Goal: Use online tool/utility: Use online tool/utility

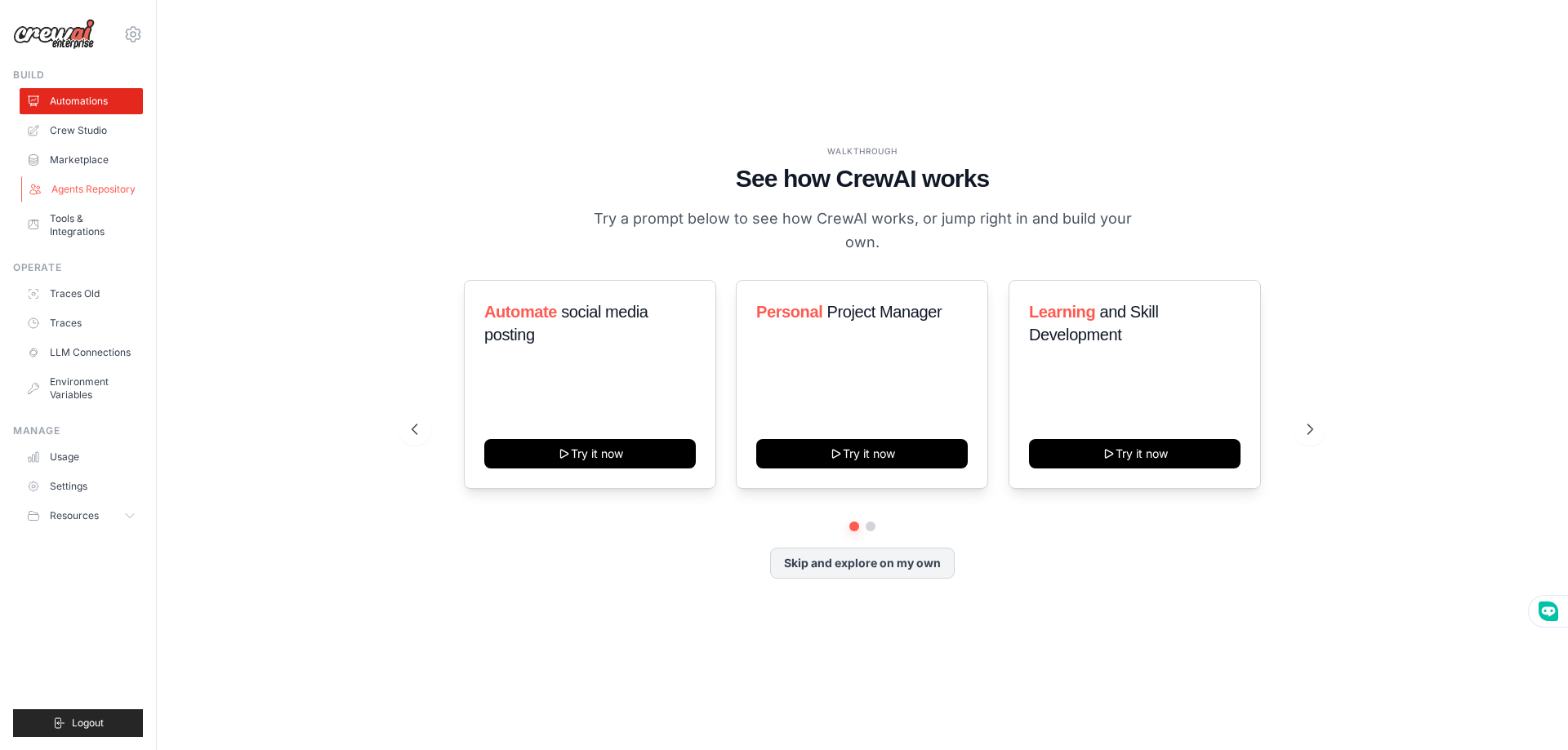
click at [96, 187] on link "Agents Repository" at bounding box center [83, 190] width 123 height 26
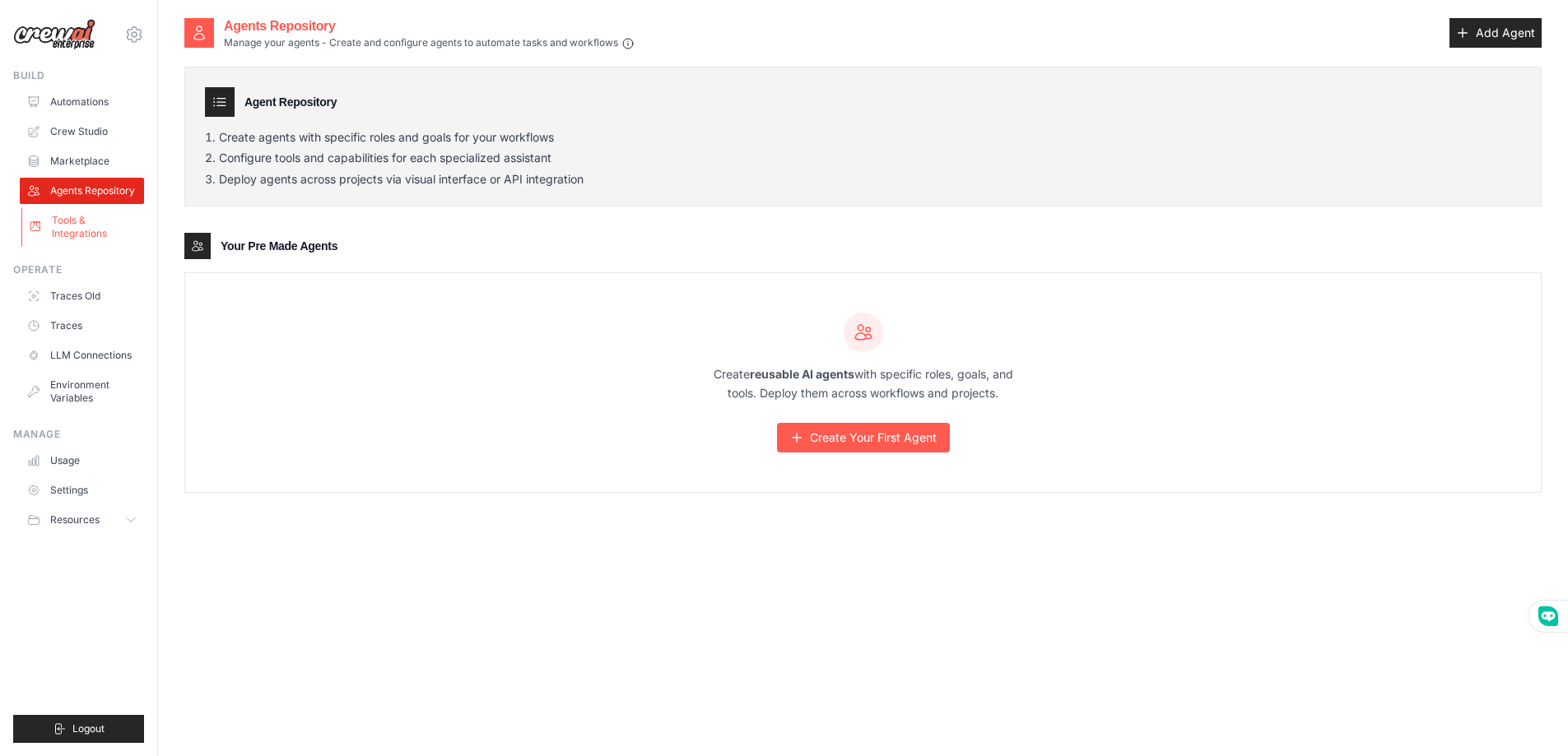
click at [83, 225] on link "Tools & Integrations" at bounding box center [84, 227] width 124 height 39
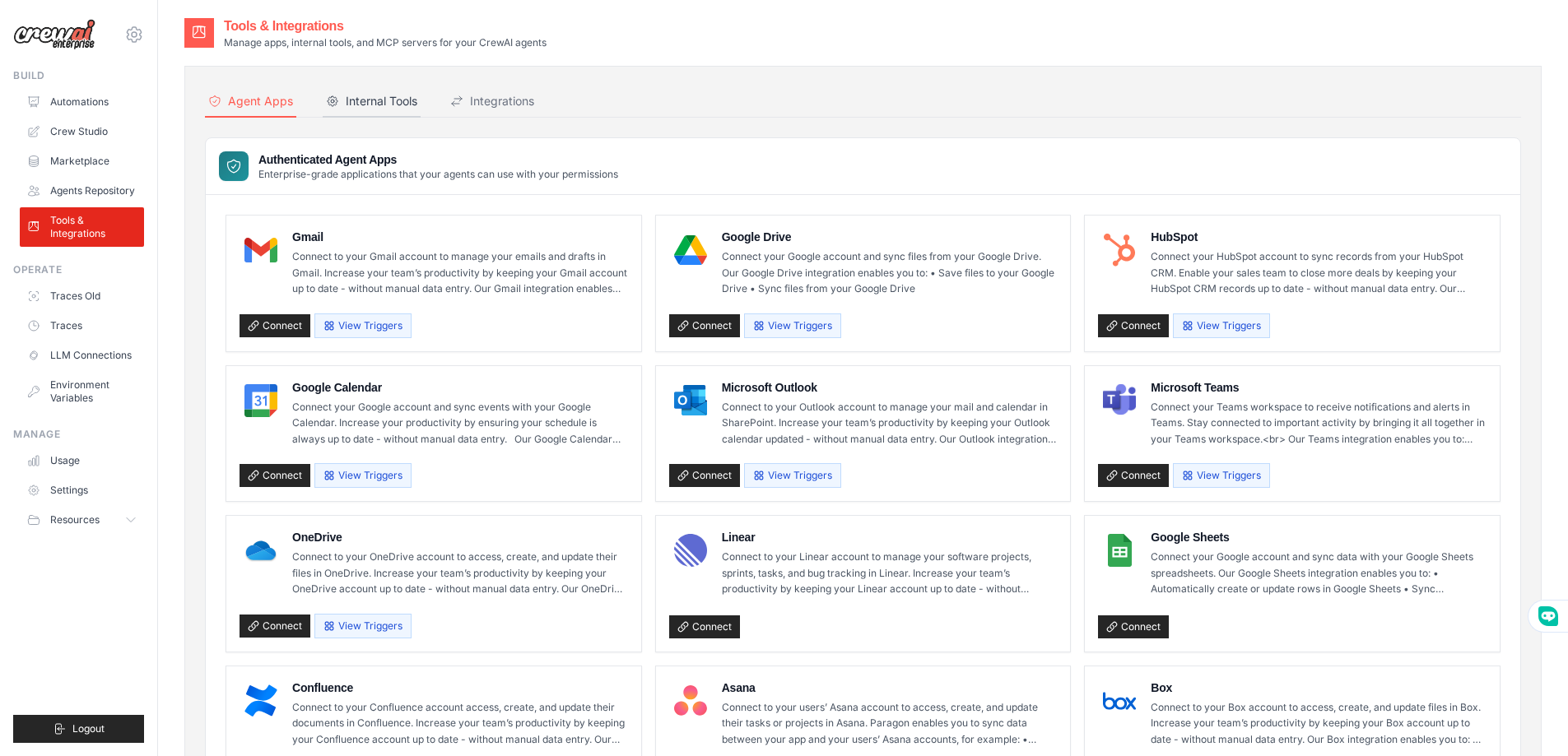
click at [387, 103] on div "Internal Tools" at bounding box center [371, 101] width 91 height 17
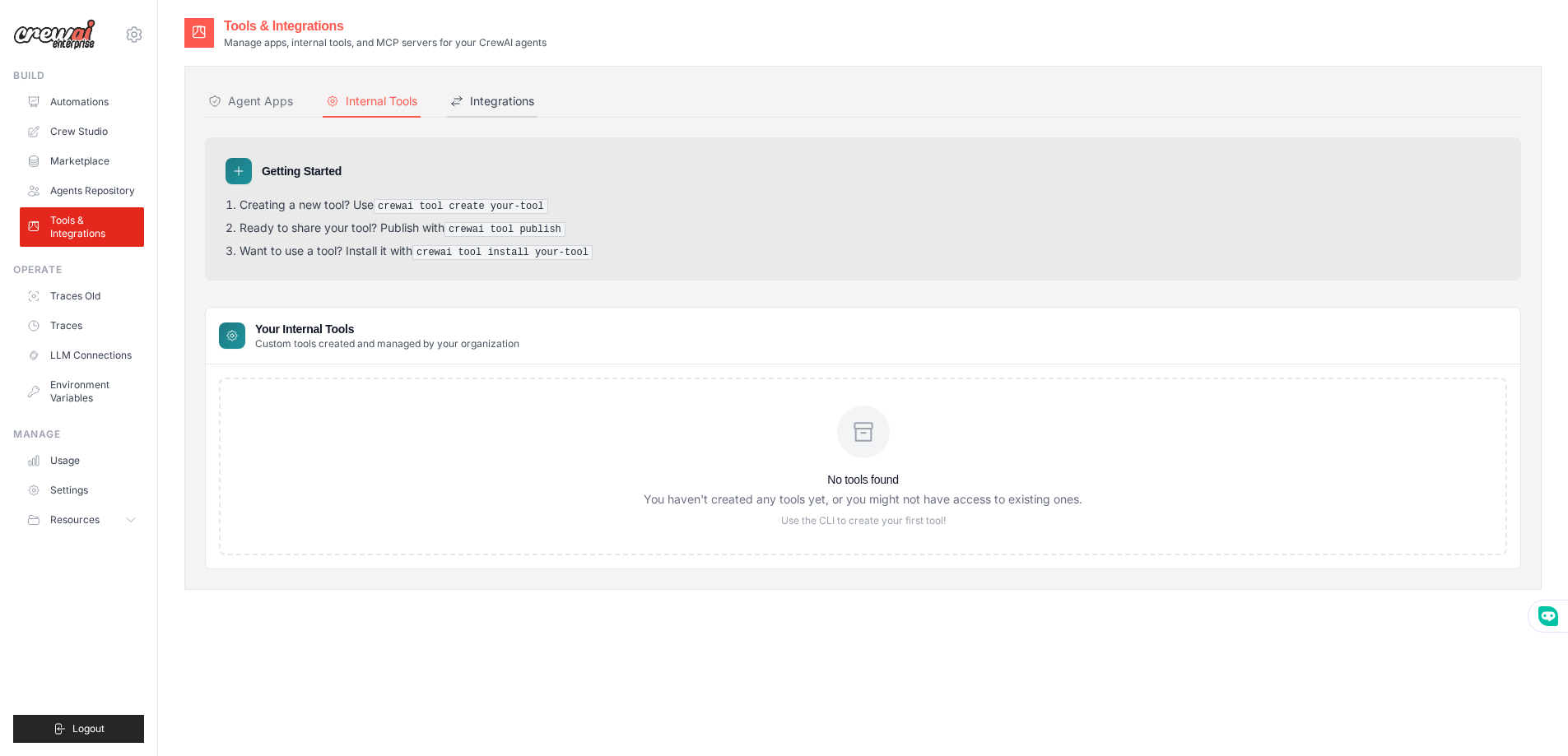
click at [488, 100] on div "Integrations" at bounding box center [492, 101] width 84 height 17
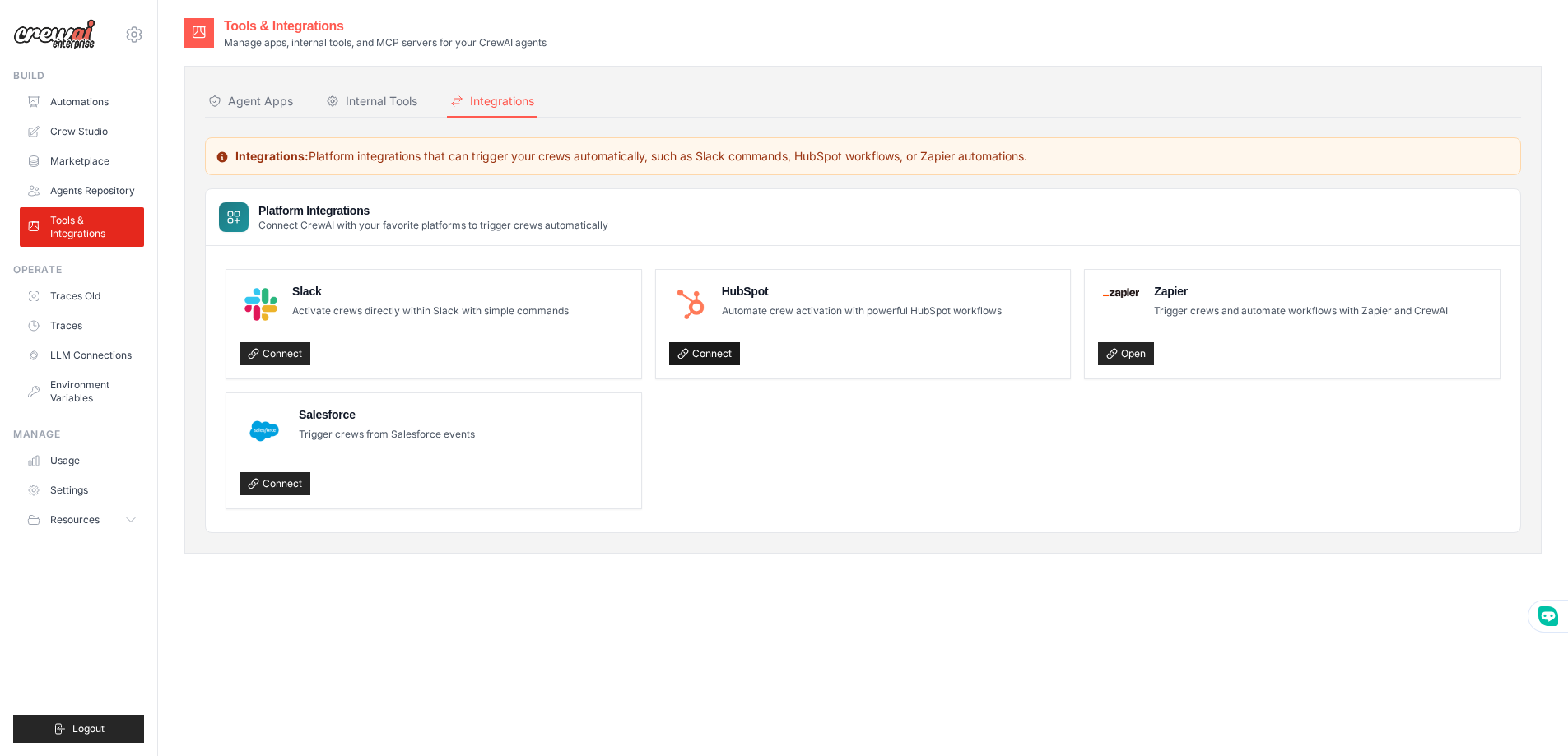
click at [708, 359] on link "Connect" at bounding box center [704, 354] width 70 height 23
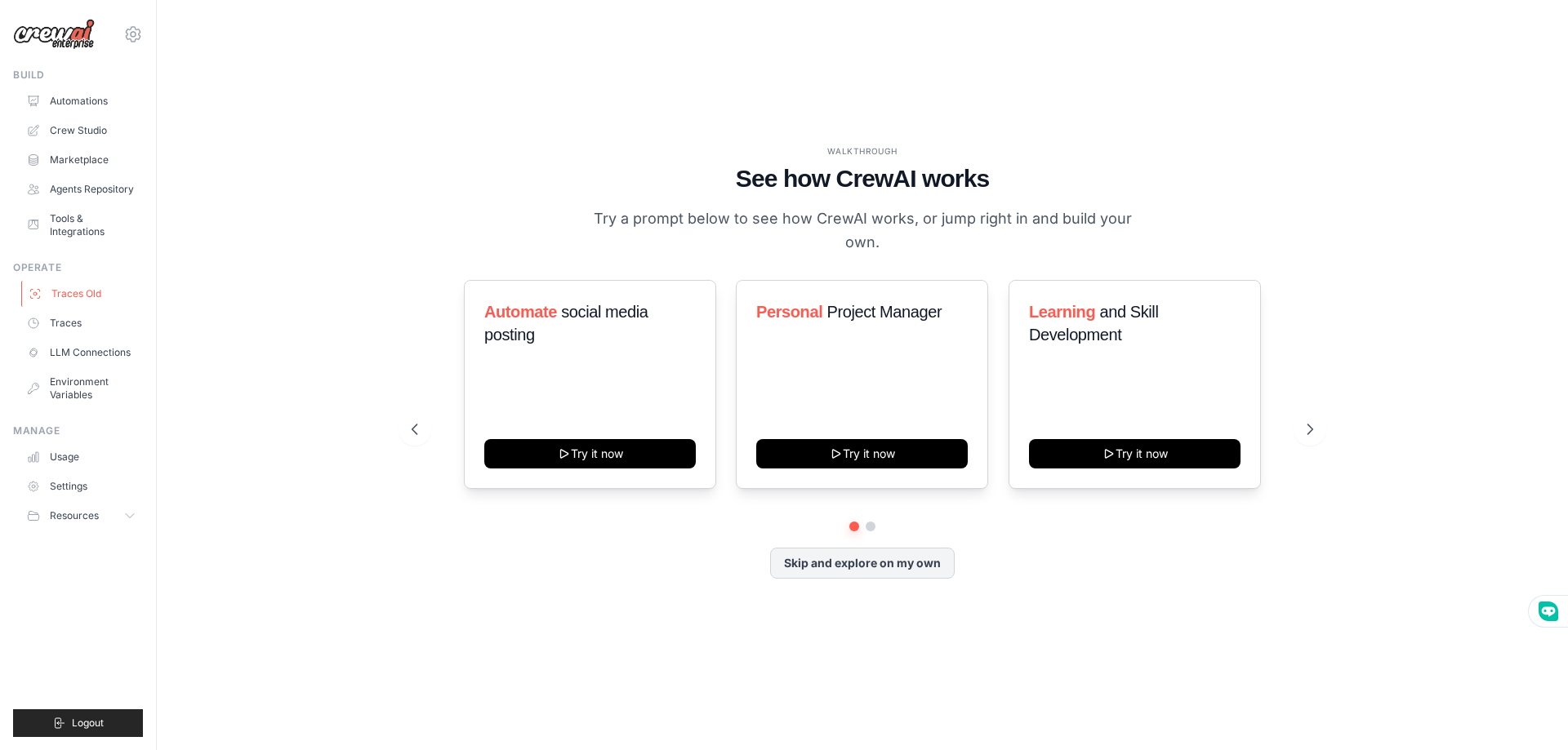
click at [90, 290] on link "Traces Old" at bounding box center [83, 294] width 123 height 26
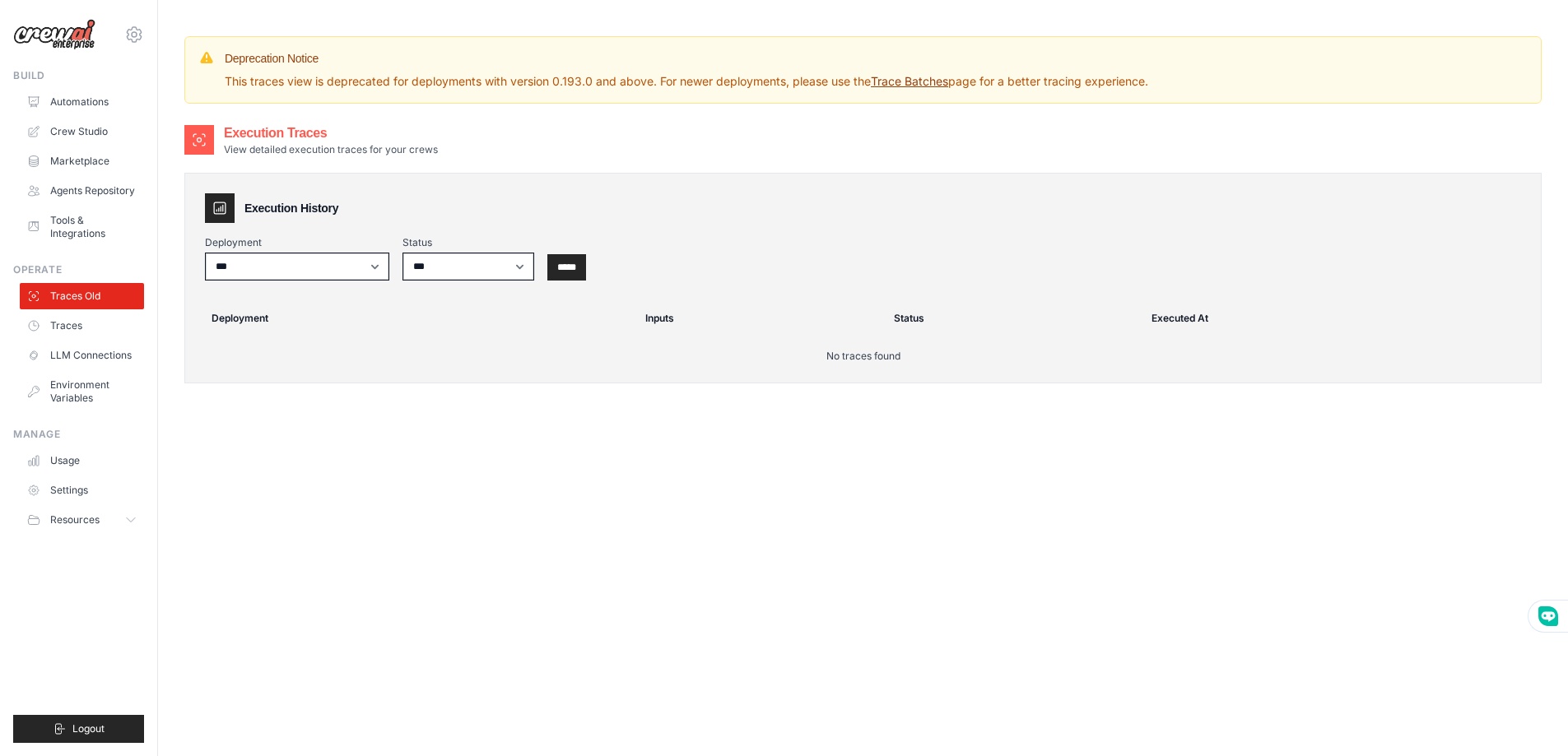
scroll to position [13240, 0]
click at [379, 271] on select "***" at bounding box center [297, 266] width 185 height 28
click at [379, 260] on select "***" at bounding box center [297, 266] width 185 height 28
click at [524, 272] on select "*** ********* ******* *****" at bounding box center [468, 266] width 131 height 28
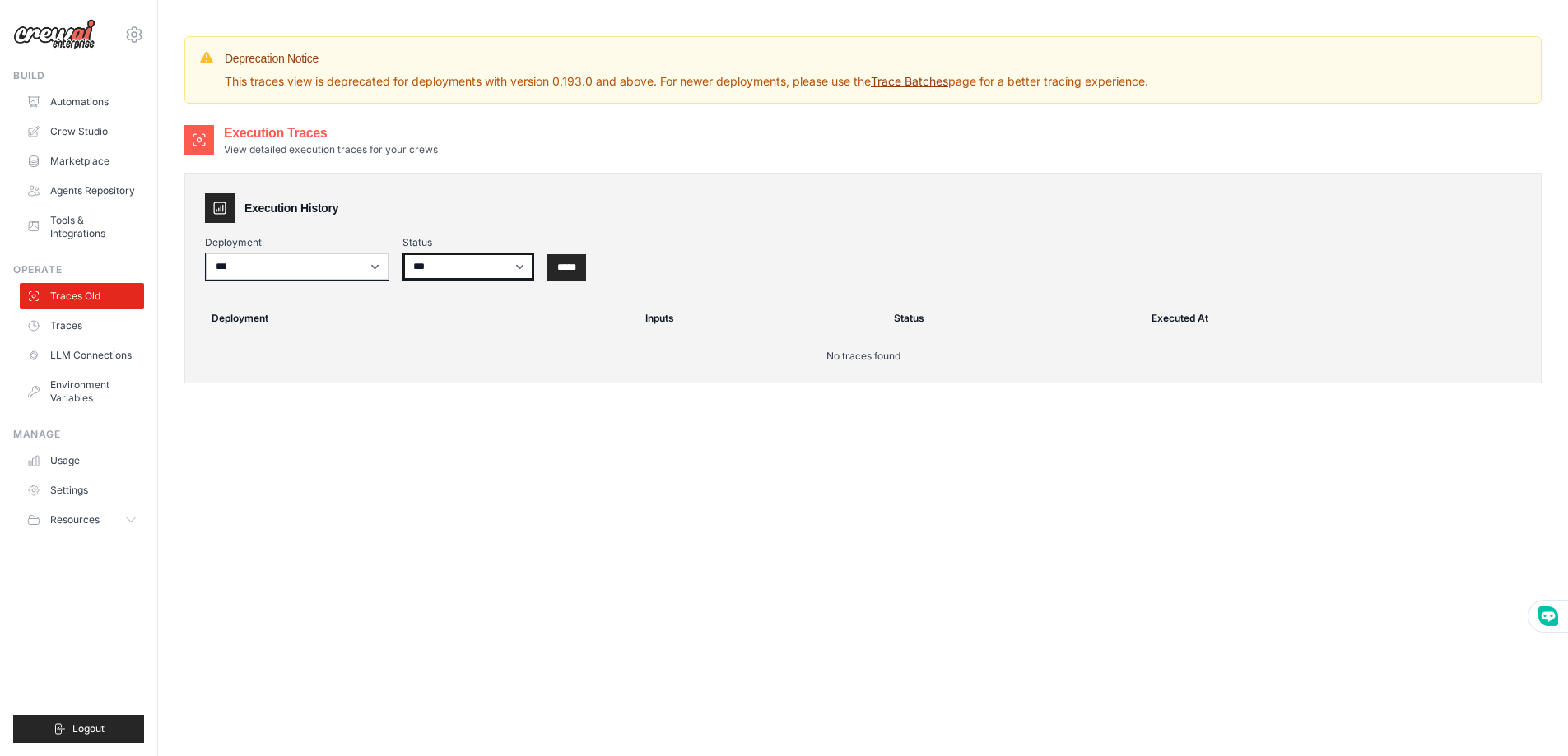
click at [524, 272] on select "*** ********* ******* *****" at bounding box center [468, 266] width 131 height 28
click at [84, 387] on link "Environment Variables" at bounding box center [84, 392] width 124 height 39
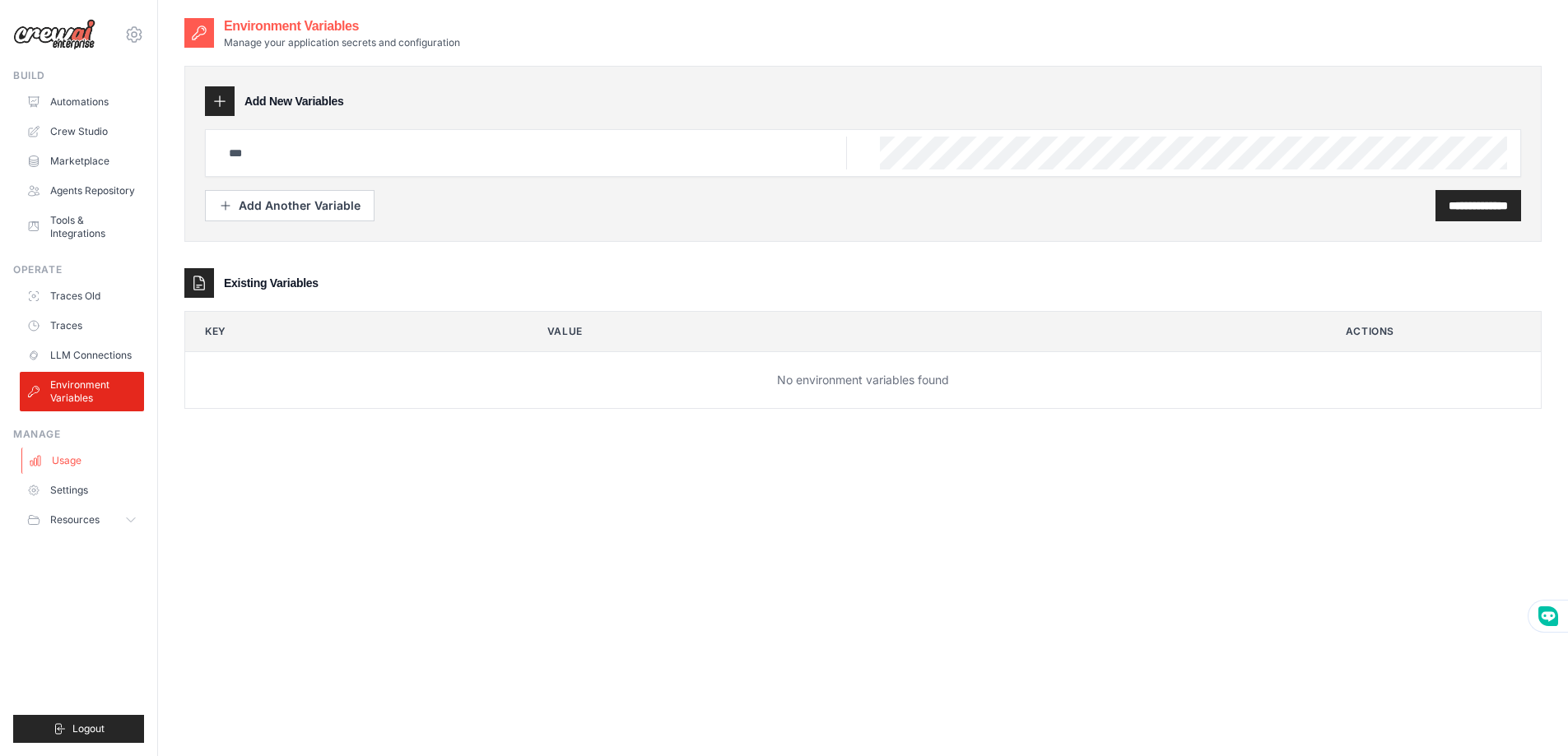
click at [70, 461] on link "Usage" at bounding box center [84, 461] width 124 height 26
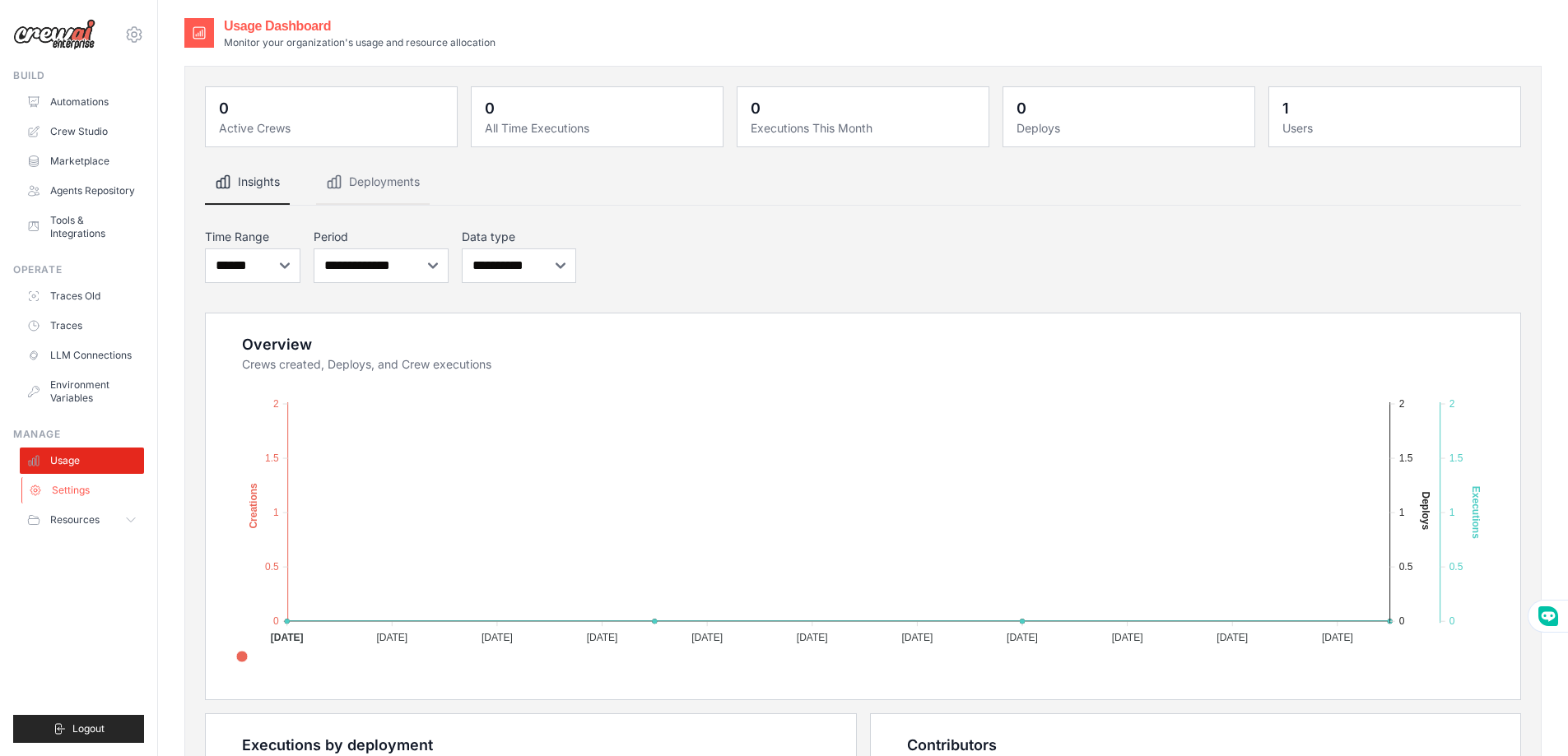
click at [72, 493] on link "Settings" at bounding box center [84, 491] width 124 height 26
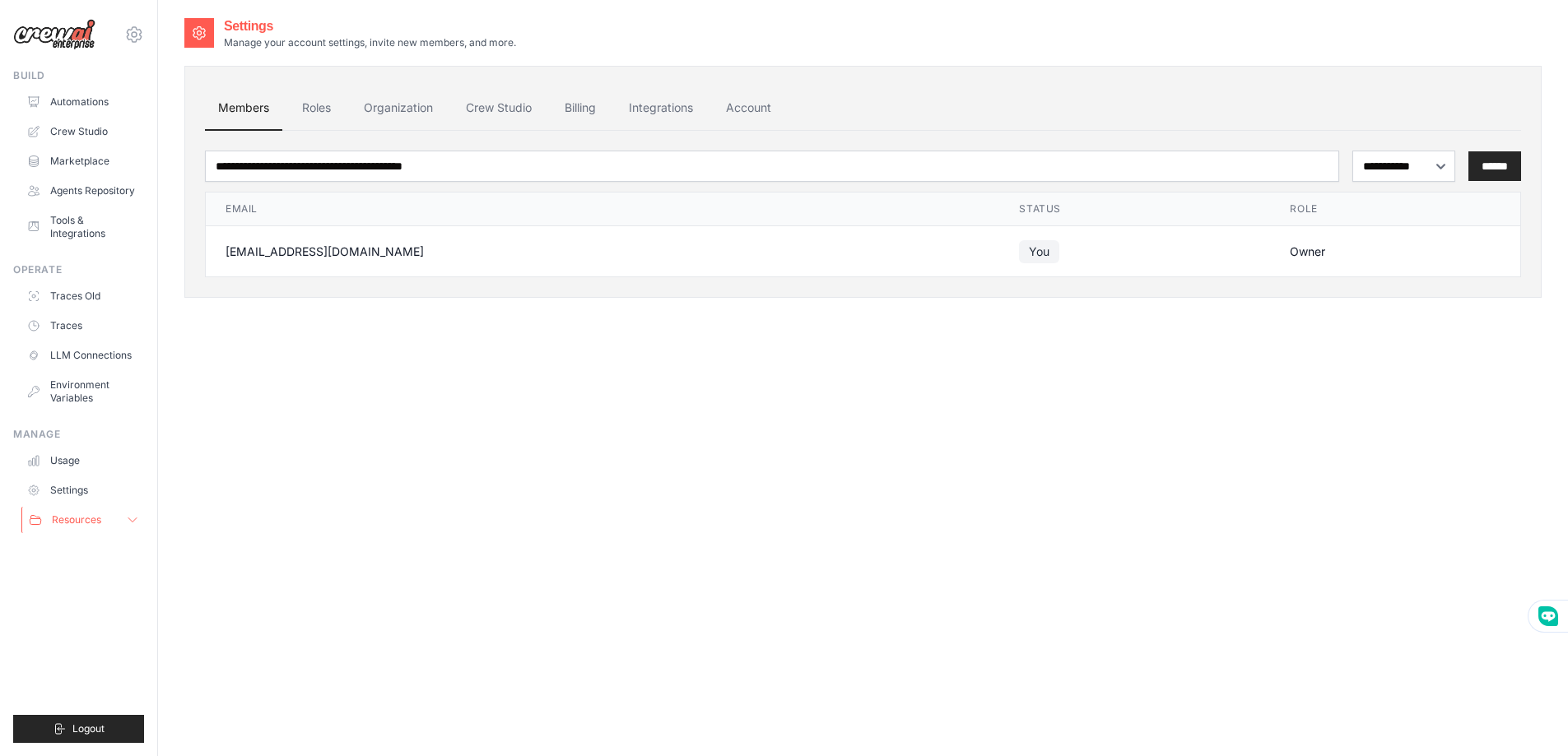
click at [77, 517] on span "Resources" at bounding box center [76, 520] width 50 height 13
click at [99, 553] on span "Documentation" at bounding box center [94, 548] width 71 height 13
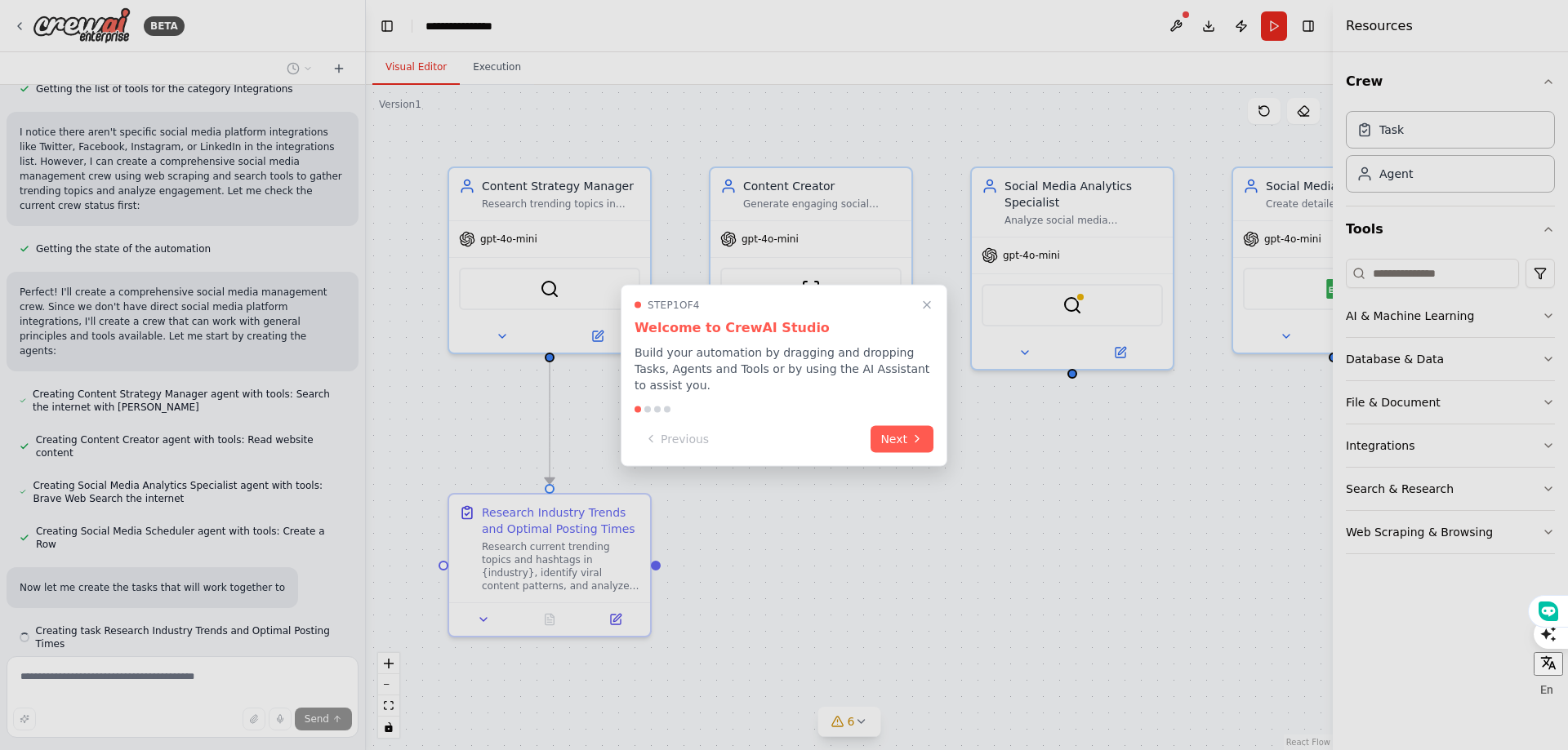
scroll to position [799, 0]
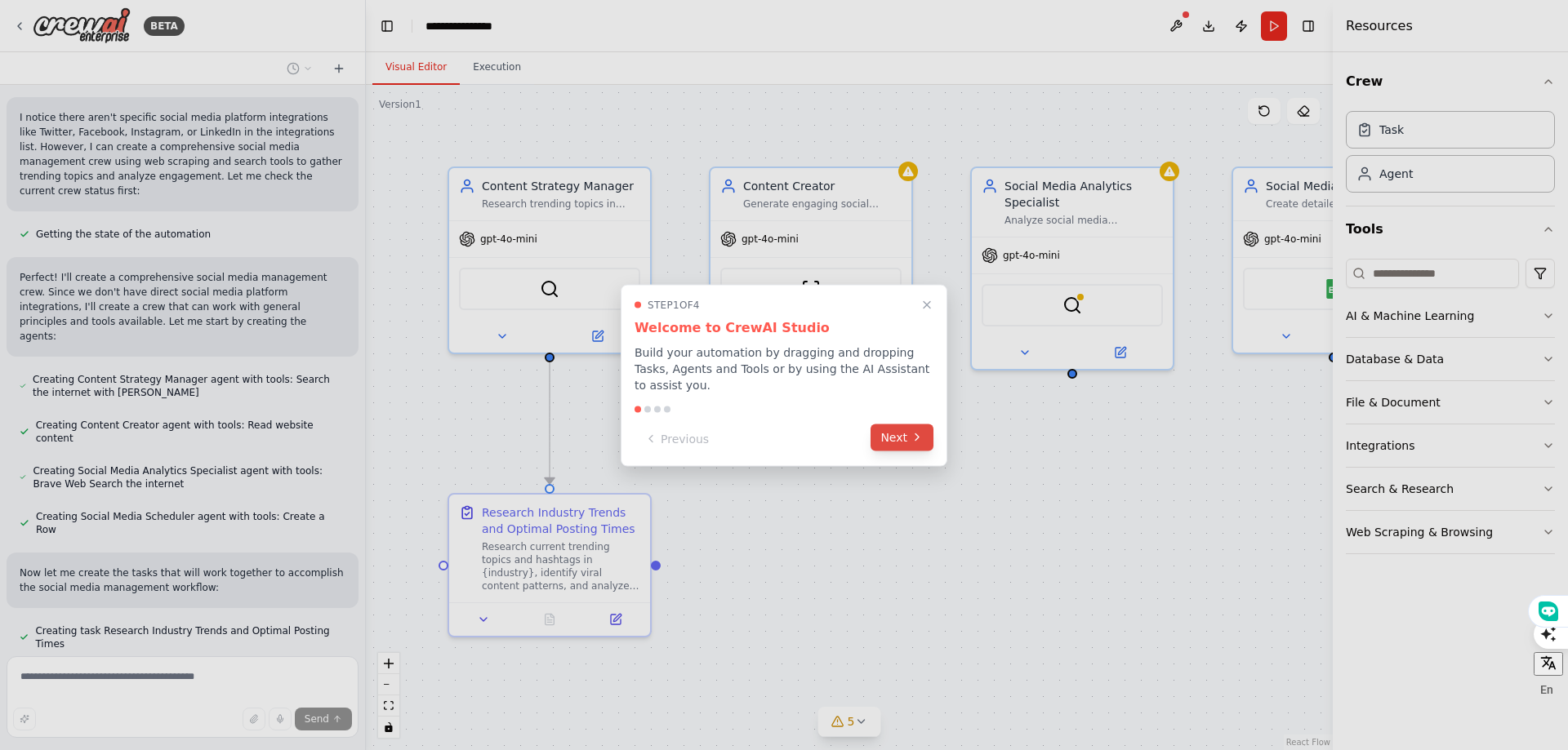
click at [890, 435] on button "Next" at bounding box center [902, 436] width 63 height 27
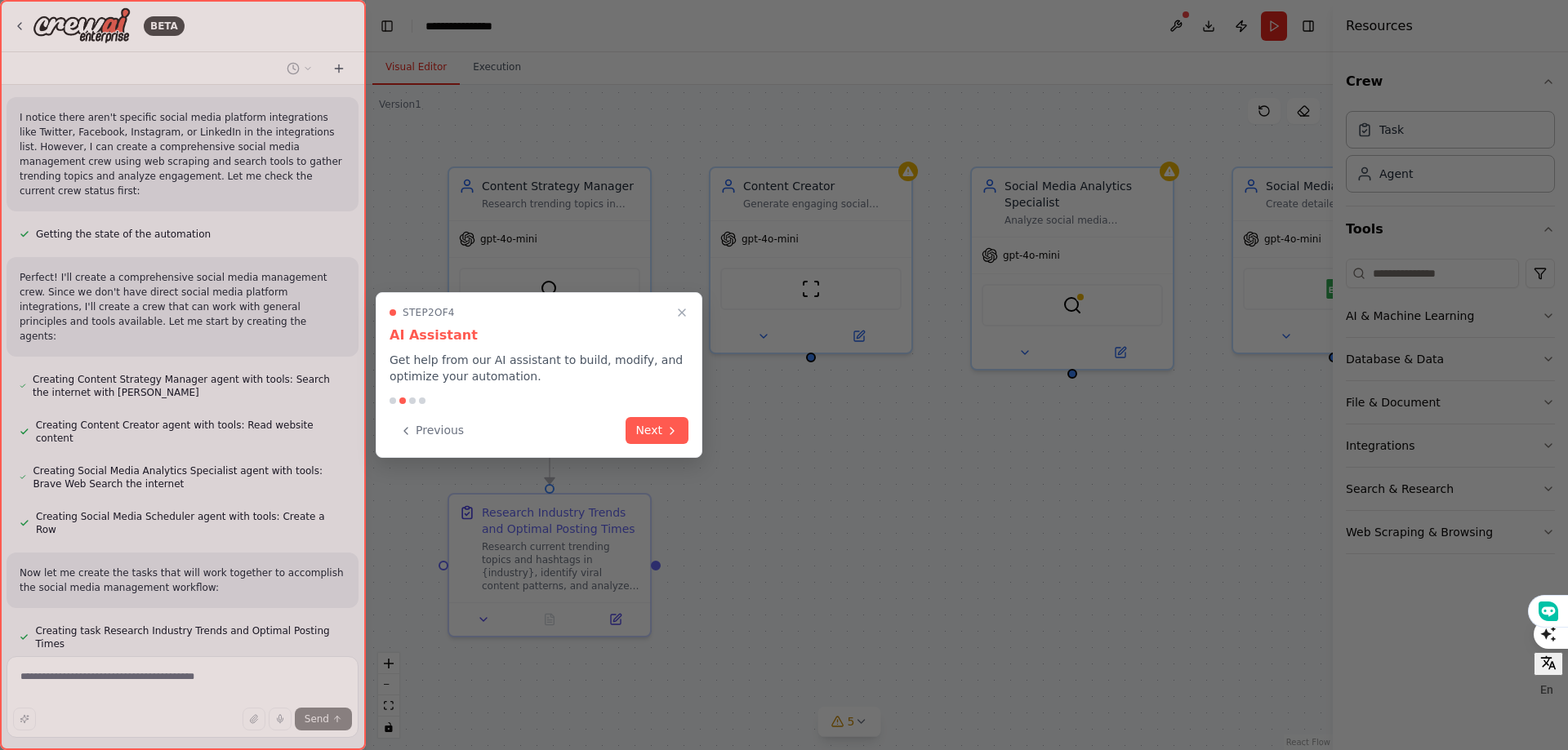
scroll to position [832, 0]
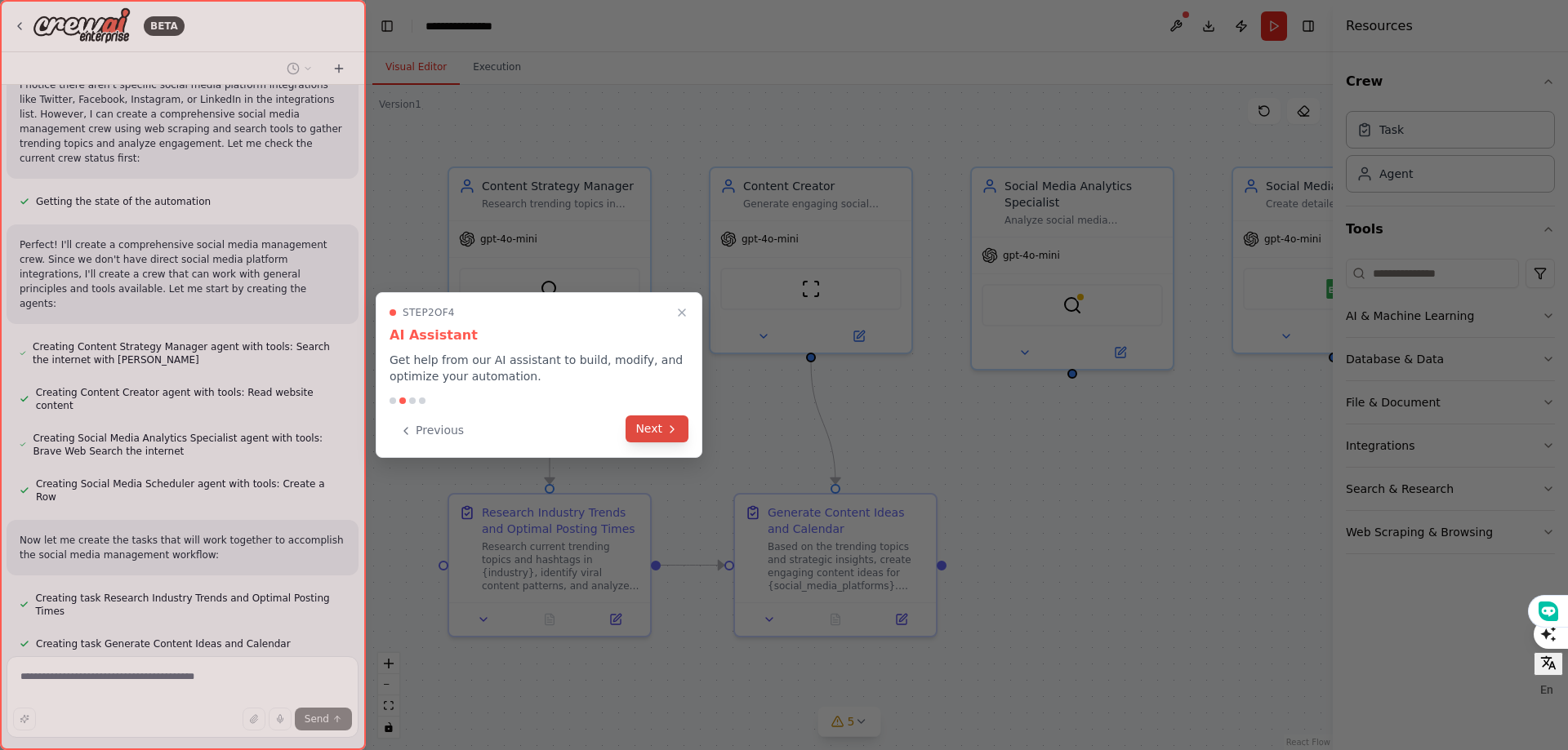
click at [666, 428] on icon at bounding box center [672, 429] width 13 height 13
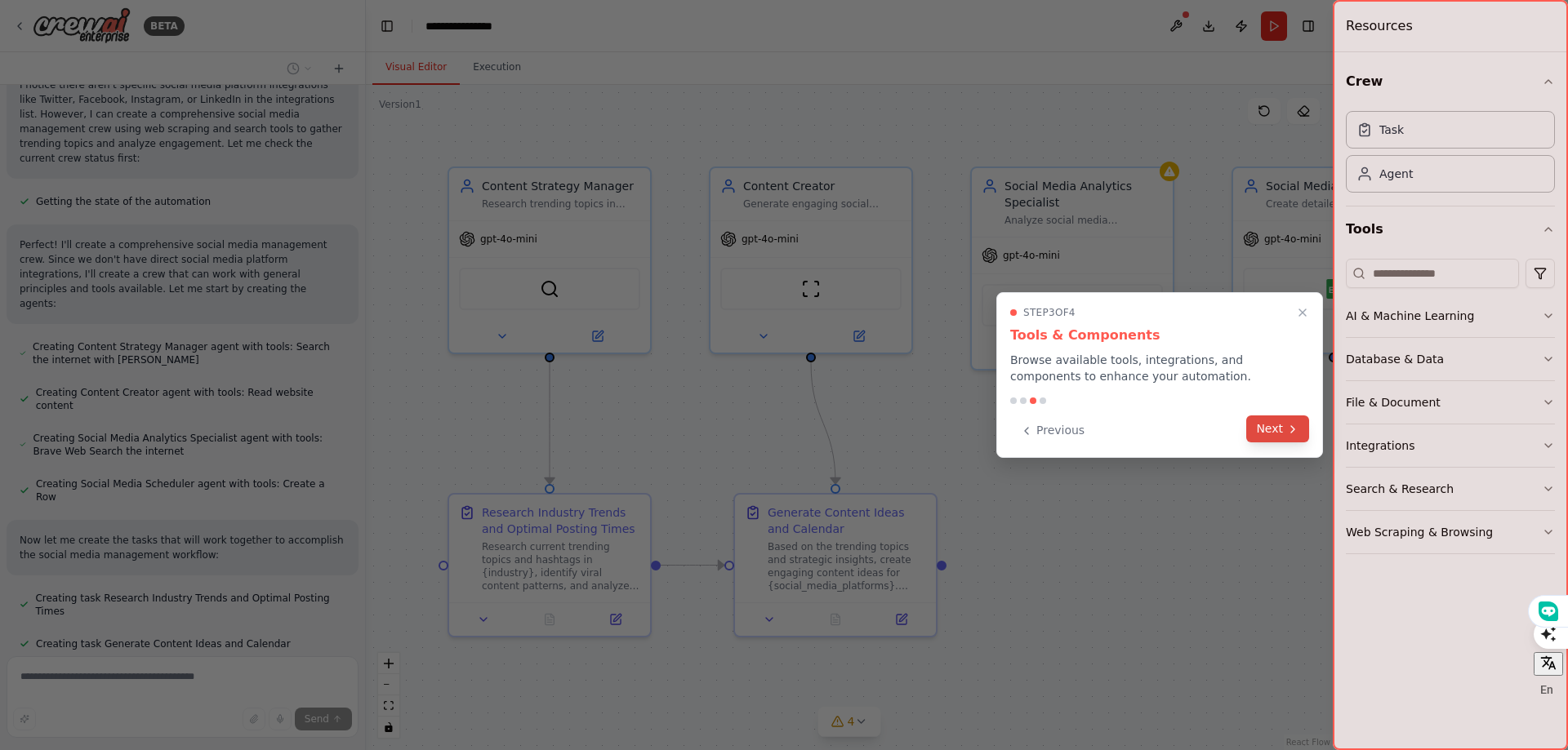
click at [1278, 435] on button "Next" at bounding box center [1278, 429] width 63 height 27
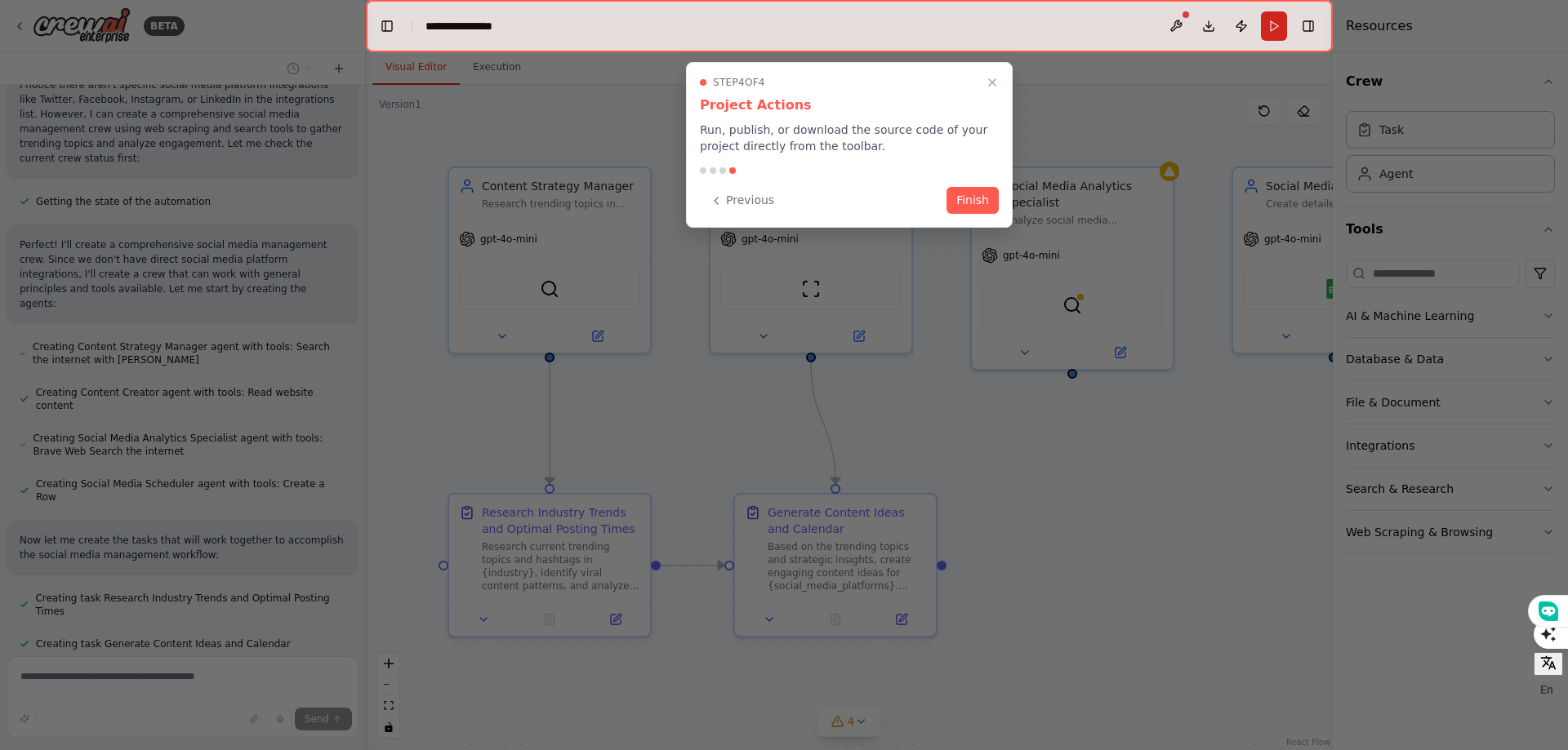
scroll to position [864, 0]
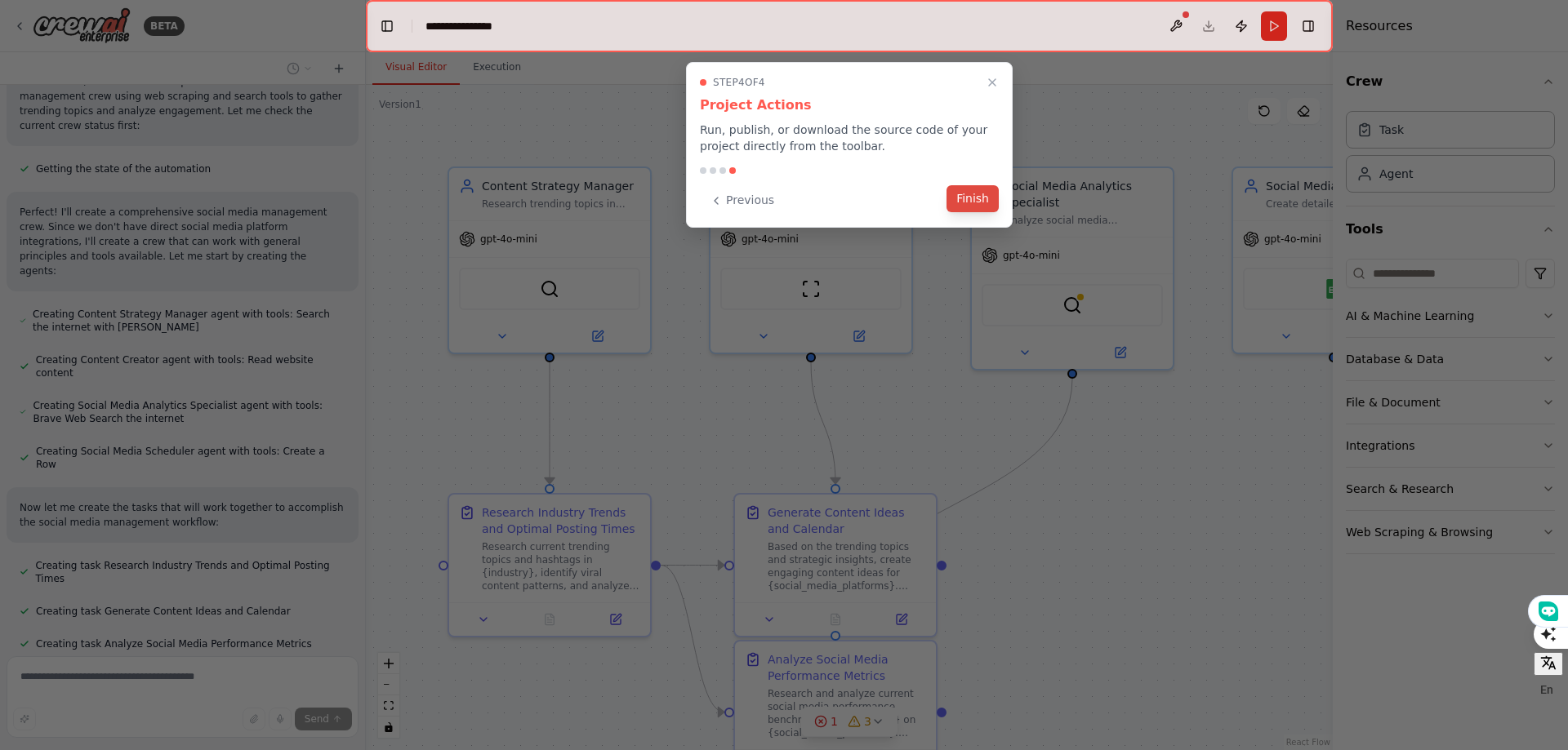
click at [985, 205] on button "Finish" at bounding box center [972, 198] width 52 height 27
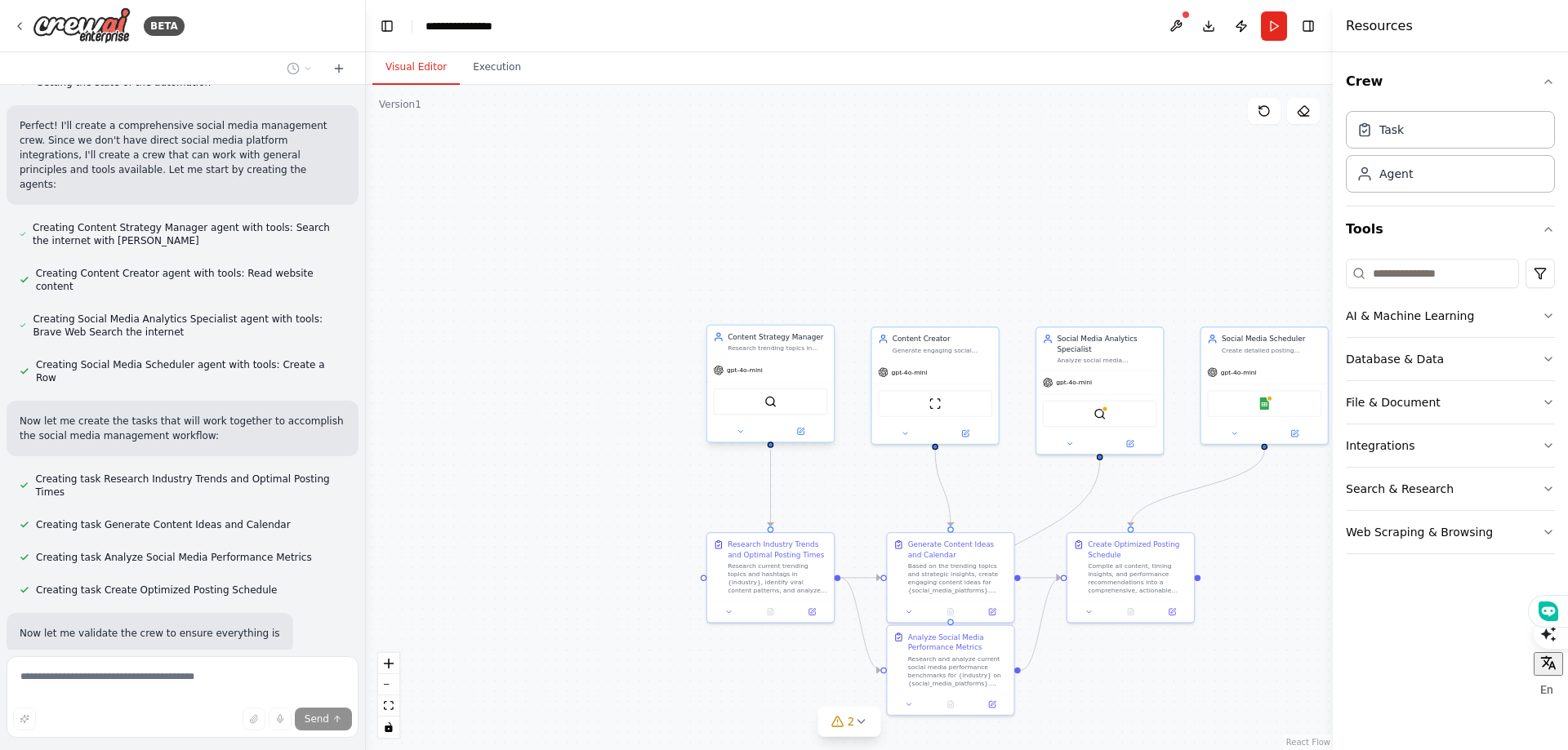
scroll to position [998, 0]
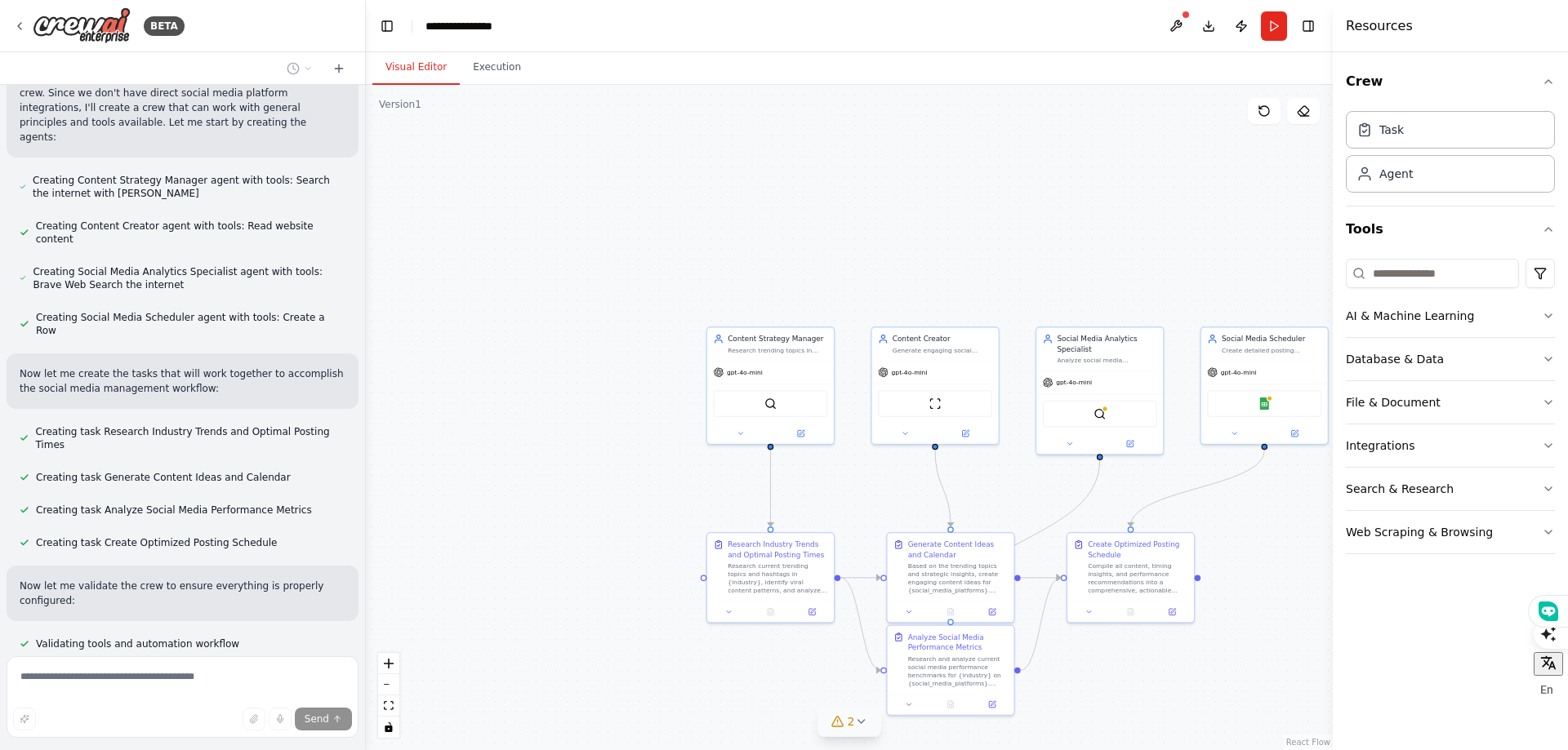
click at [863, 721] on icon at bounding box center [860, 722] width 7 height 4
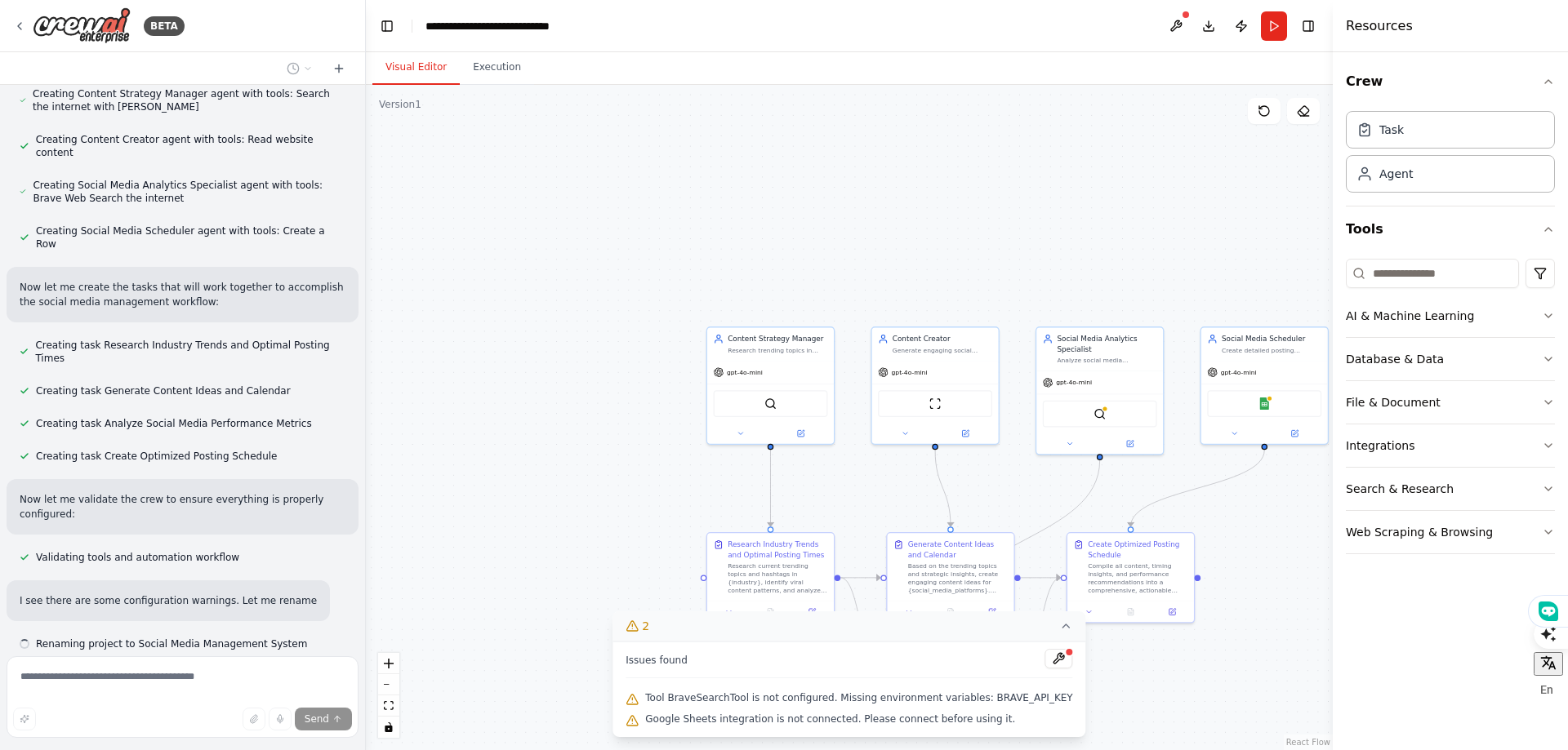
scroll to position [1100, 0]
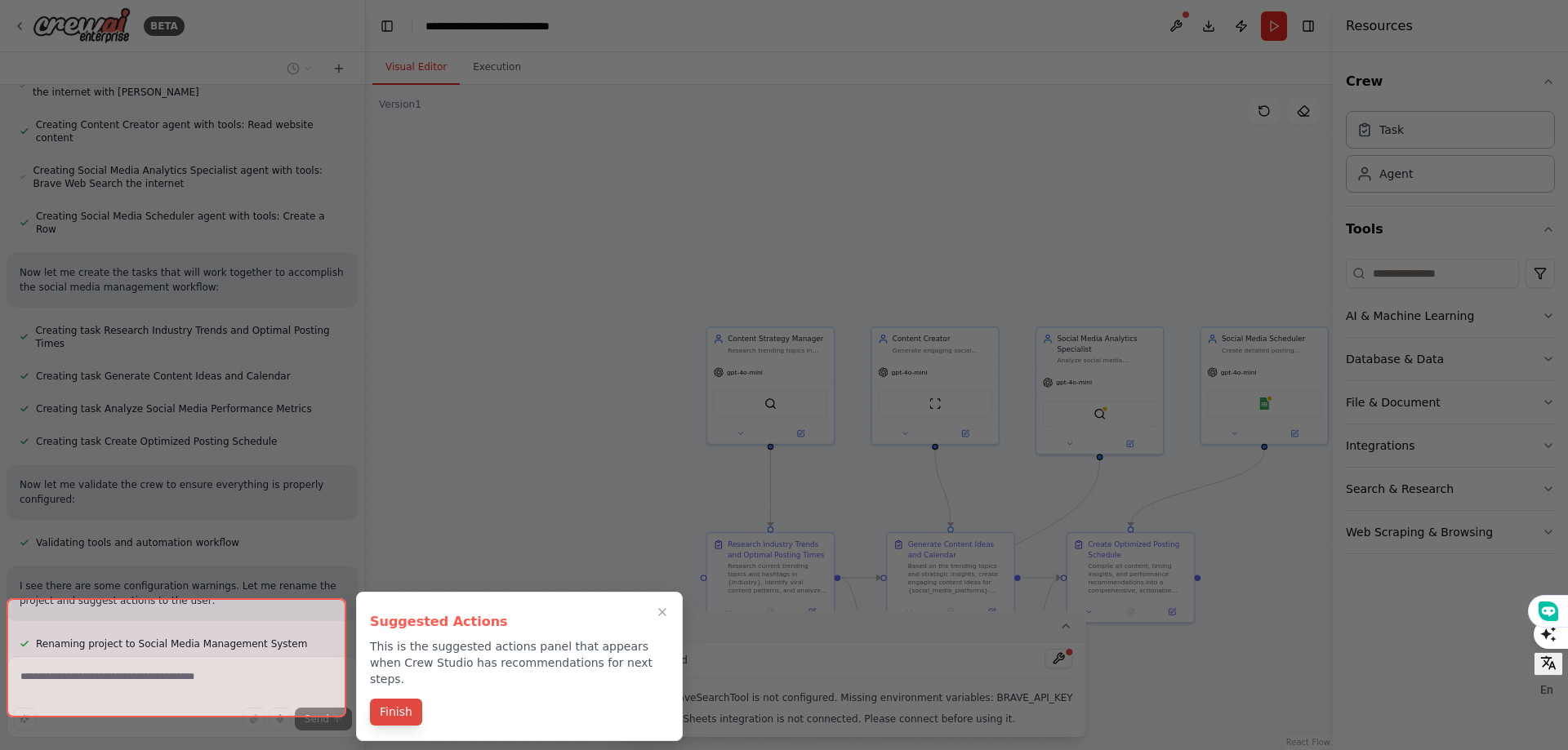
click at [379, 699] on button "Finish" at bounding box center [395, 712] width 52 height 27
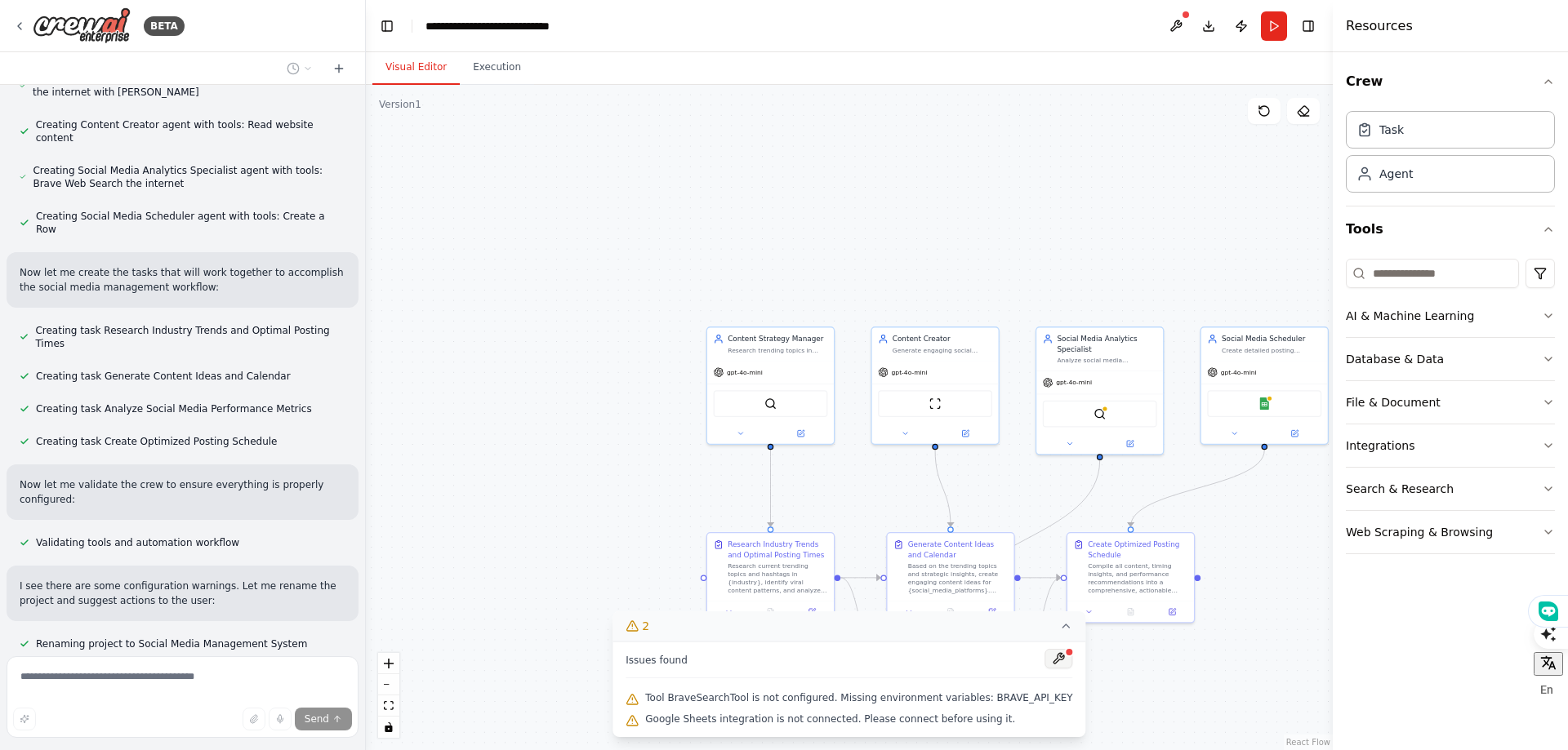
click at [1045, 662] on button at bounding box center [1059, 659] width 28 height 20
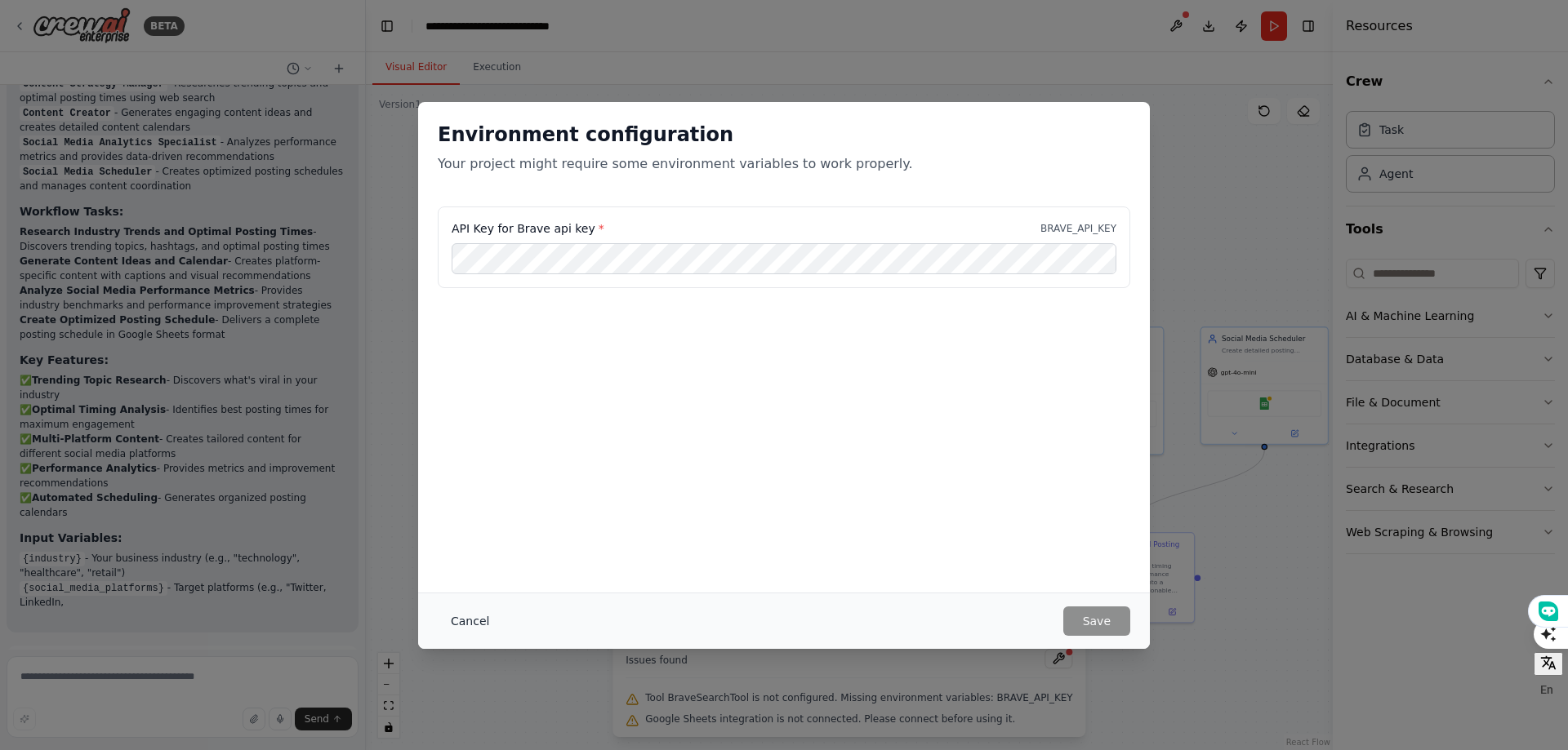
click at [477, 615] on button "Cancel" at bounding box center [469, 622] width 64 height 30
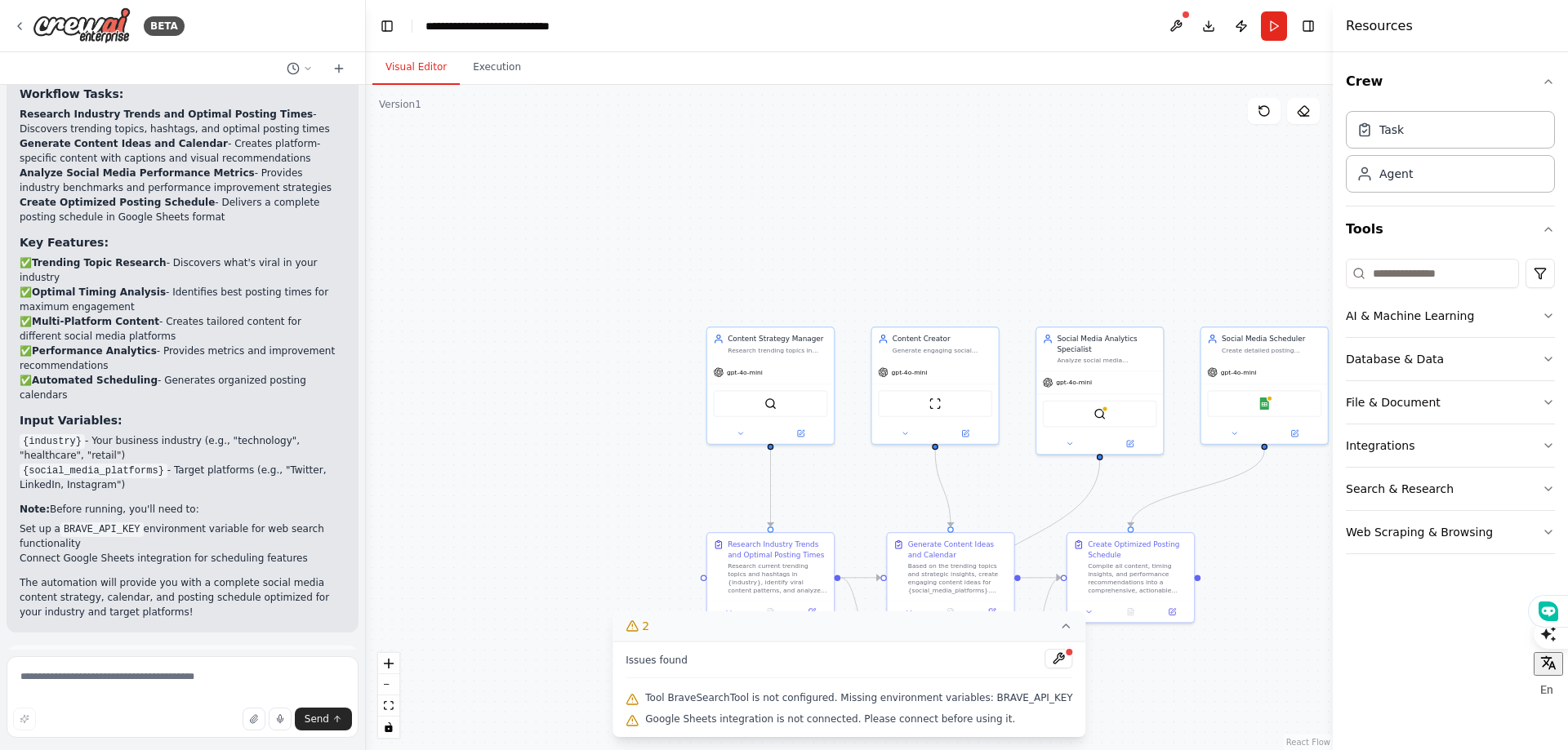
scroll to position [1946, 0]
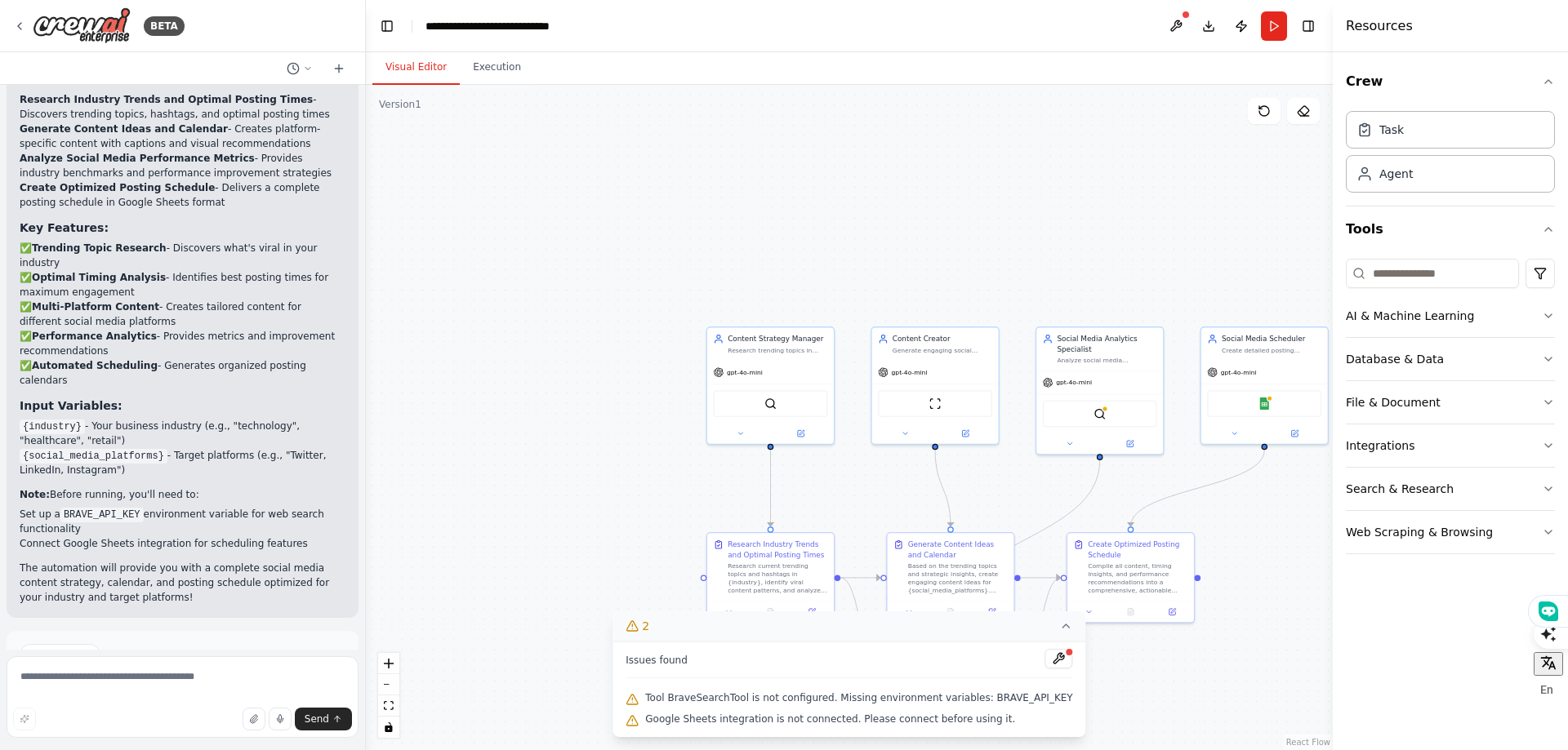
click at [1063, 628] on icon at bounding box center [1065, 626] width 7 height 4
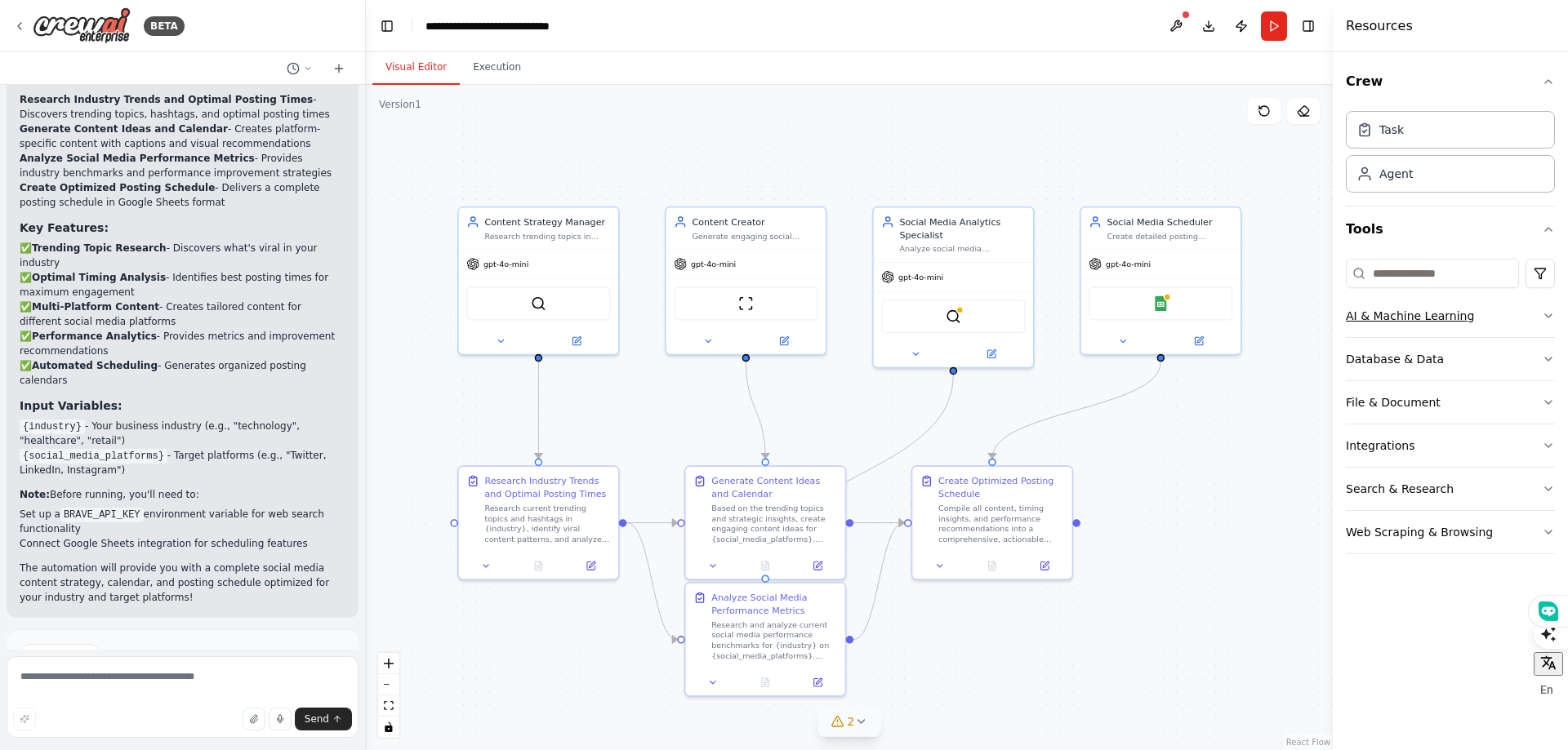
click at [1547, 315] on icon "button" at bounding box center [1548, 316] width 13 height 13
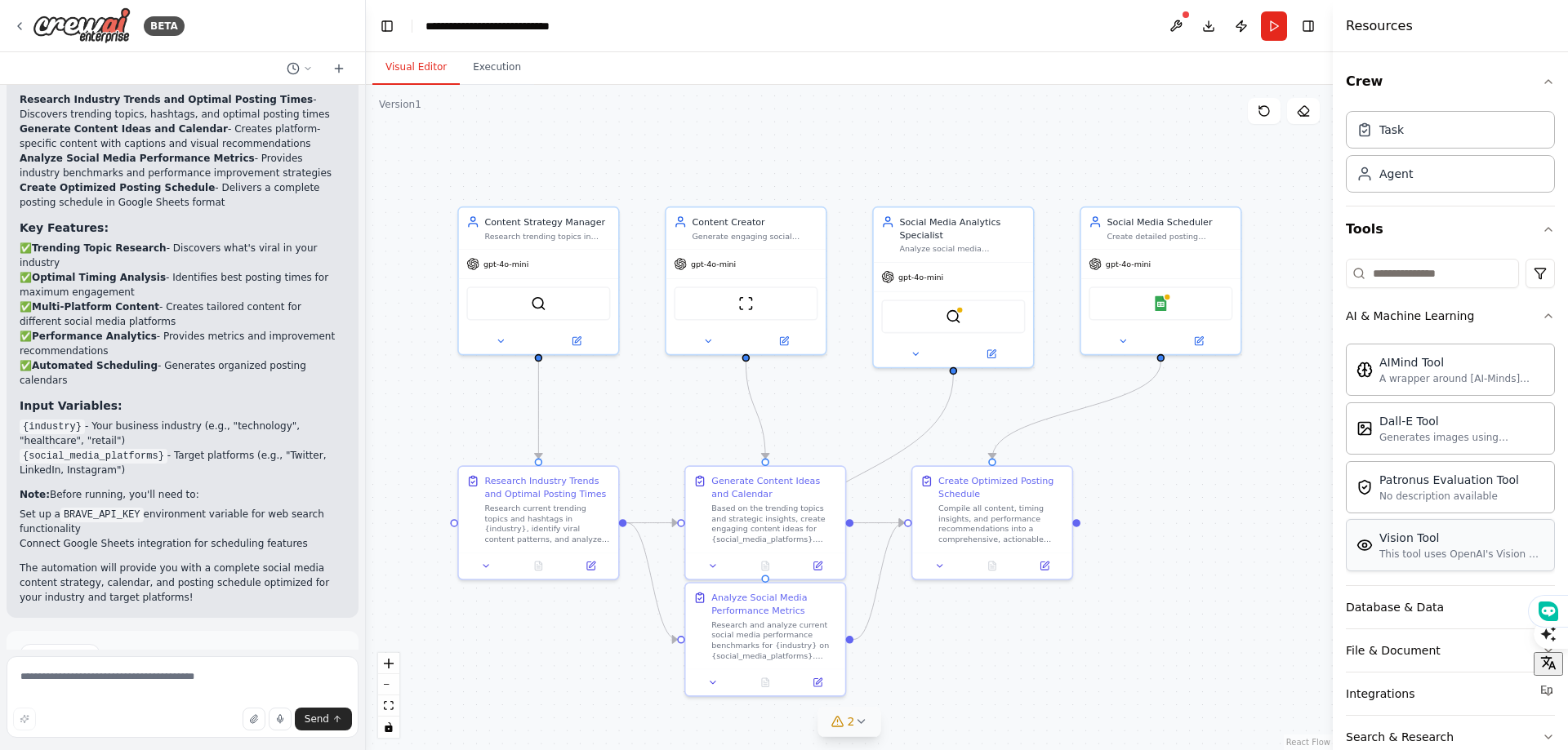
click at [1460, 558] on div "This tool uses OpenAI's Vision API to describe the contents of an image." at bounding box center [1461, 555] width 165 height 13
click at [1396, 542] on div "Vision Tool" at bounding box center [1461, 538] width 165 height 17
click at [1395, 545] on div "Vision Tool" at bounding box center [1461, 538] width 165 height 17
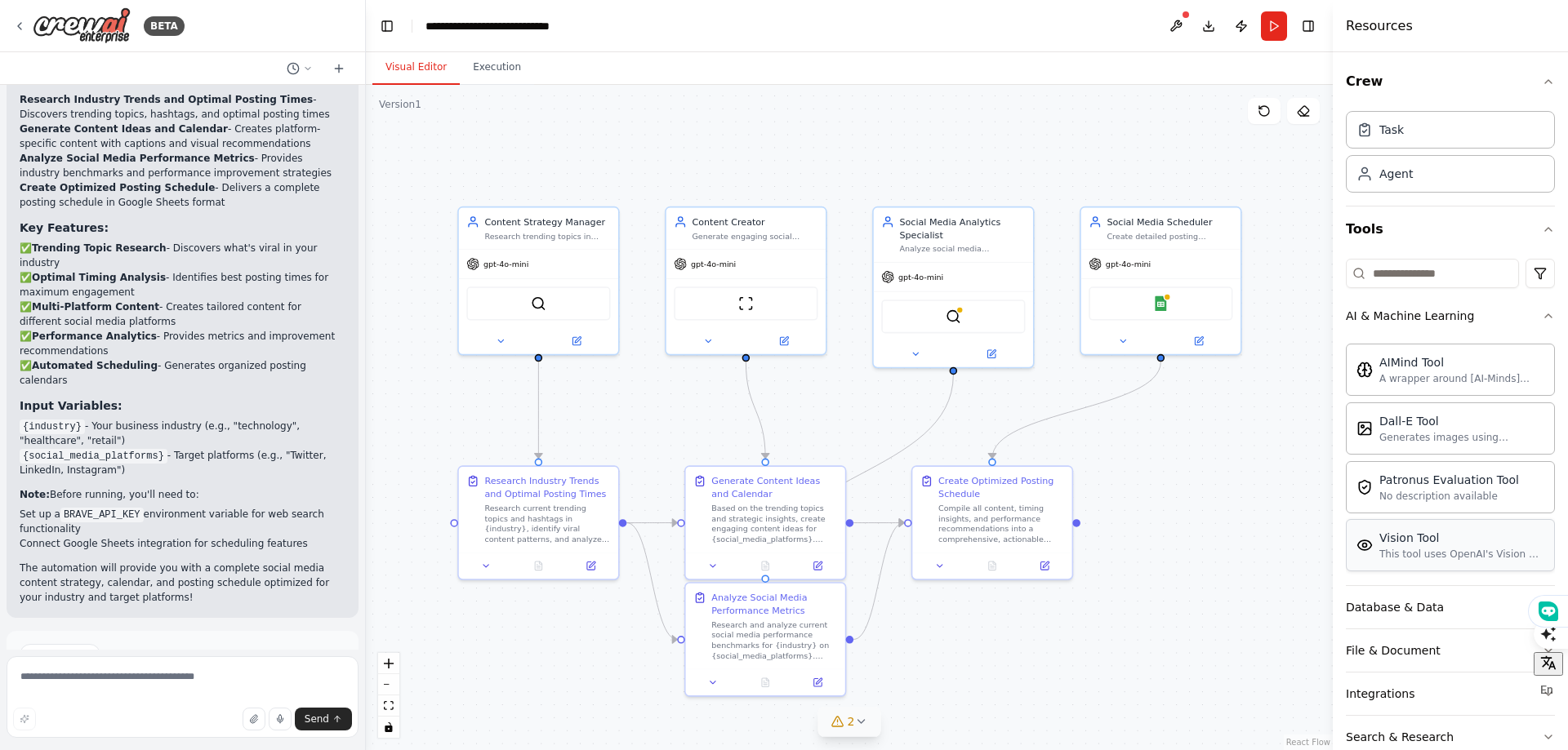
click at [1395, 545] on div "Vision Tool" at bounding box center [1461, 538] width 165 height 17
click at [1405, 488] on div "Patronus Evaluation Tool No description available" at bounding box center [1449, 486] width 140 height 31
click at [231, 711] on button "Run Automation" at bounding box center [182, 724] width 326 height 26
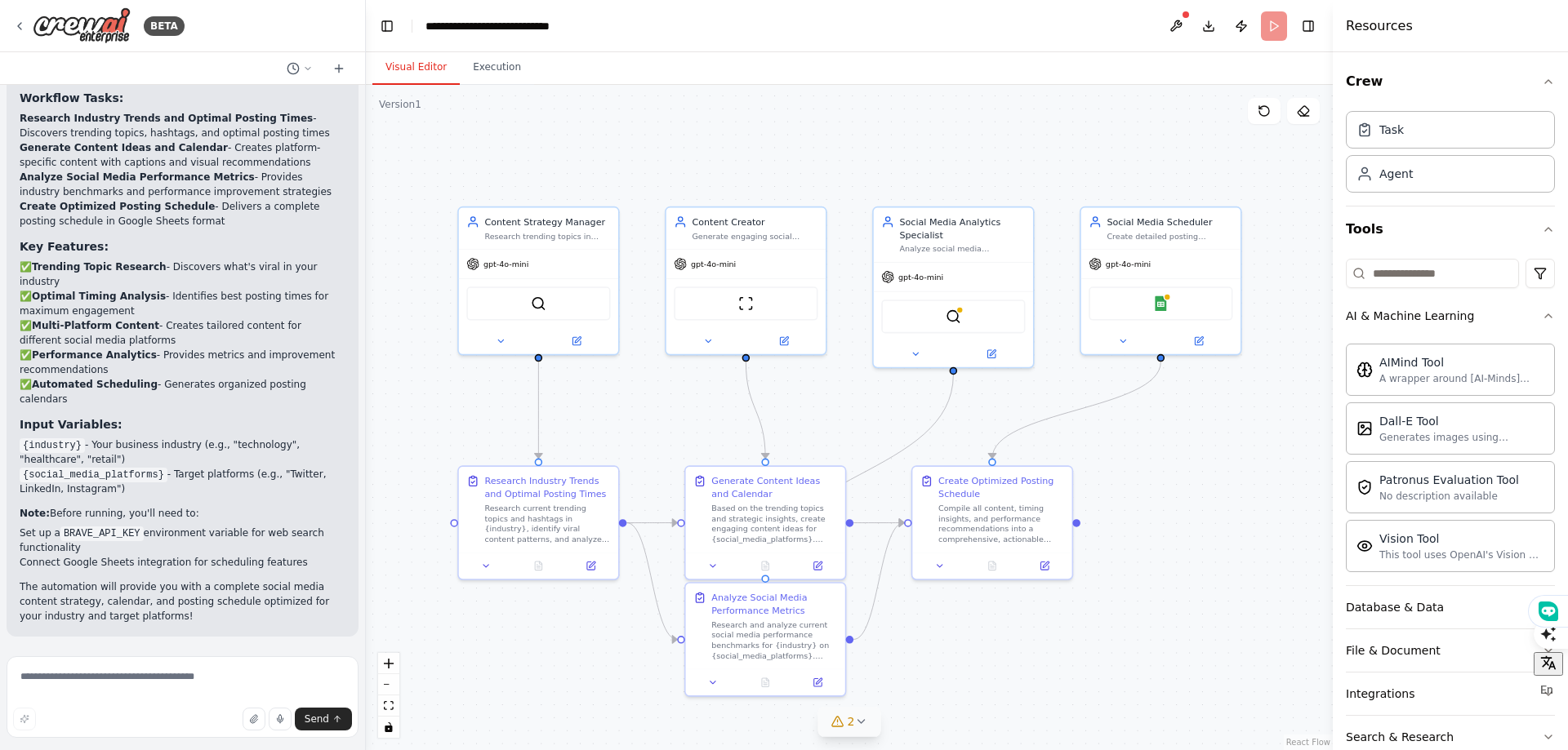
scroll to position [1814, 0]
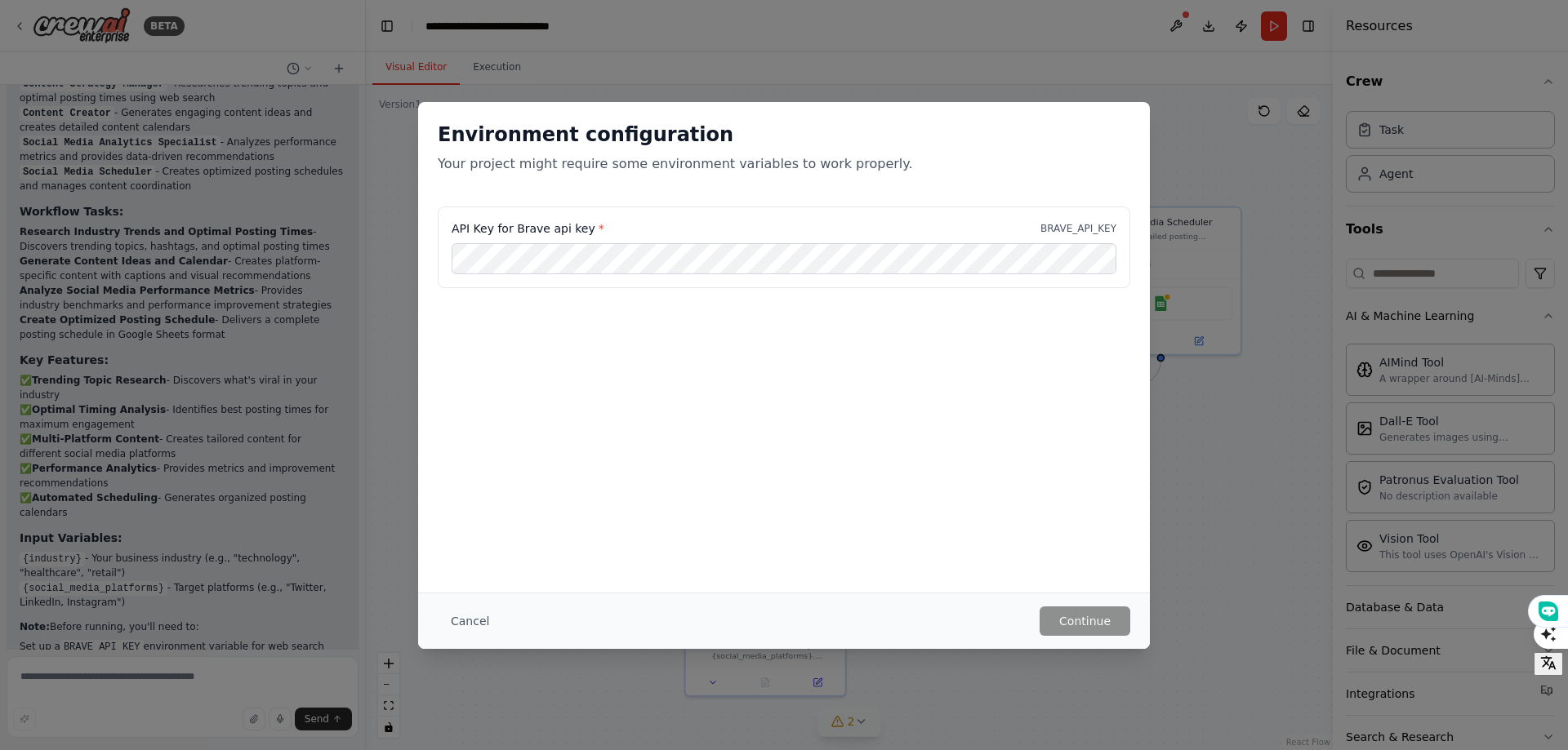
click at [1226, 518] on div "Environment configuration Your project might require some environment variables…" at bounding box center [784, 375] width 1568 height 750
click at [476, 621] on button "Cancel" at bounding box center [469, 622] width 64 height 30
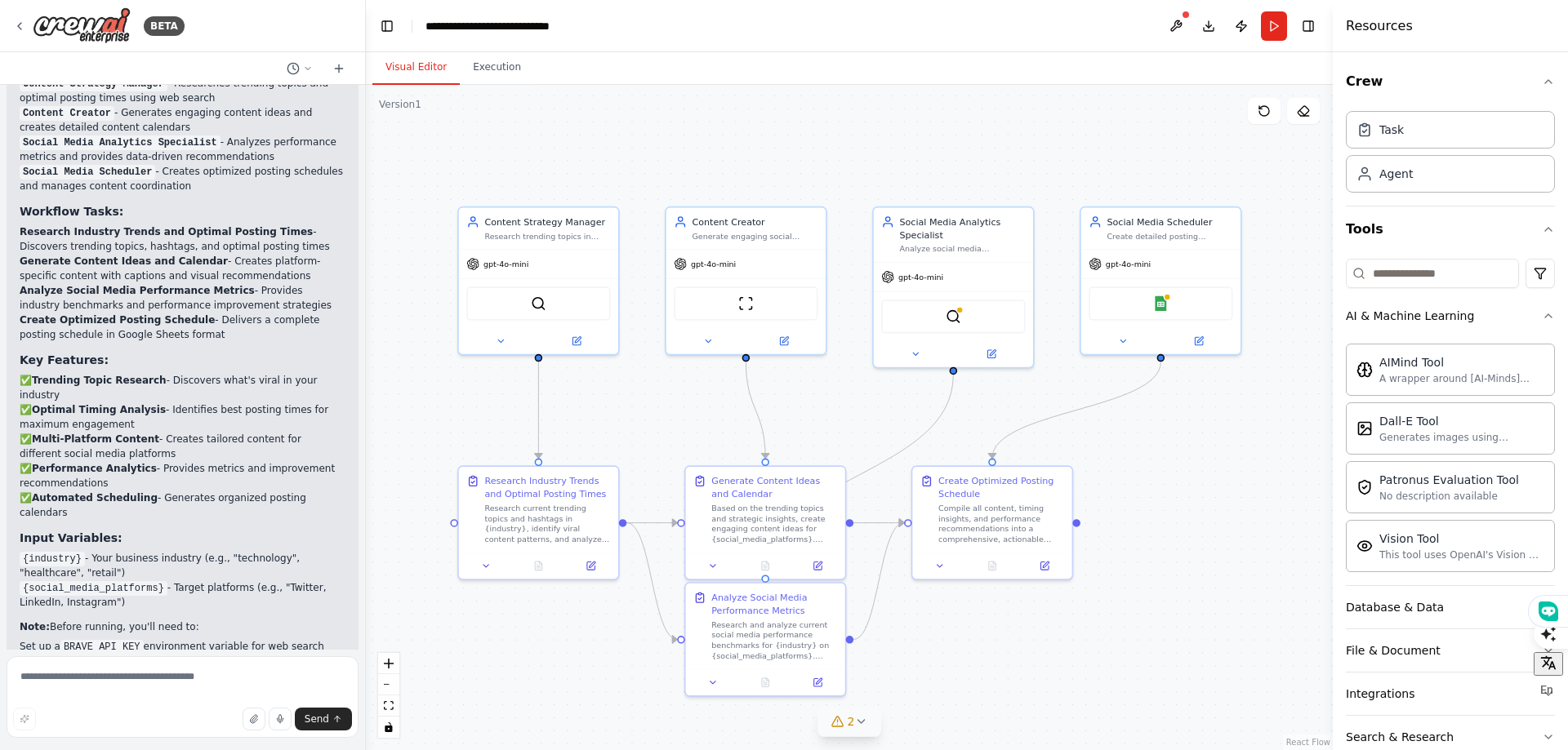
click at [1066, 677] on div ".deletable-edge-delete-btn { width: 20px; height: 20px; border: 0px solid #ffff…" at bounding box center [849, 417] width 967 height 665
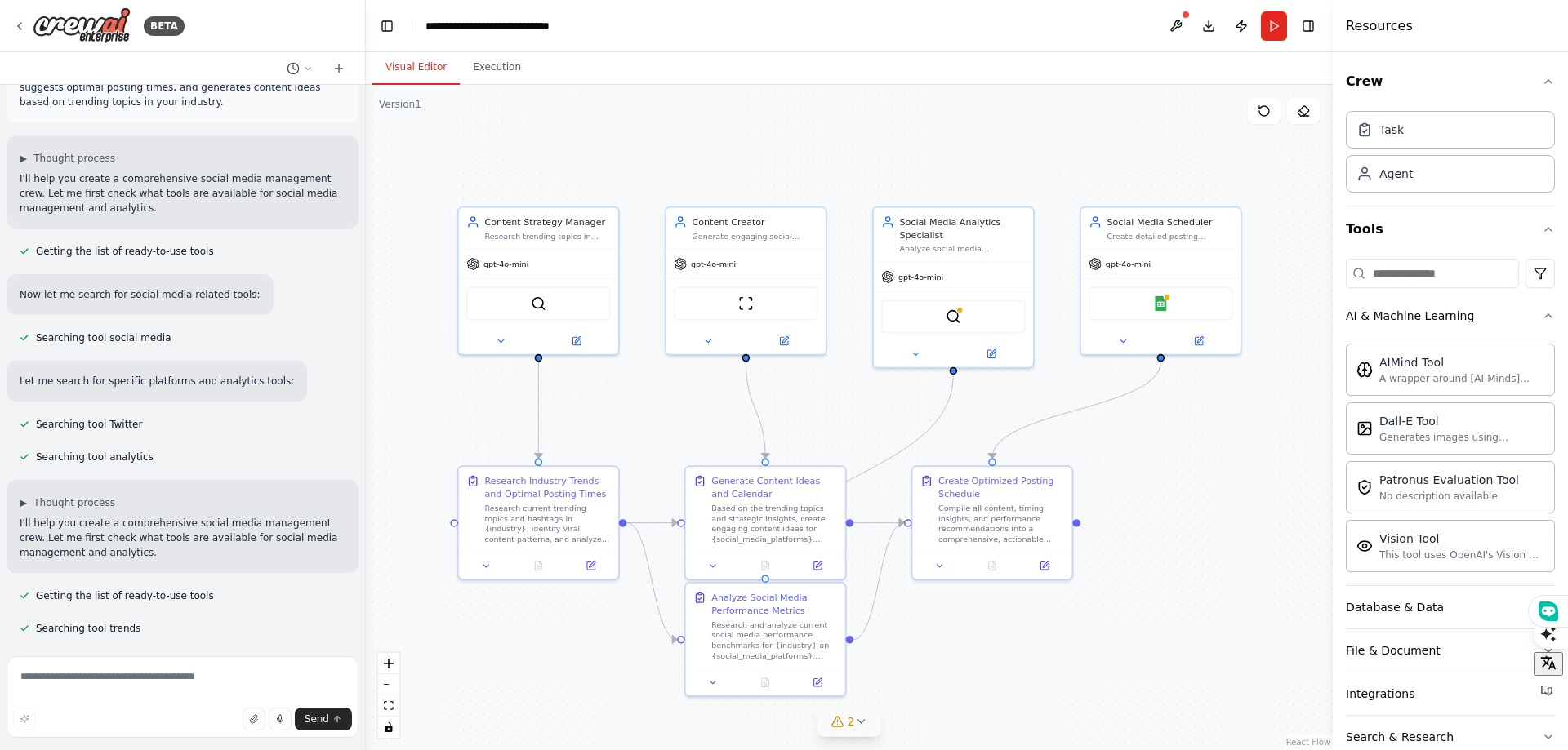
scroll to position [0, 0]
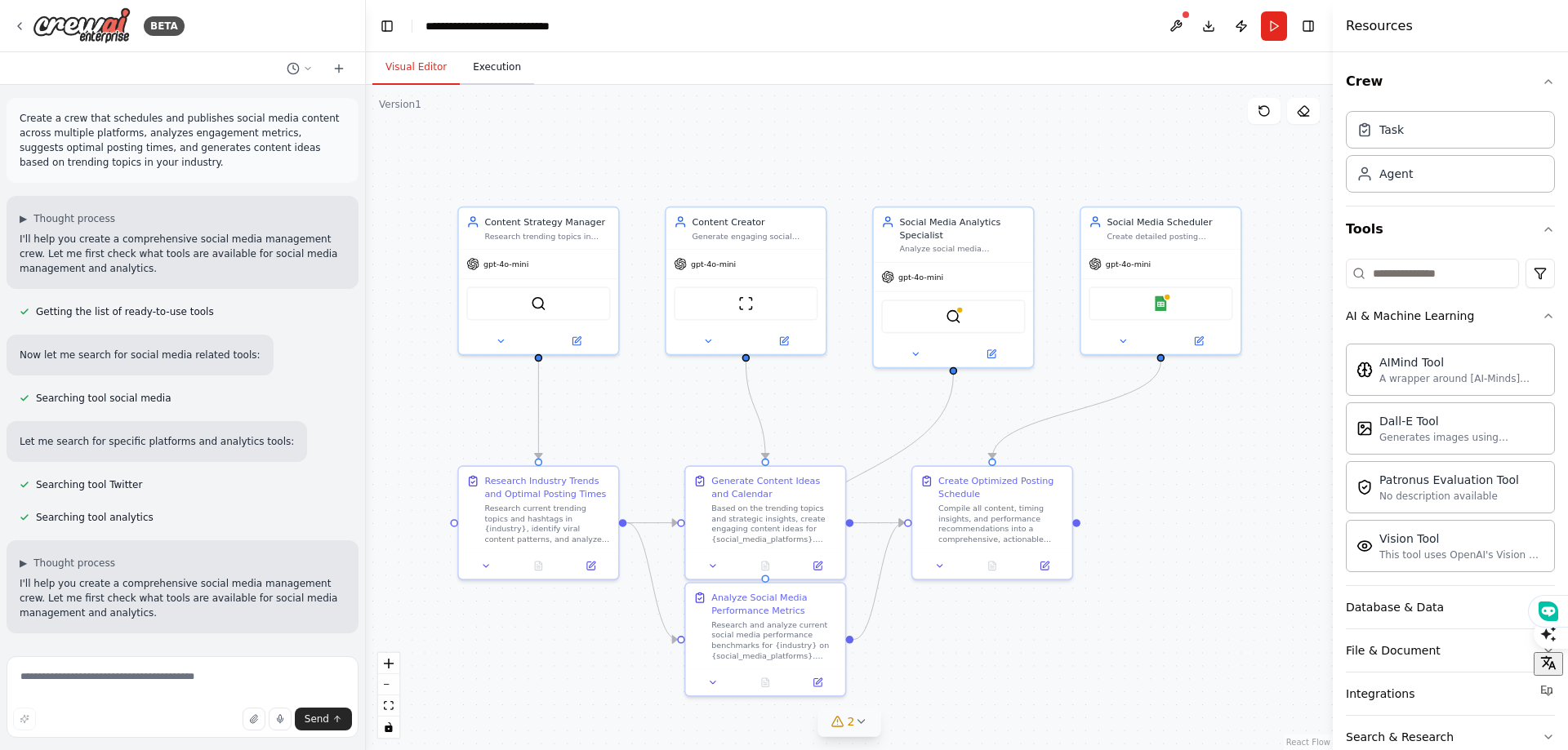
click at [495, 73] on button "Execution" at bounding box center [497, 67] width 74 height 34
click at [426, 64] on button "Visual Editor" at bounding box center [416, 67] width 87 height 34
click at [1188, 668] on div ".deletable-edge-delete-btn { width: 20px; height: 20px; border: 0px solid #ffff…" at bounding box center [849, 417] width 967 height 665
click at [1421, 177] on div "Agent" at bounding box center [1450, 173] width 209 height 37
click at [1269, 29] on button "Run" at bounding box center [1274, 26] width 26 height 30
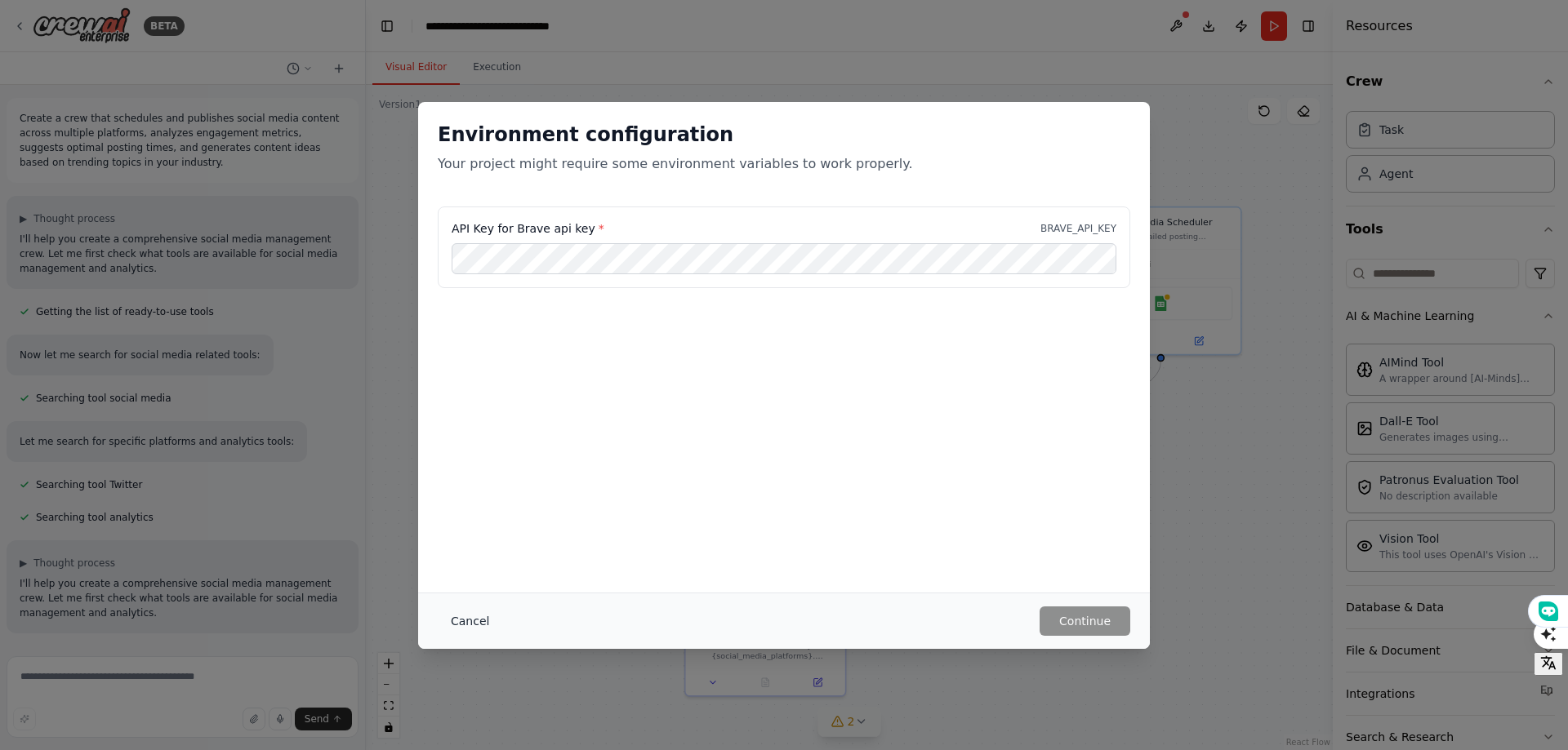
click at [470, 620] on button "Cancel" at bounding box center [469, 622] width 64 height 30
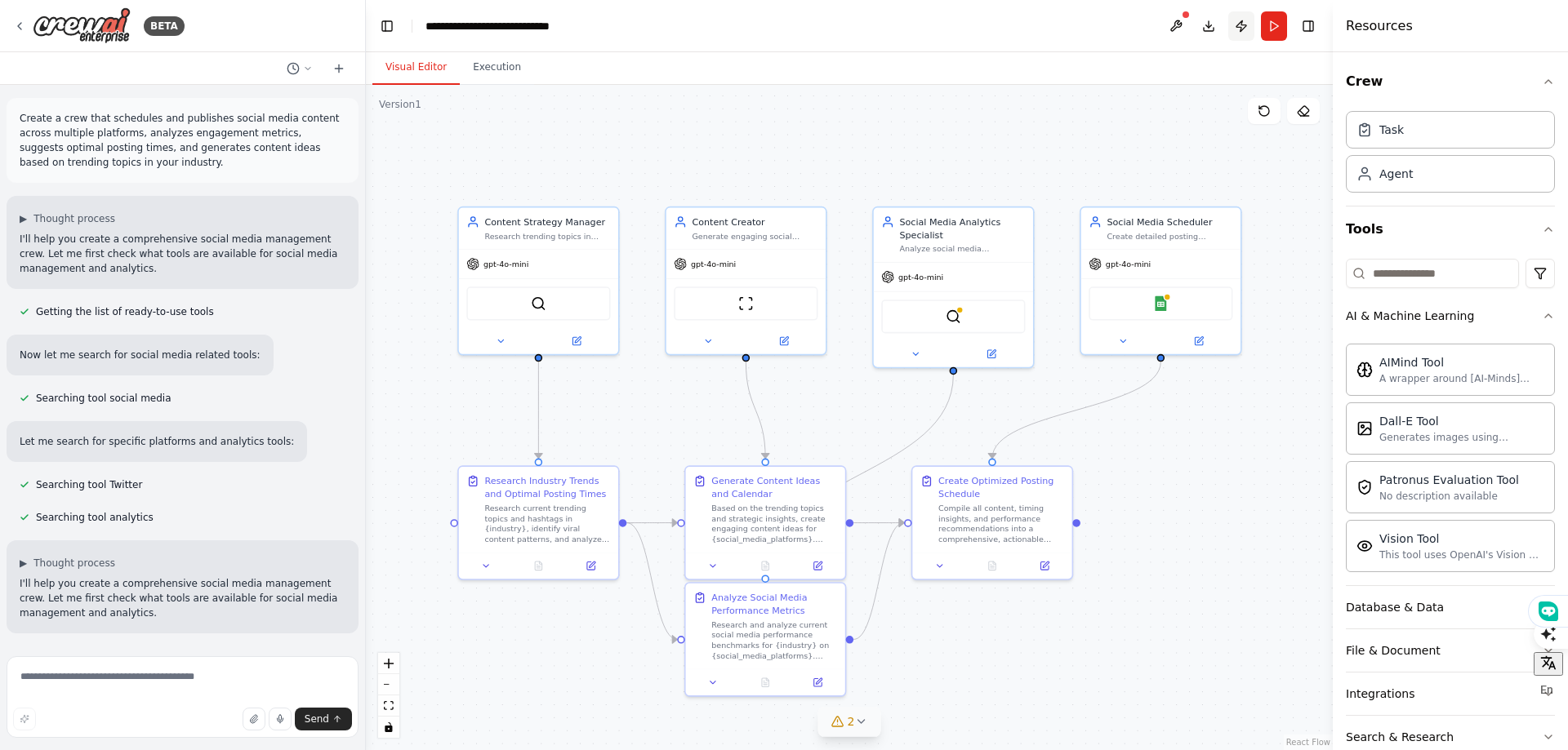
click at [1233, 27] on button "Publish" at bounding box center [1241, 26] width 26 height 30
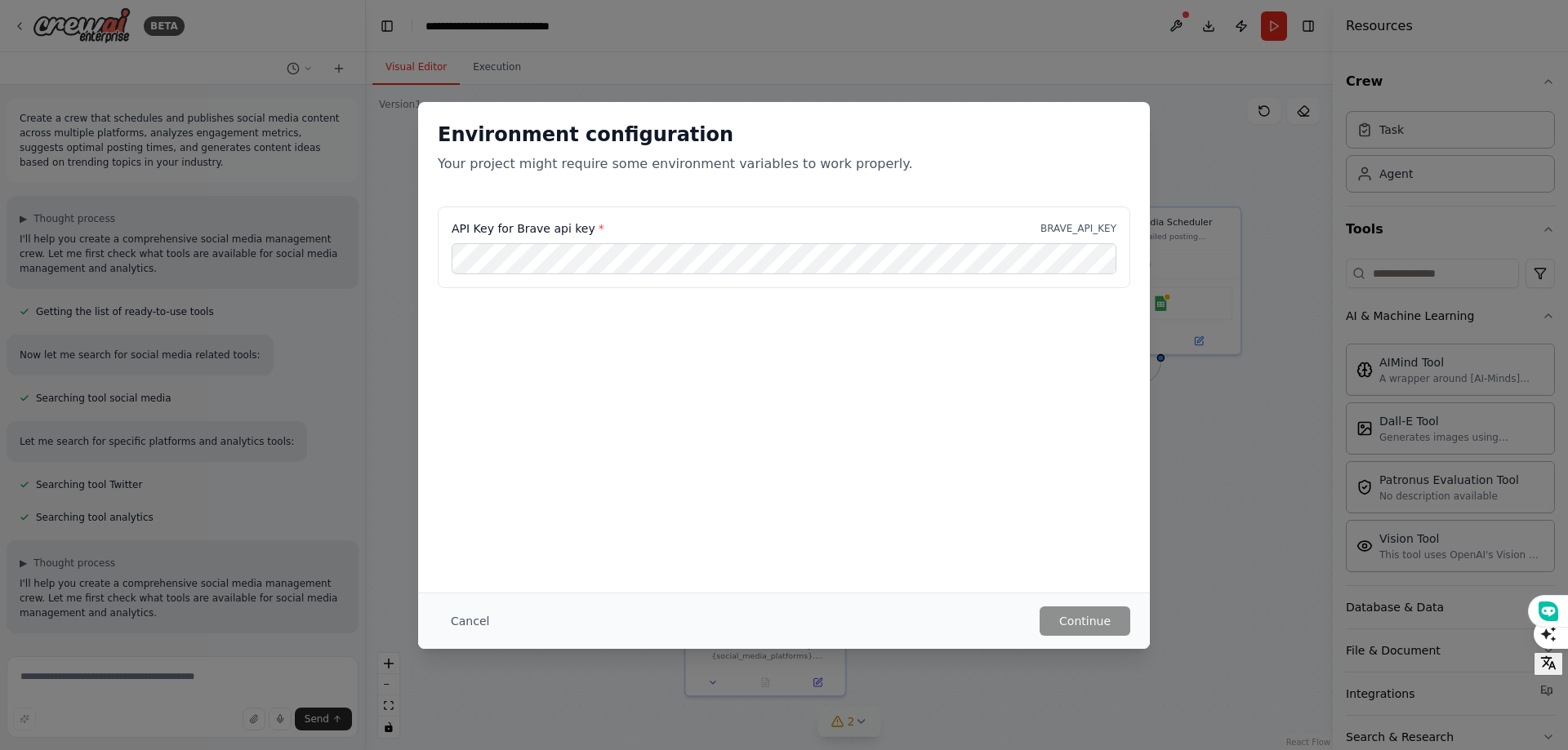
click at [462, 616] on button "Cancel" at bounding box center [469, 622] width 64 height 30
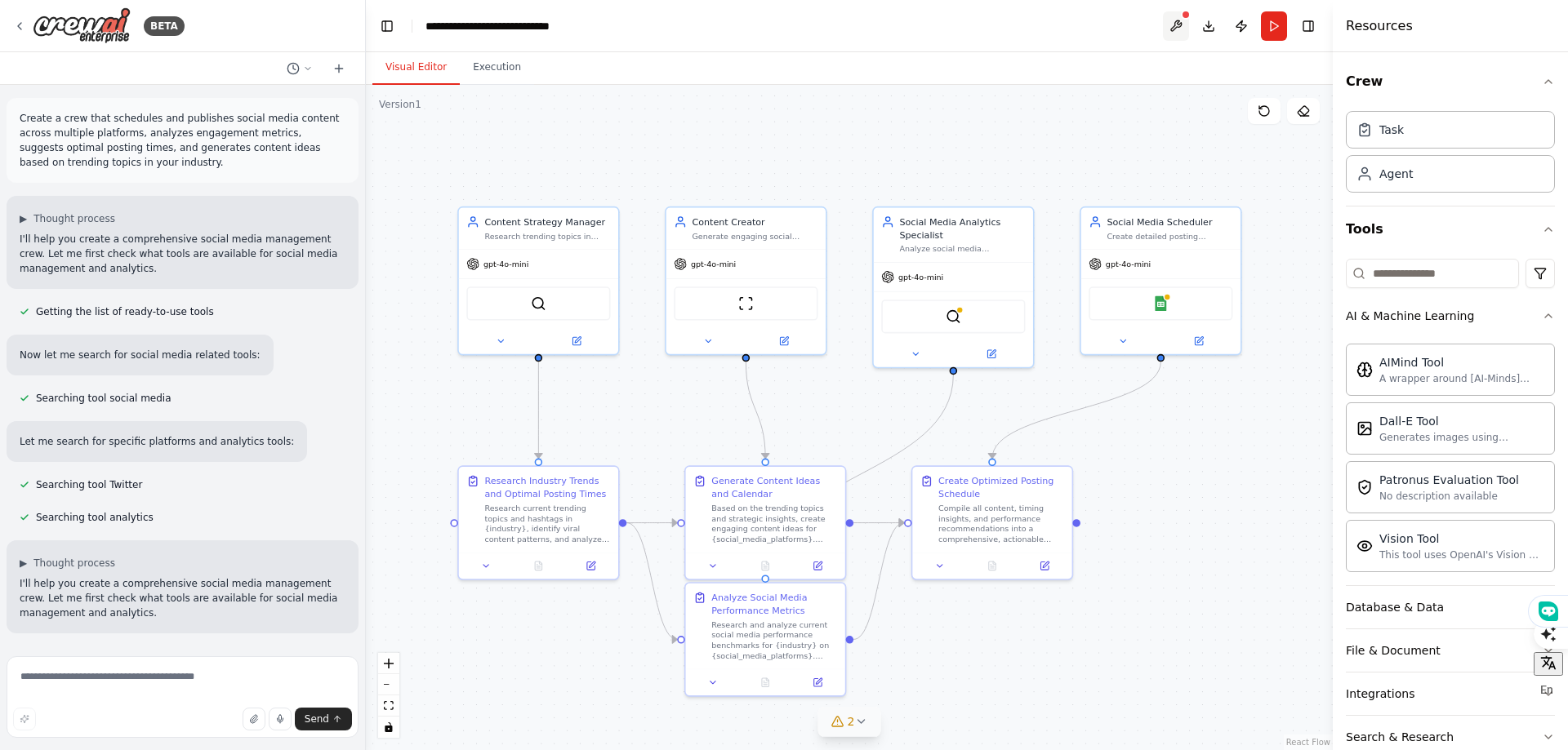
click at [1171, 26] on button at bounding box center [1175, 26] width 26 height 30
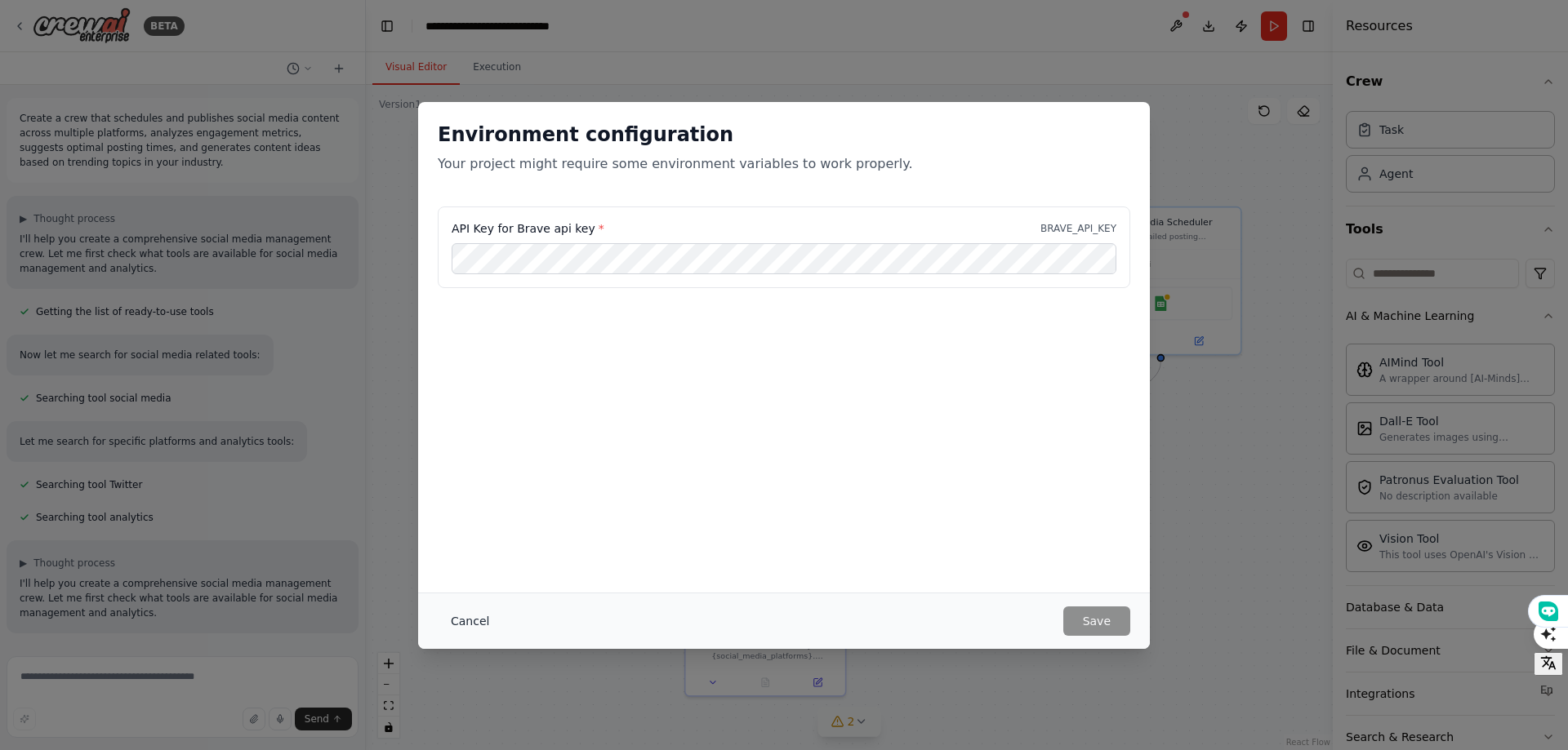
click at [482, 626] on button "Cancel" at bounding box center [469, 622] width 64 height 30
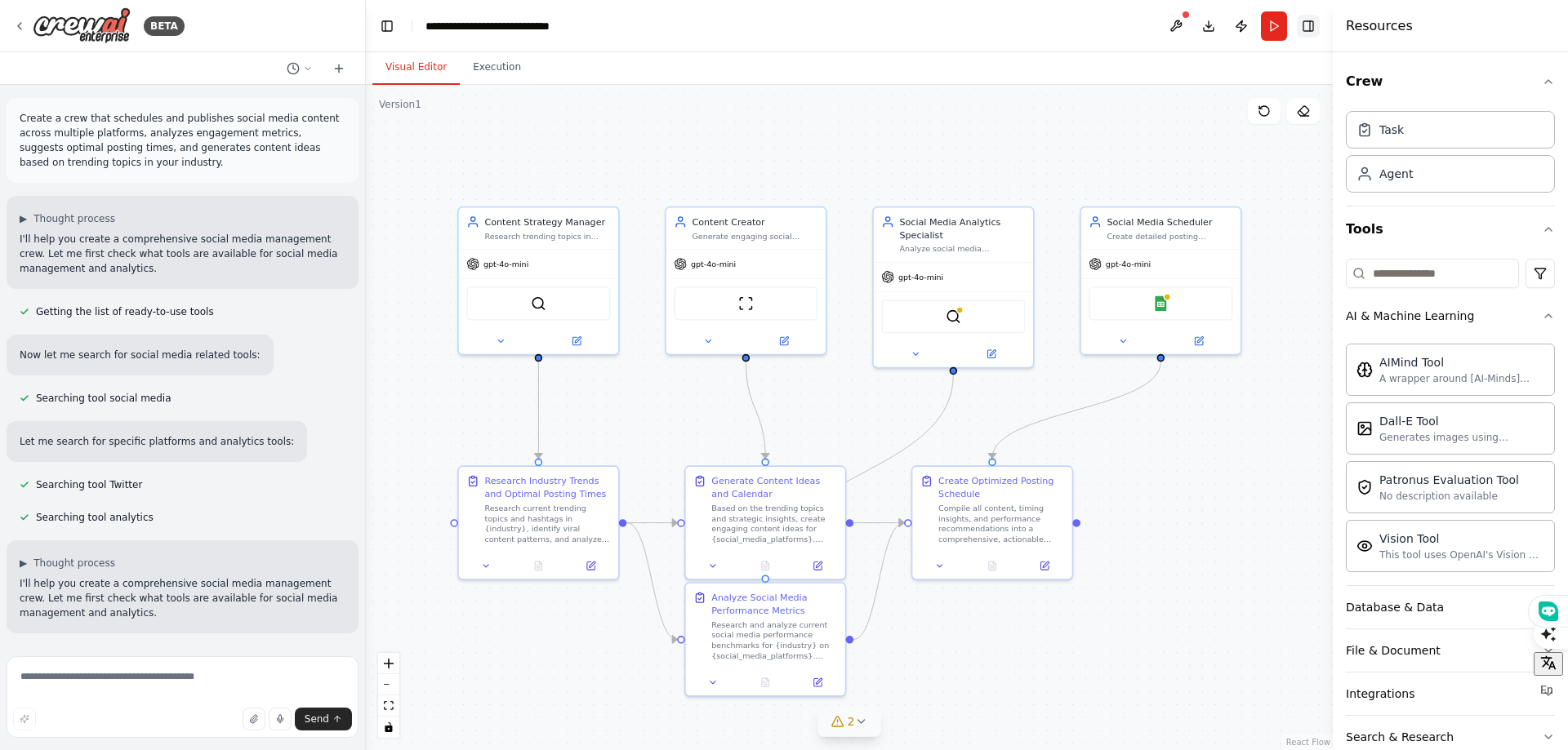
click at [1316, 21] on button "Toggle Right Sidebar" at bounding box center [1307, 26] width 23 height 23
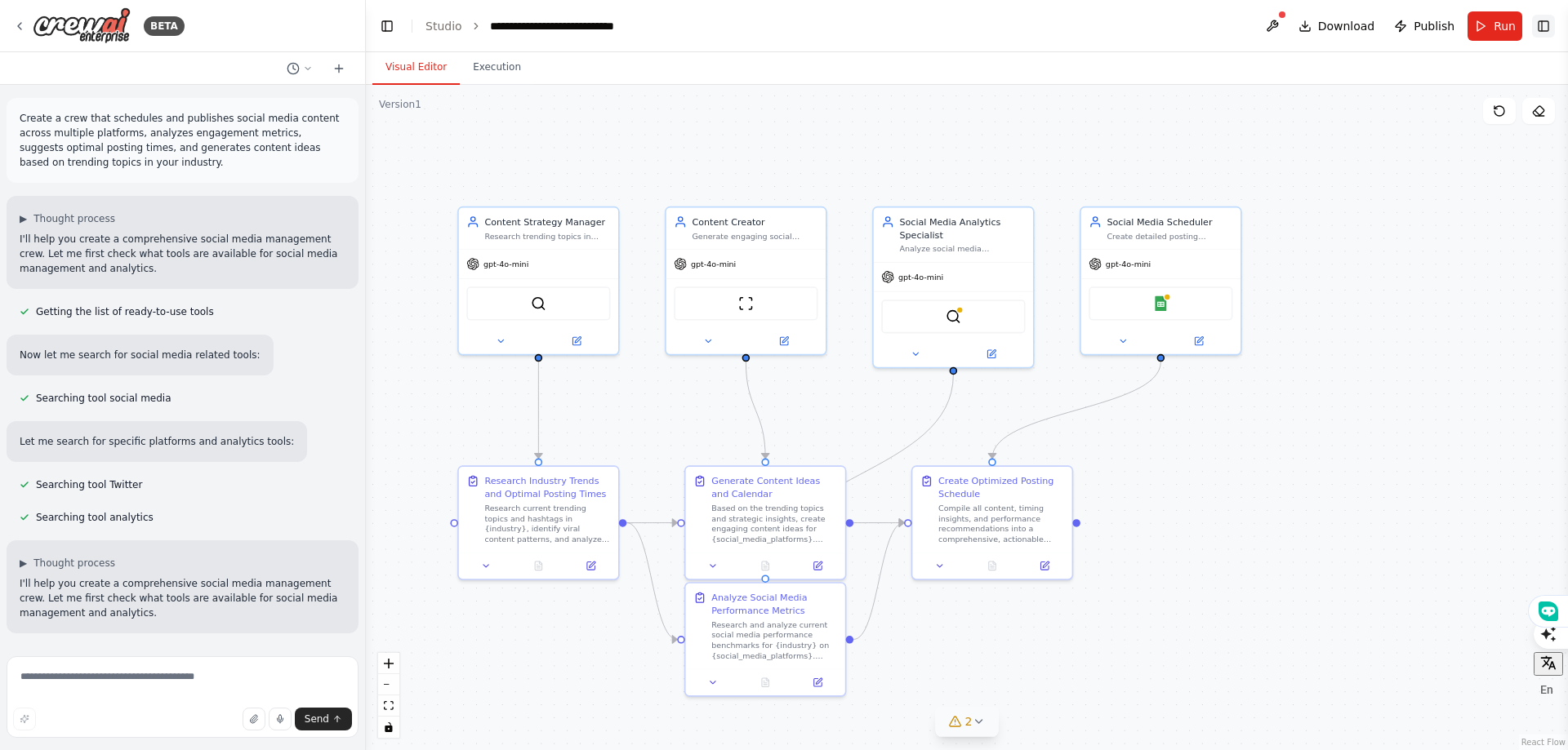
click at [1544, 28] on button "Toggle Right Sidebar" at bounding box center [1543, 26] width 23 height 23
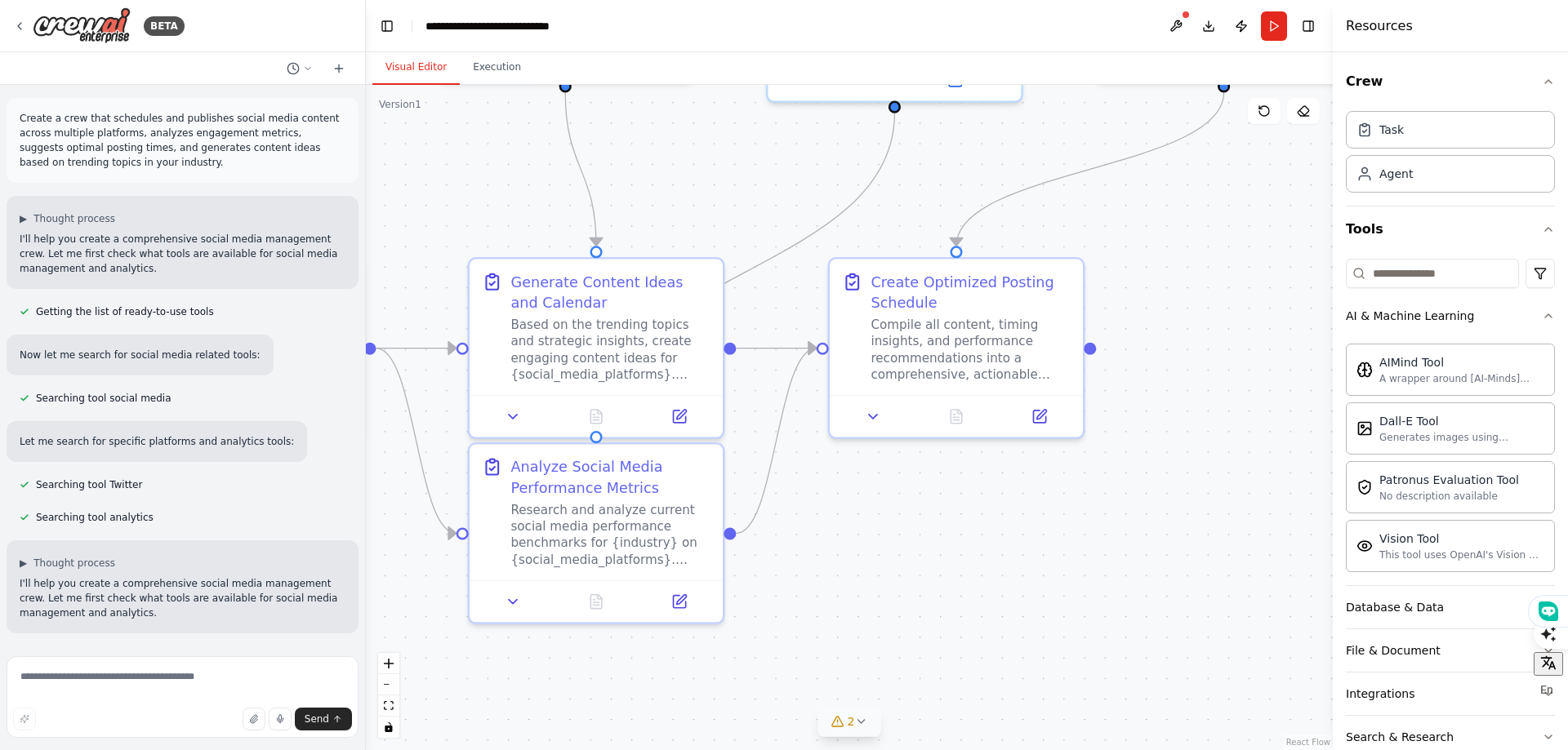
click at [1236, 515] on div ".deletable-edge-delete-btn { width: 20px; height: 20px; border: 0px solid #ffff…" at bounding box center [849, 417] width 967 height 665
click at [859, 718] on icon at bounding box center [861, 722] width 13 height 13
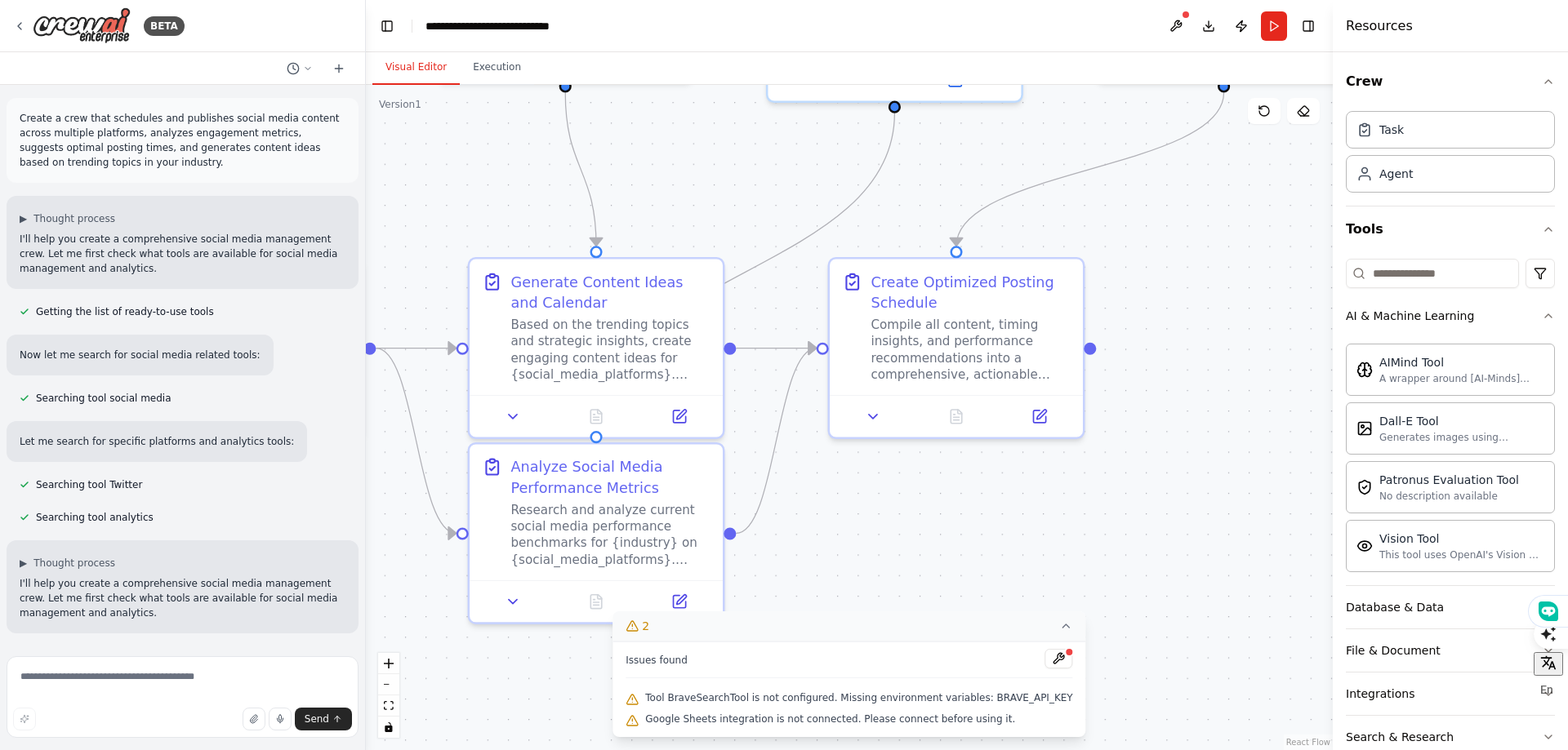
click at [884, 732] on div "Issues found Tool BraveSearchTool is not configured. Missing environment variab…" at bounding box center [849, 690] width 473 height 96
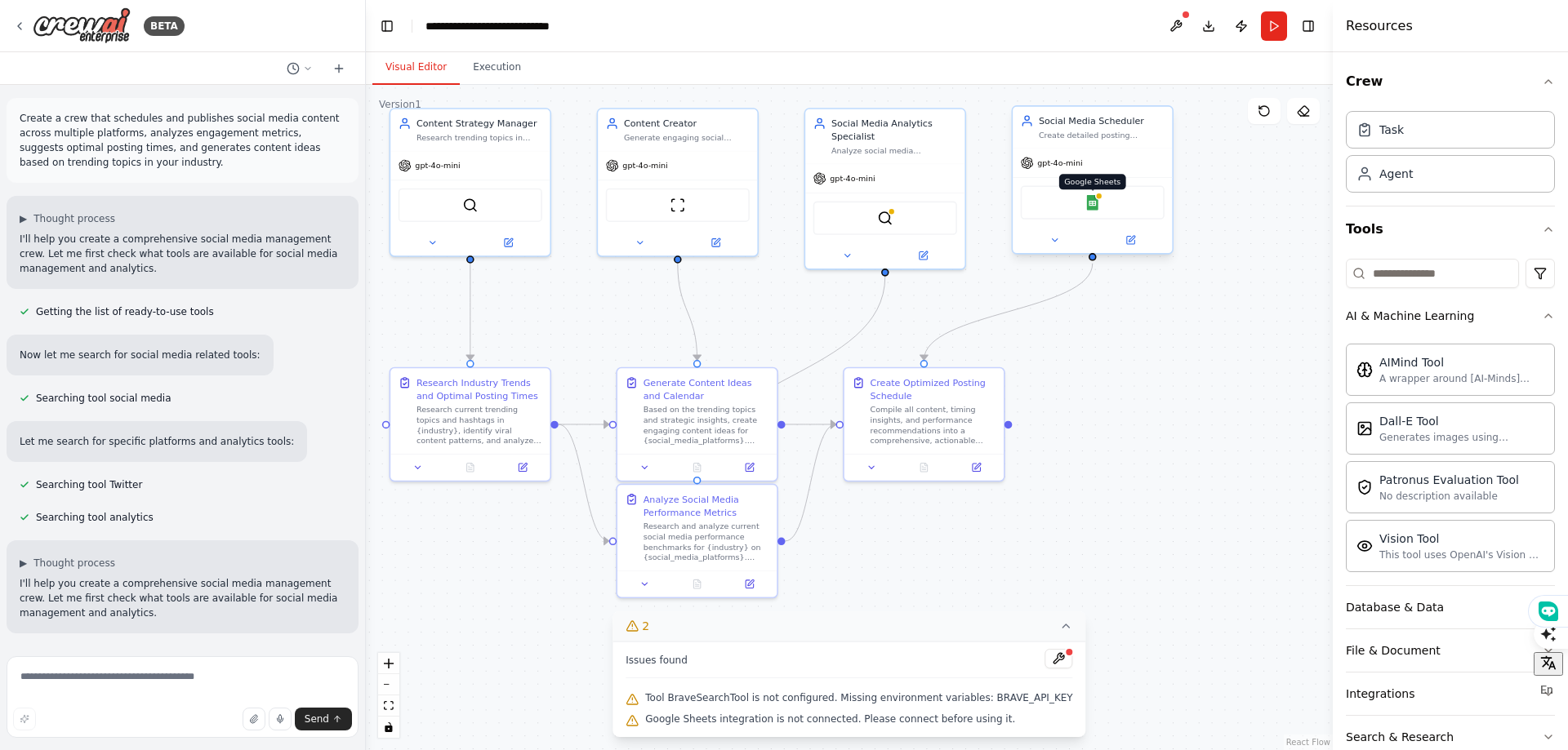
click at [1093, 203] on img at bounding box center [1092, 203] width 16 height 16
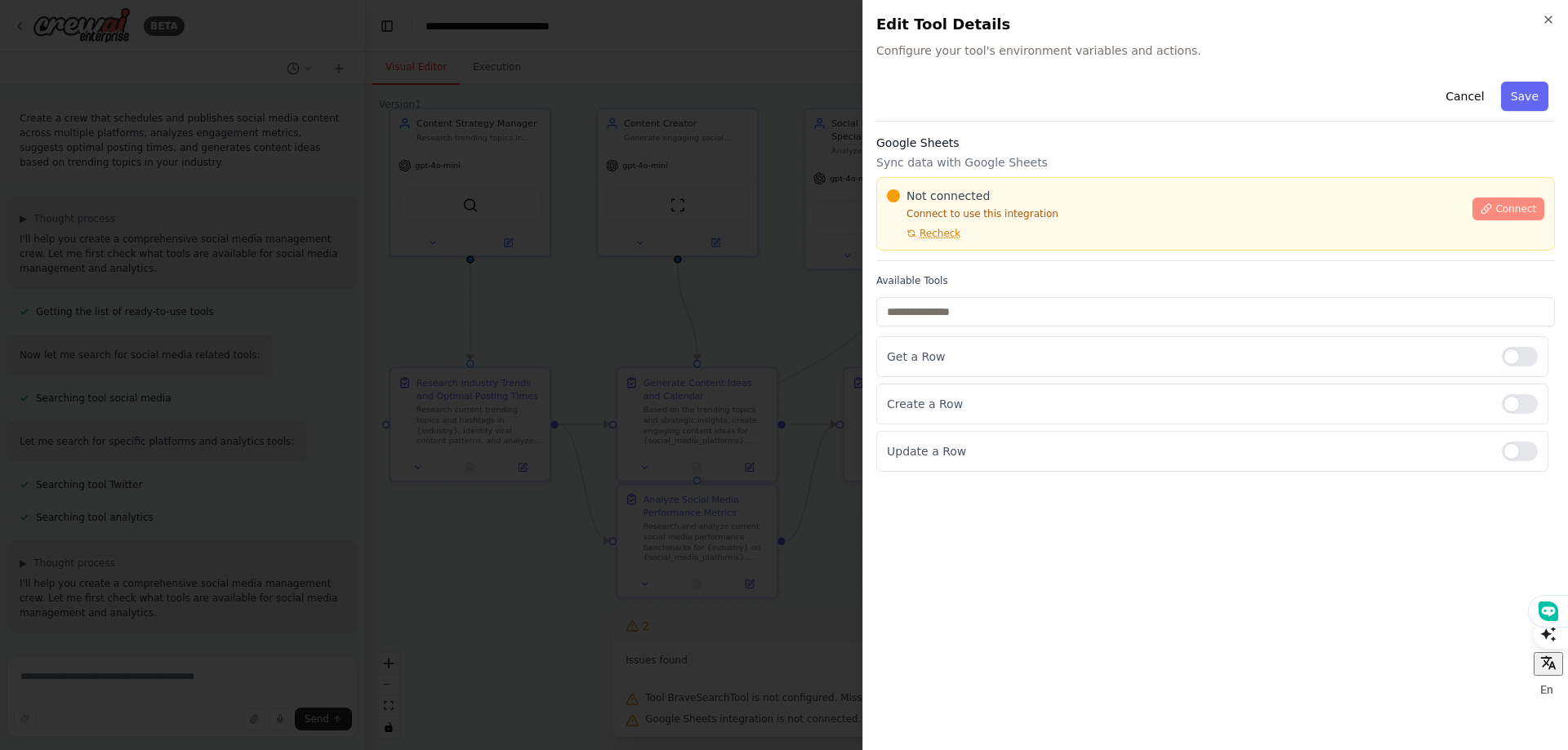
click at [1523, 210] on span "Connect" at bounding box center [1516, 209] width 41 height 13
click at [1176, 217] on div "Google Sheets Sync data with Google Sheets Not connected Connect to use this in…" at bounding box center [1214, 198] width 678 height 127
click at [1513, 609] on icon at bounding box center [1508, 612] width 14 height 10
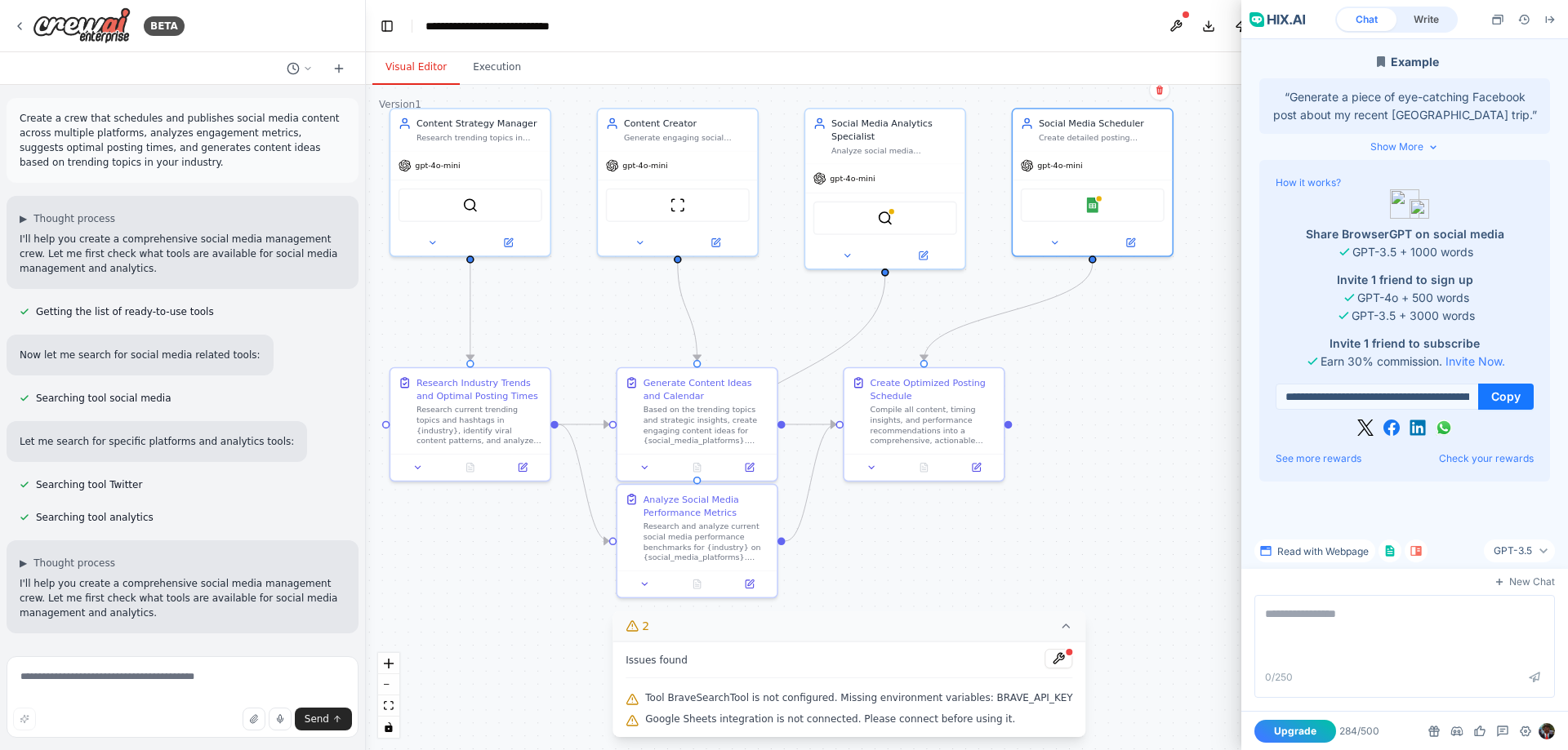
click at [1264, 546] on icon at bounding box center [1265, 551] width 10 height 10
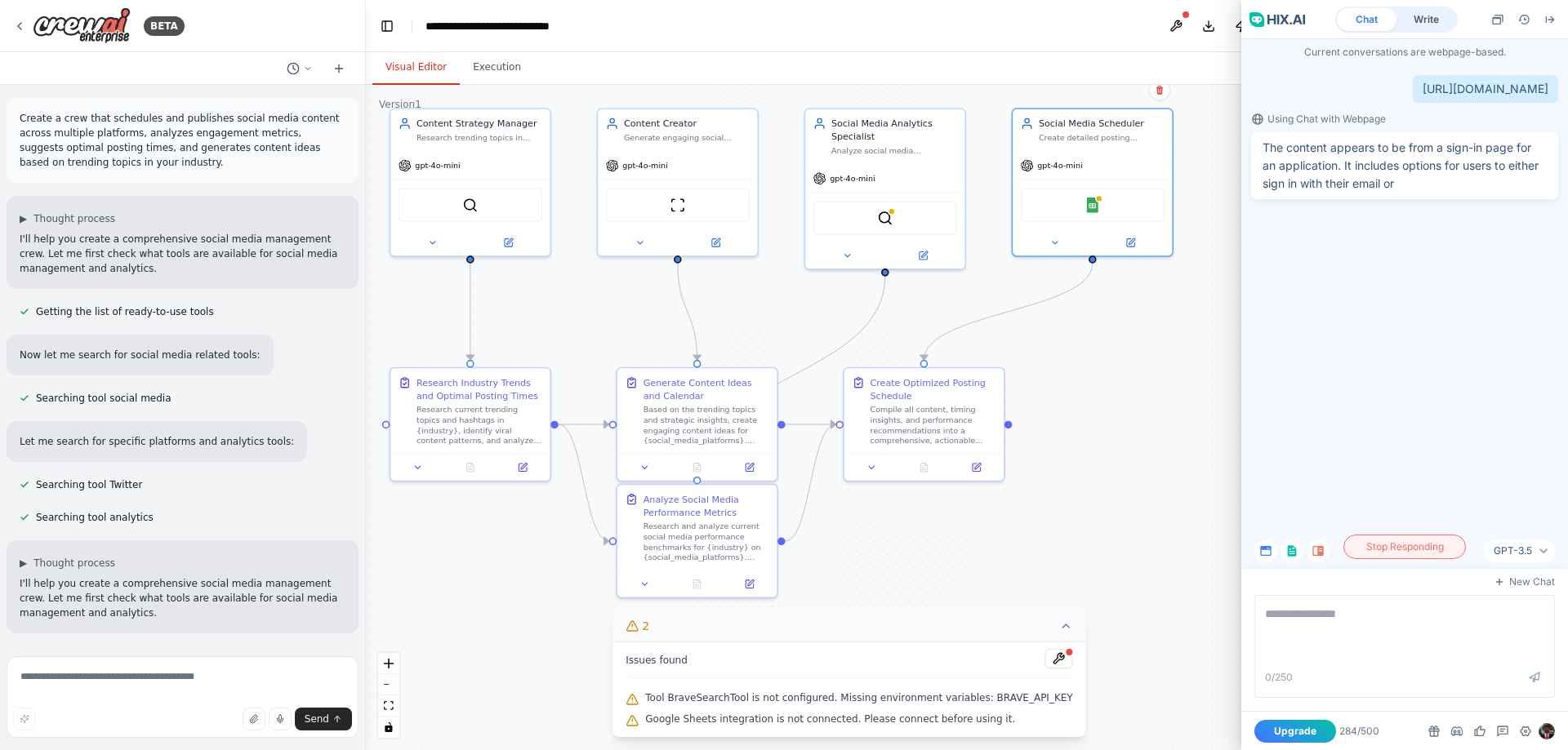
click at [1271, 550] on div at bounding box center [1273, 375] width 5 height 750
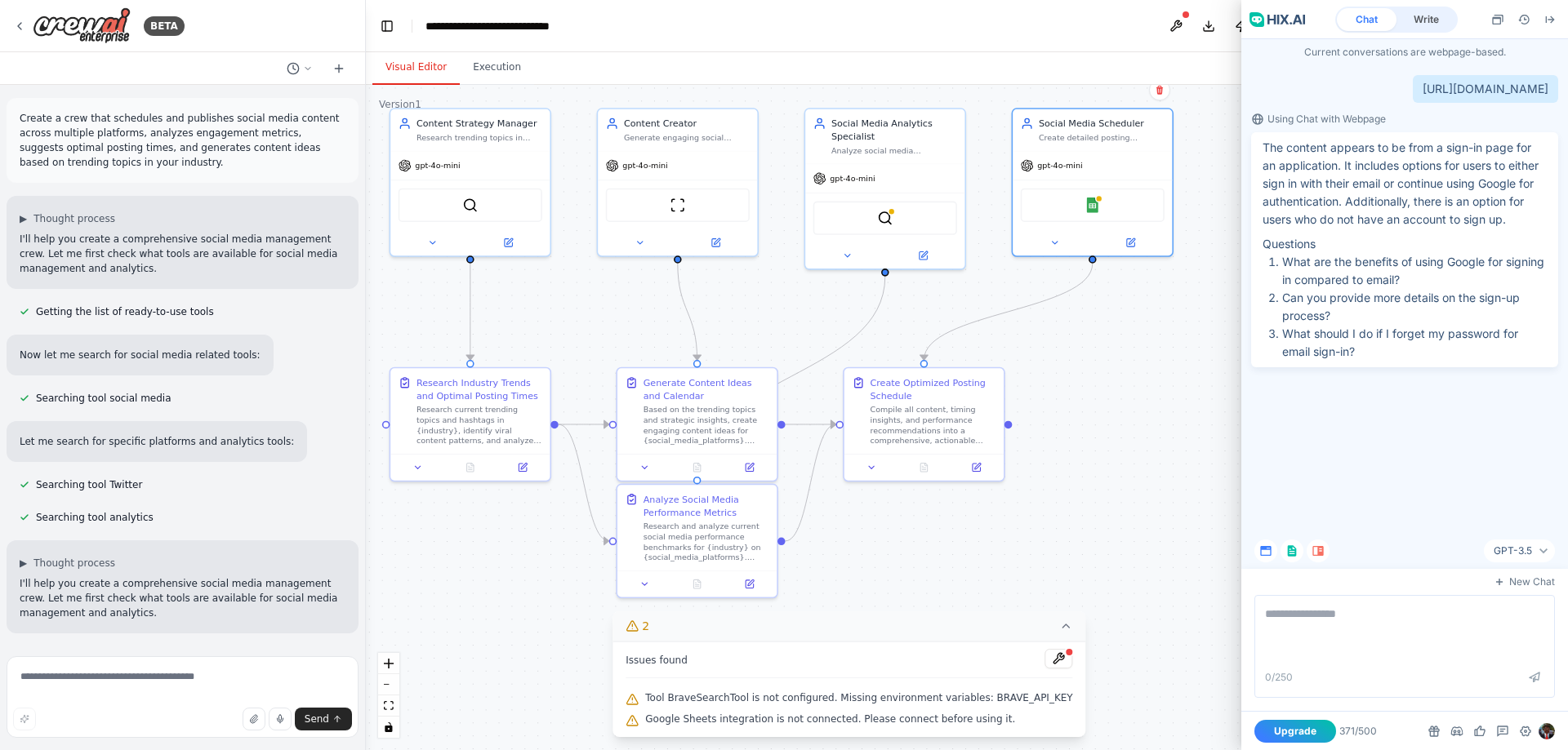
drag, startPoint x: 1420, startPoint y: 450, endPoint x: 1315, endPoint y: 552, distance: 146.4
click at [1315, 552] on icon at bounding box center [1318, 551] width 13 height 13
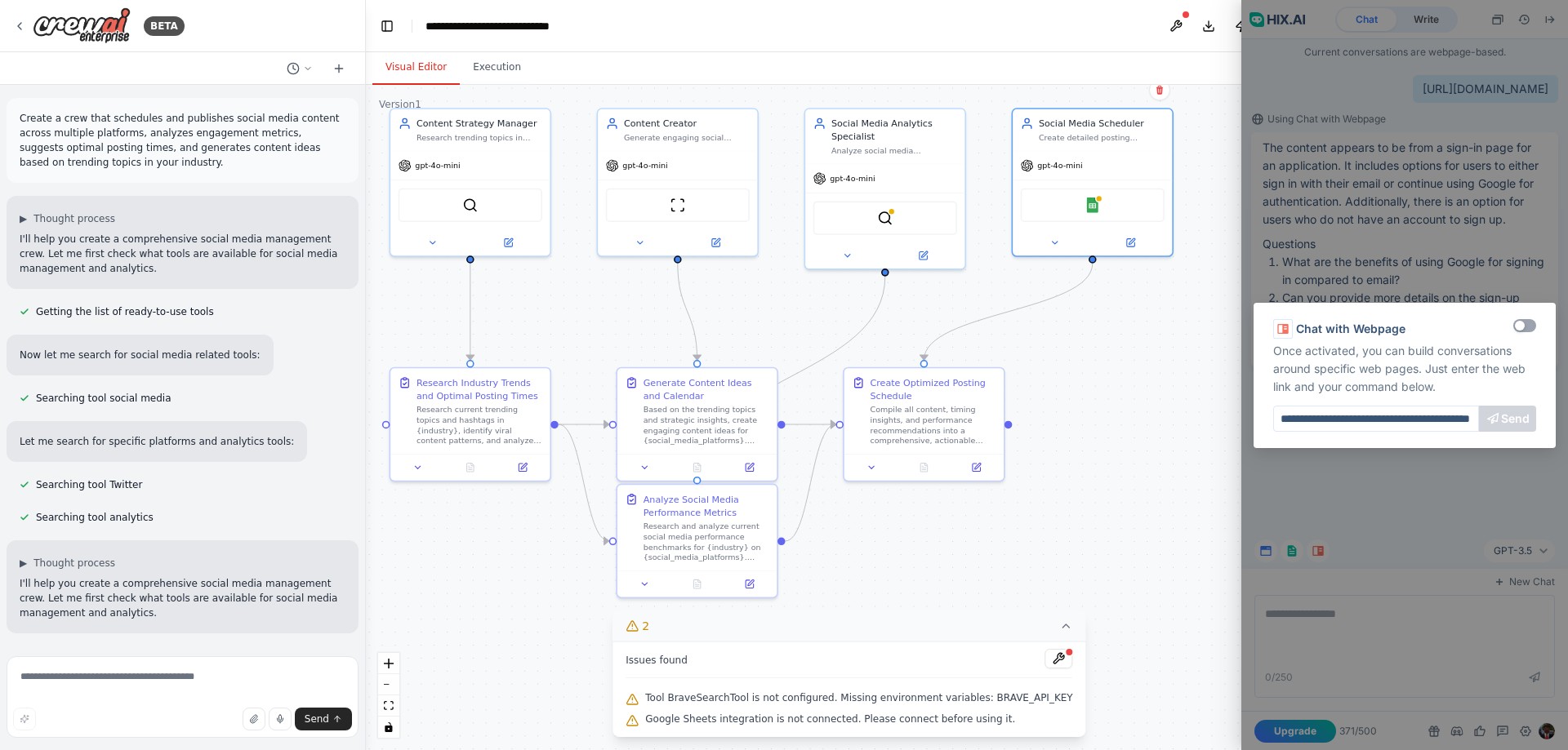
click at [1291, 547] on div "**********" at bounding box center [1404, 375] width 327 height 750
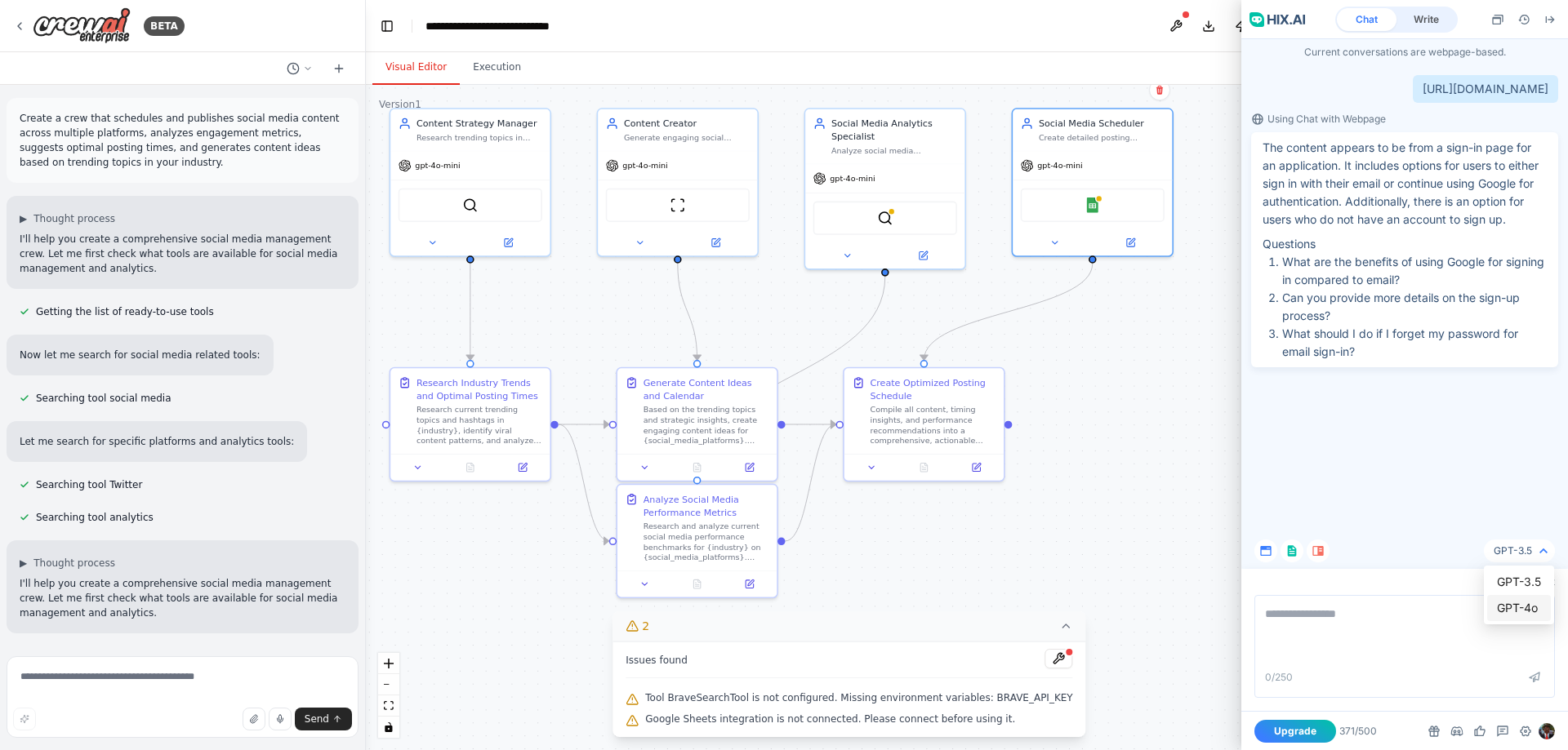
click at [1536, 609] on span "GPT-4o" at bounding box center [1518, 608] width 44 height 18
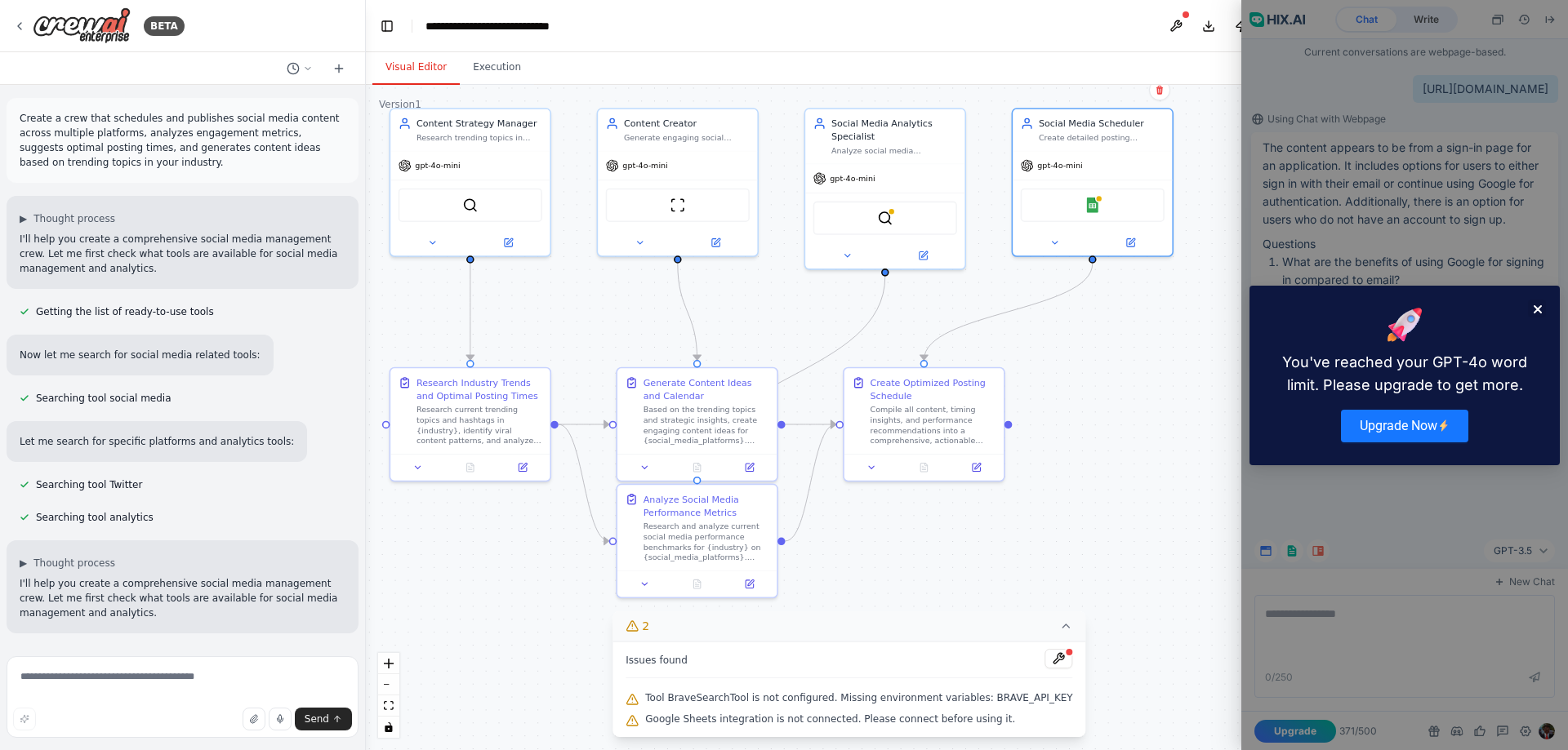
click at [1537, 309] on icon "Close" at bounding box center [1537, 309] width 7 height 7
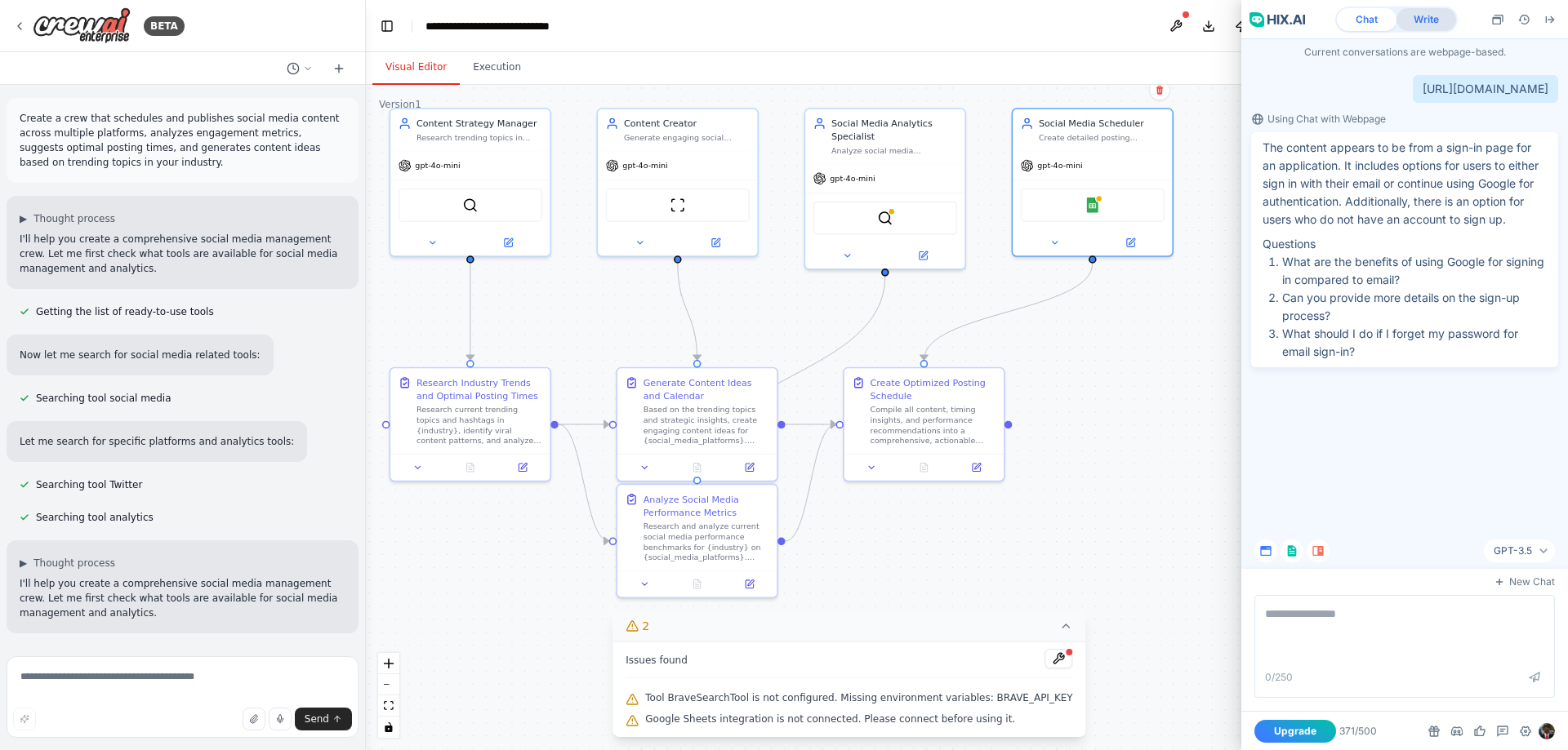
click at [1431, 21] on div "Write" at bounding box center [1426, 20] width 60 height 23
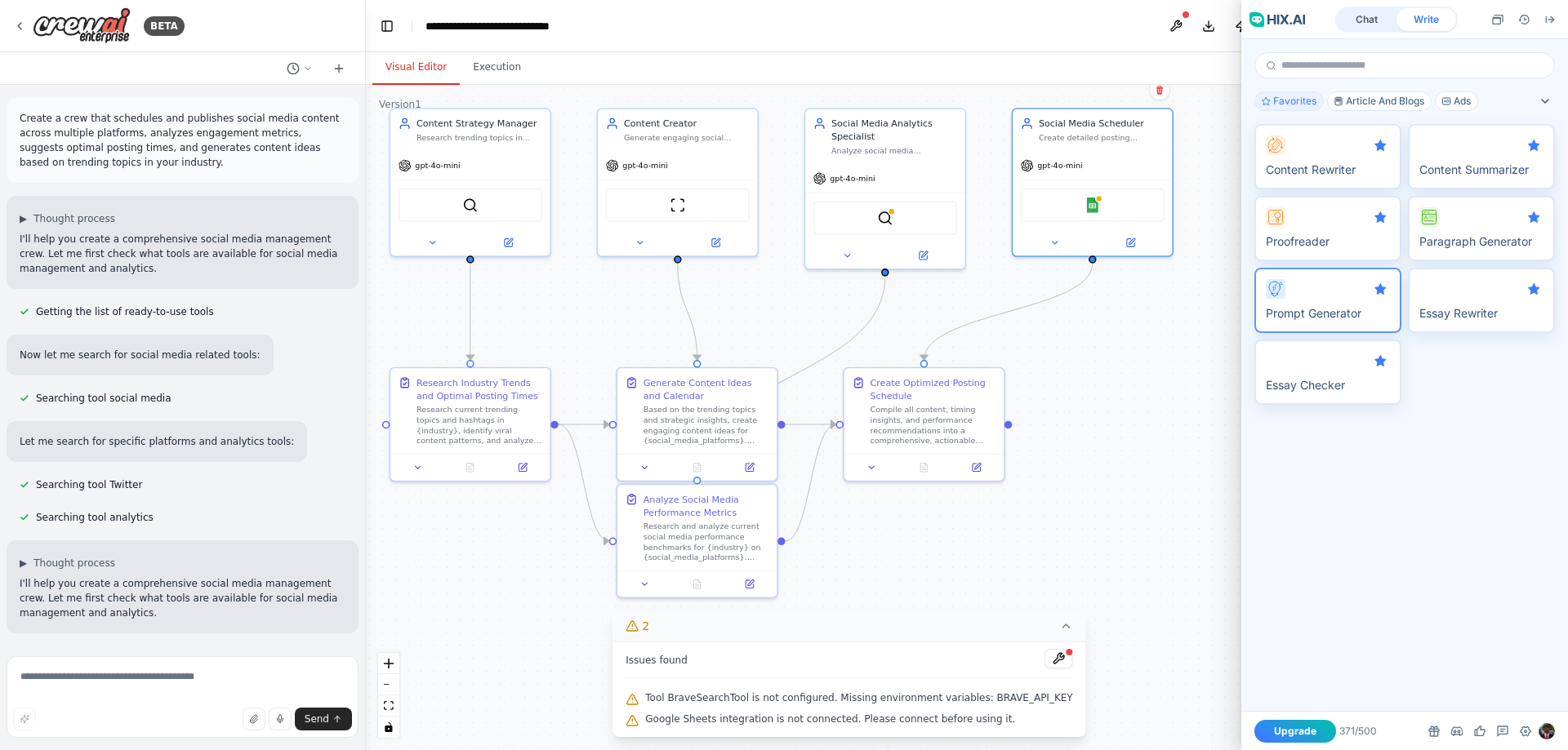
click at [1314, 301] on li "Prompt Generator" at bounding box center [1328, 301] width 147 height 65
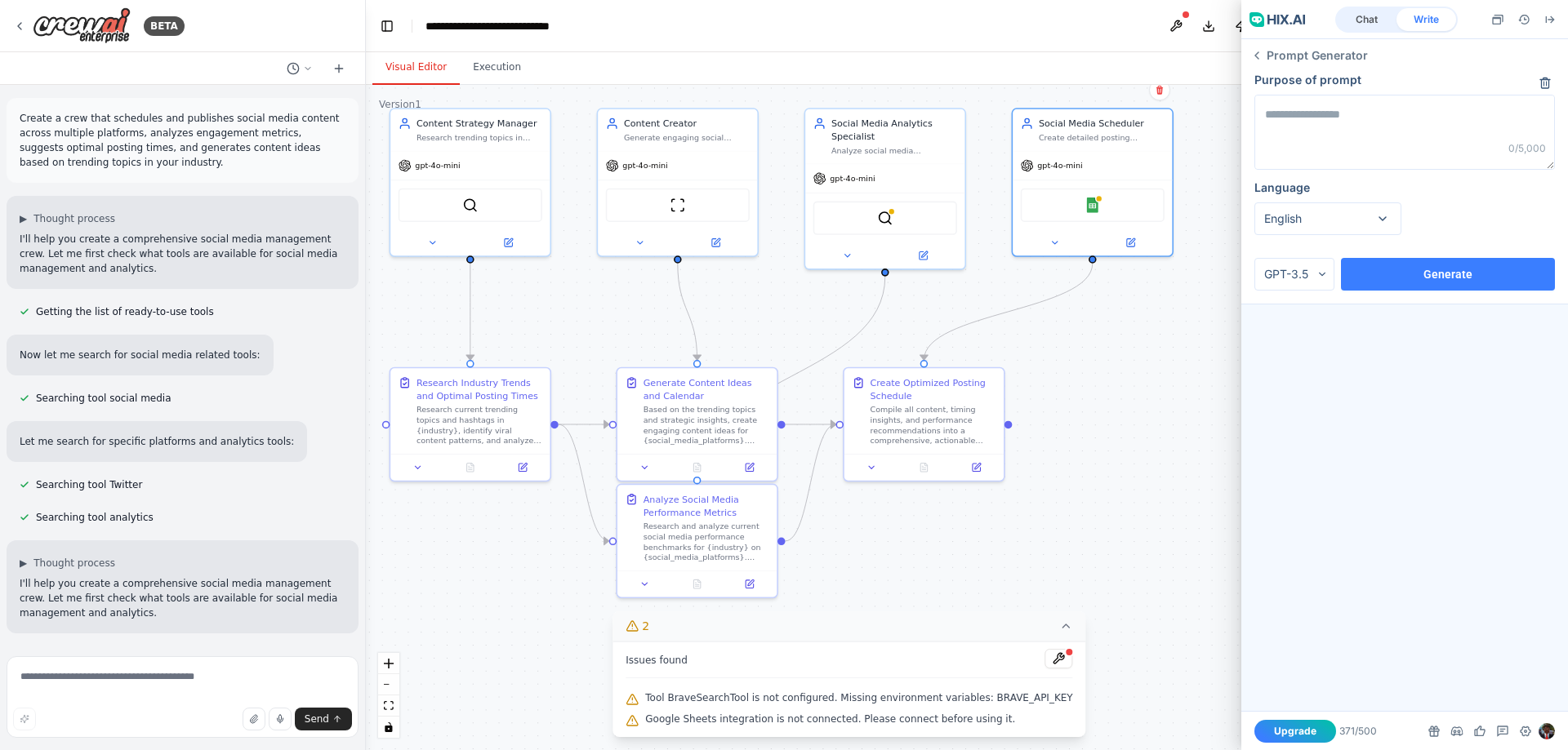
click at [1424, 277] on button "Generate" at bounding box center [1448, 274] width 214 height 33
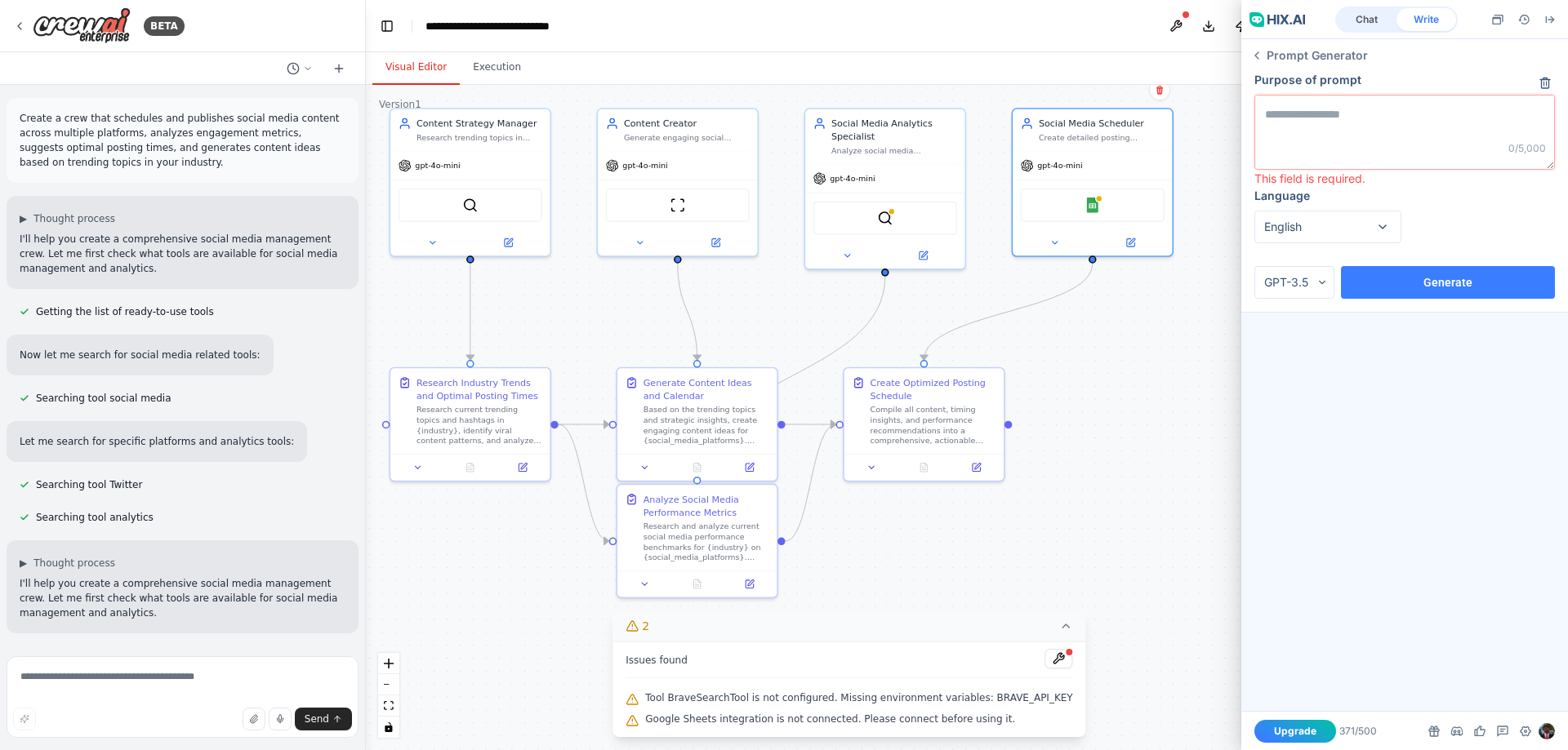
click at [1389, 141] on textarea at bounding box center [1404, 132] width 299 height 74
click at [1388, 140] on textarea at bounding box center [1404, 132] width 299 height 74
click at [1381, 222] on span "English" at bounding box center [1327, 226] width 127 height 31
click at [1383, 222] on span "English" at bounding box center [1327, 226] width 127 height 31
click at [1454, 196] on div "Purpose of prompt 0 /5,000 This field is required. Language English" at bounding box center [1404, 166] width 307 height 188
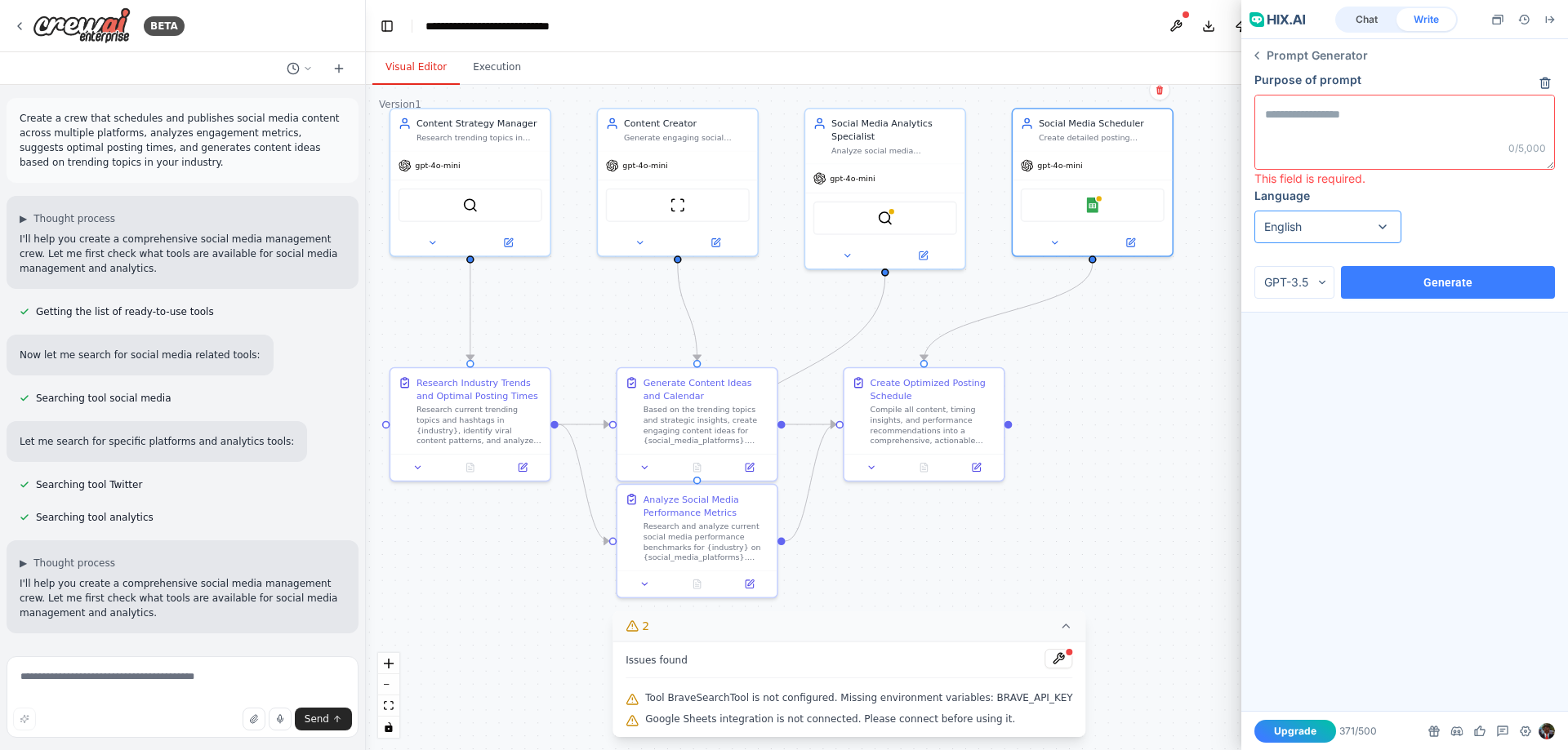
click at [1386, 228] on span "English" at bounding box center [1327, 226] width 127 height 31
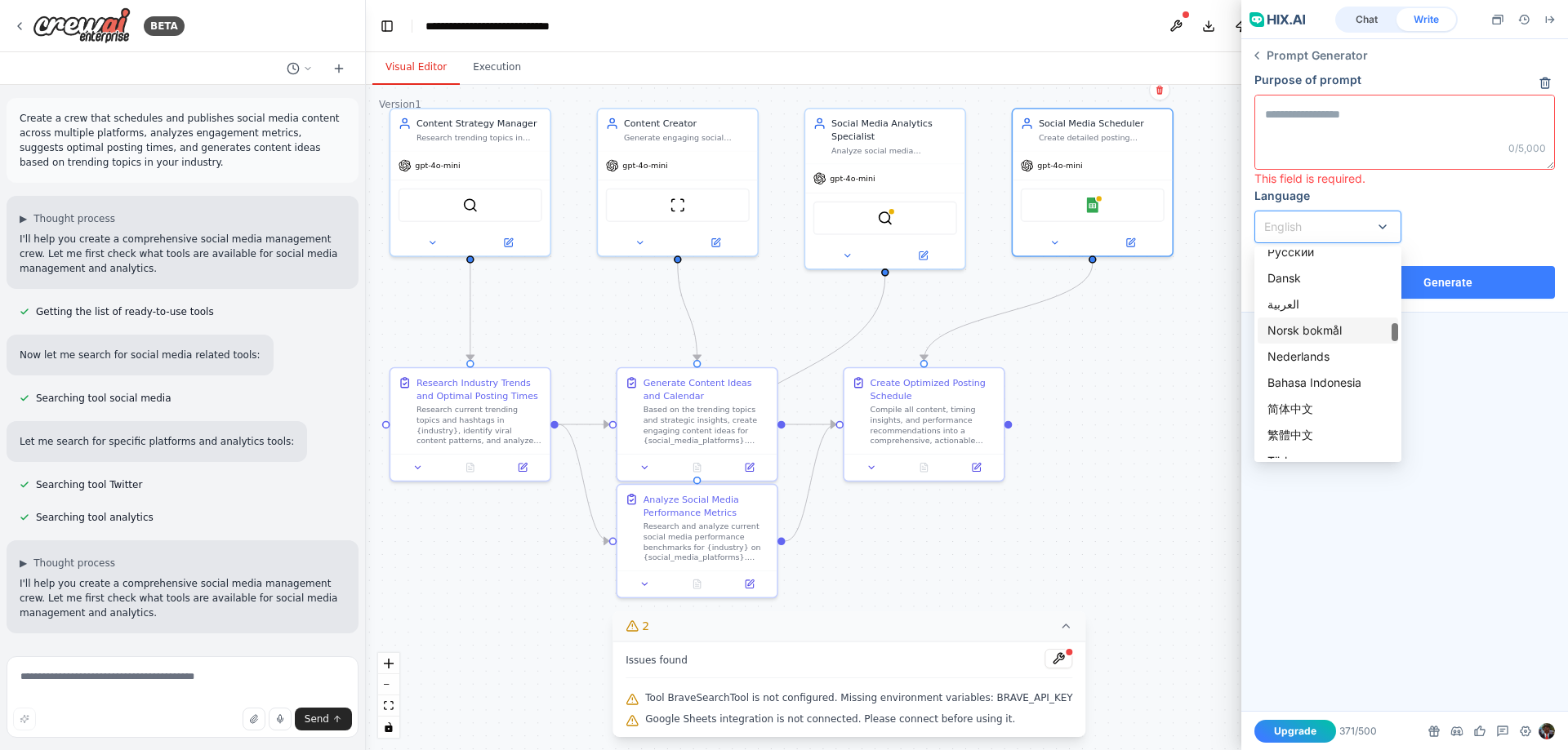
scroll to position [543, 0]
click at [1297, 342] on div "తెలుగు" at bounding box center [1328, 345] width 121 height 18
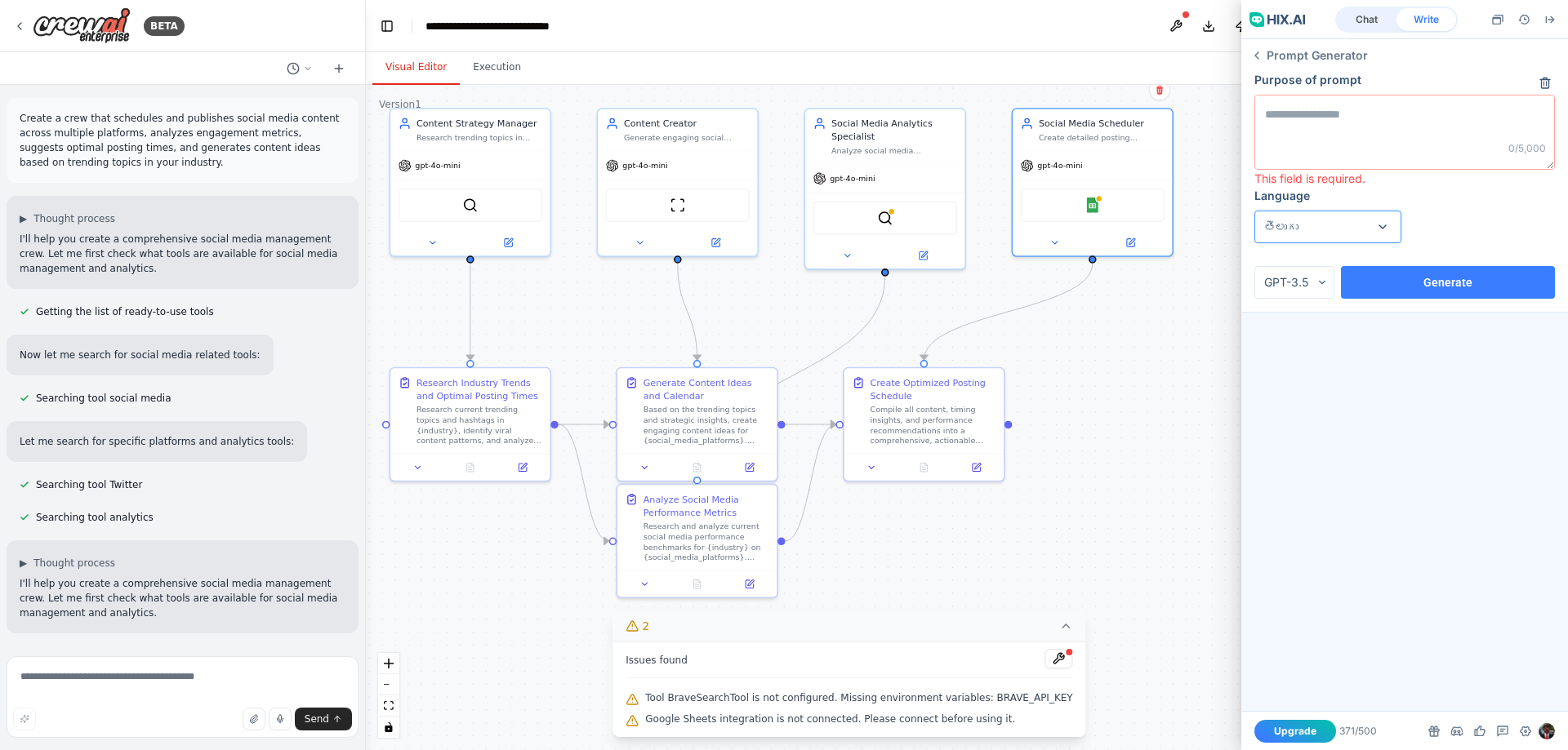
click at [1359, 148] on textarea at bounding box center [1404, 132] width 299 height 74
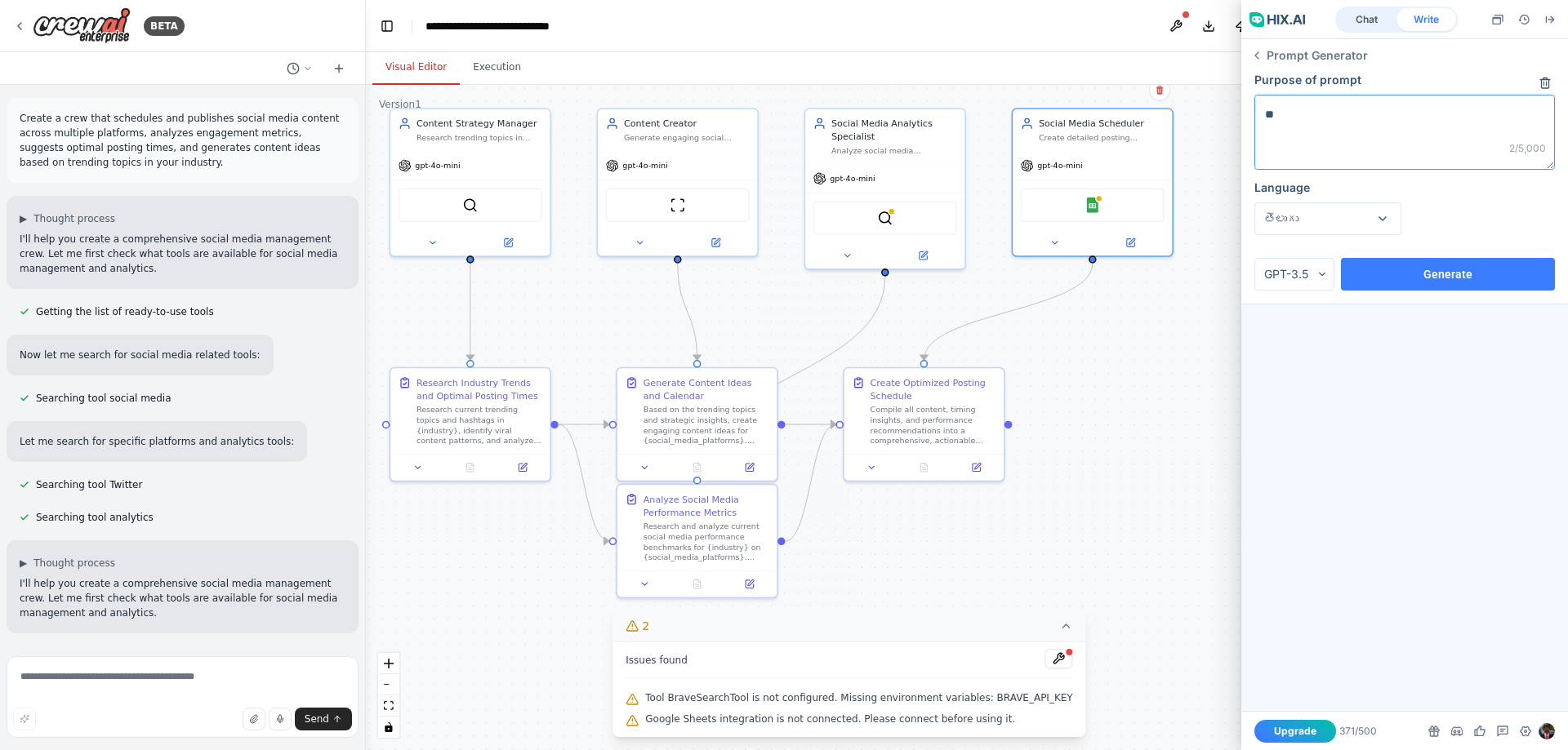
type textarea "**"
click at [1455, 281] on button "Generate" at bounding box center [1448, 274] width 214 height 33
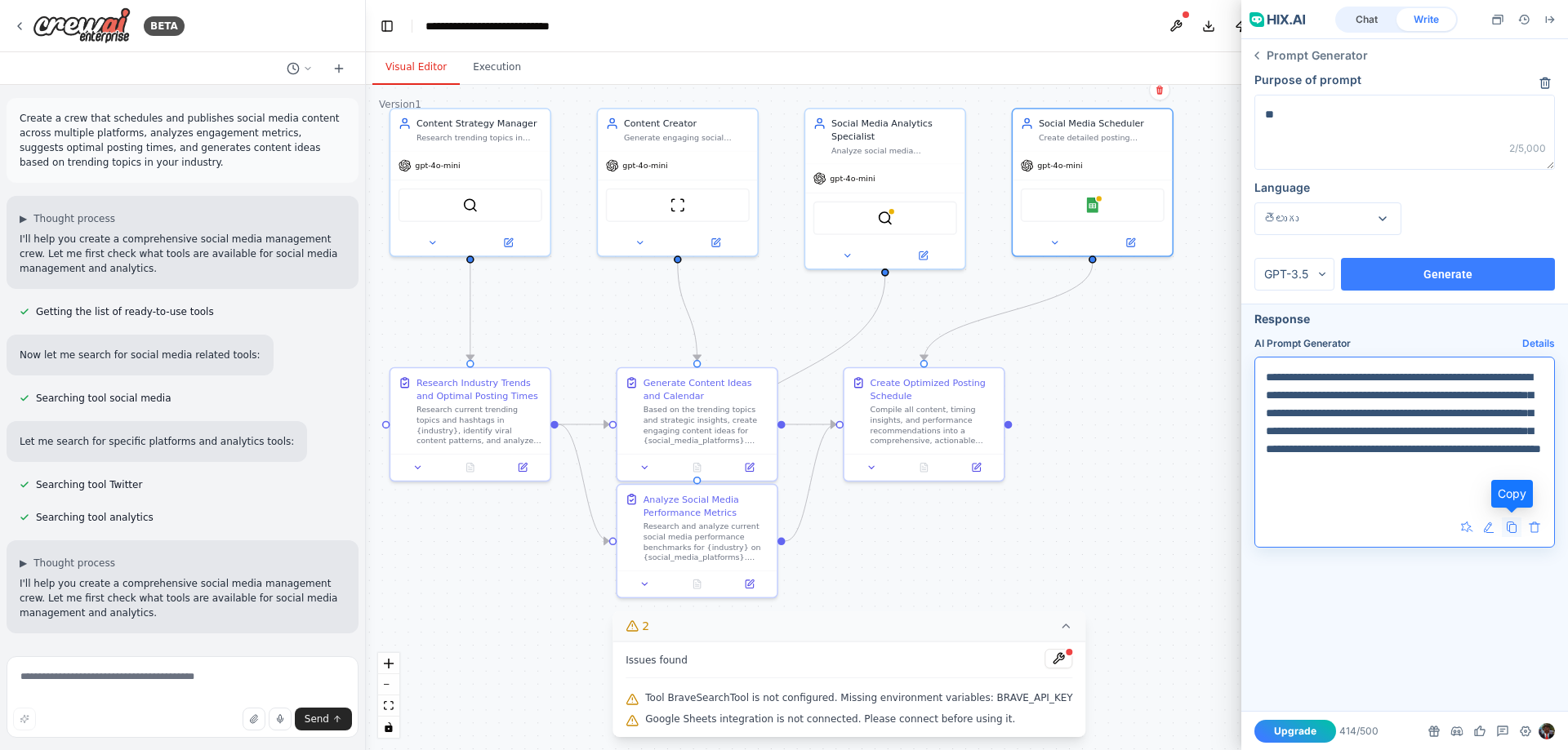
click at [1510, 528] on icon at bounding box center [1511, 527] width 20 height 20
